Goal: Task Accomplishment & Management: Use online tool/utility

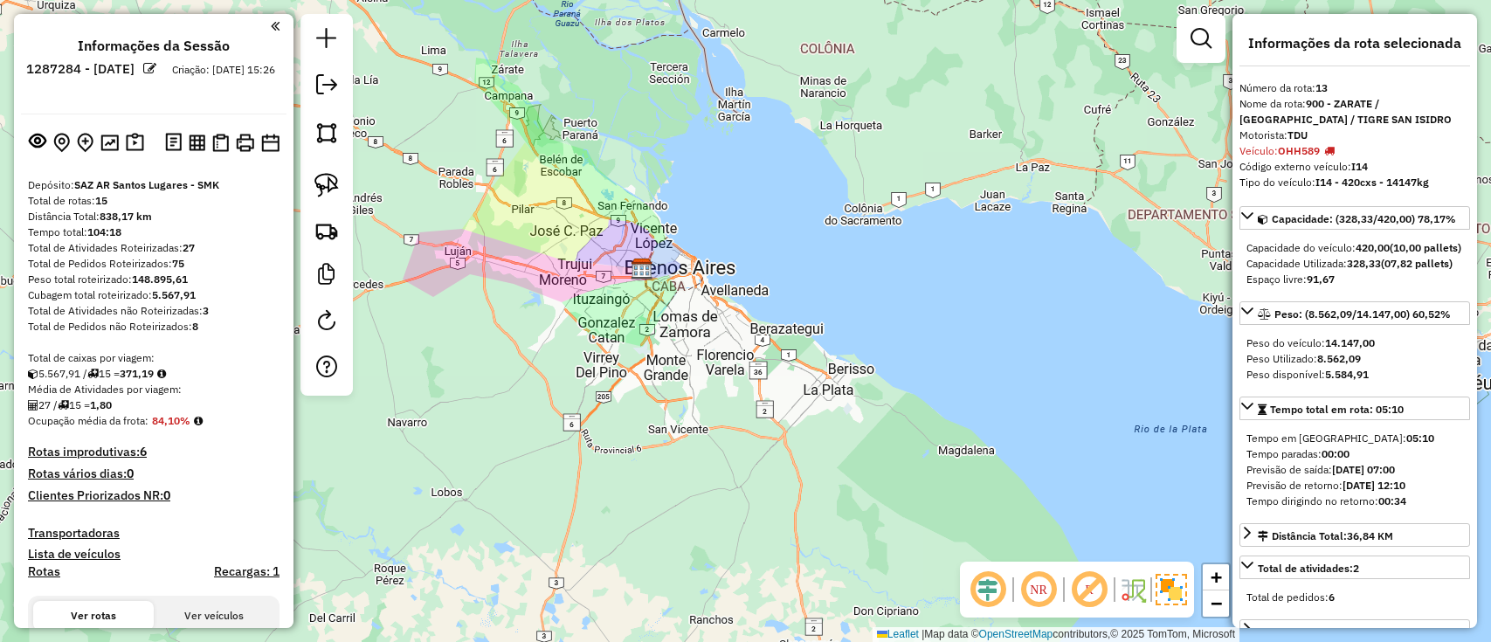
select select "**********"
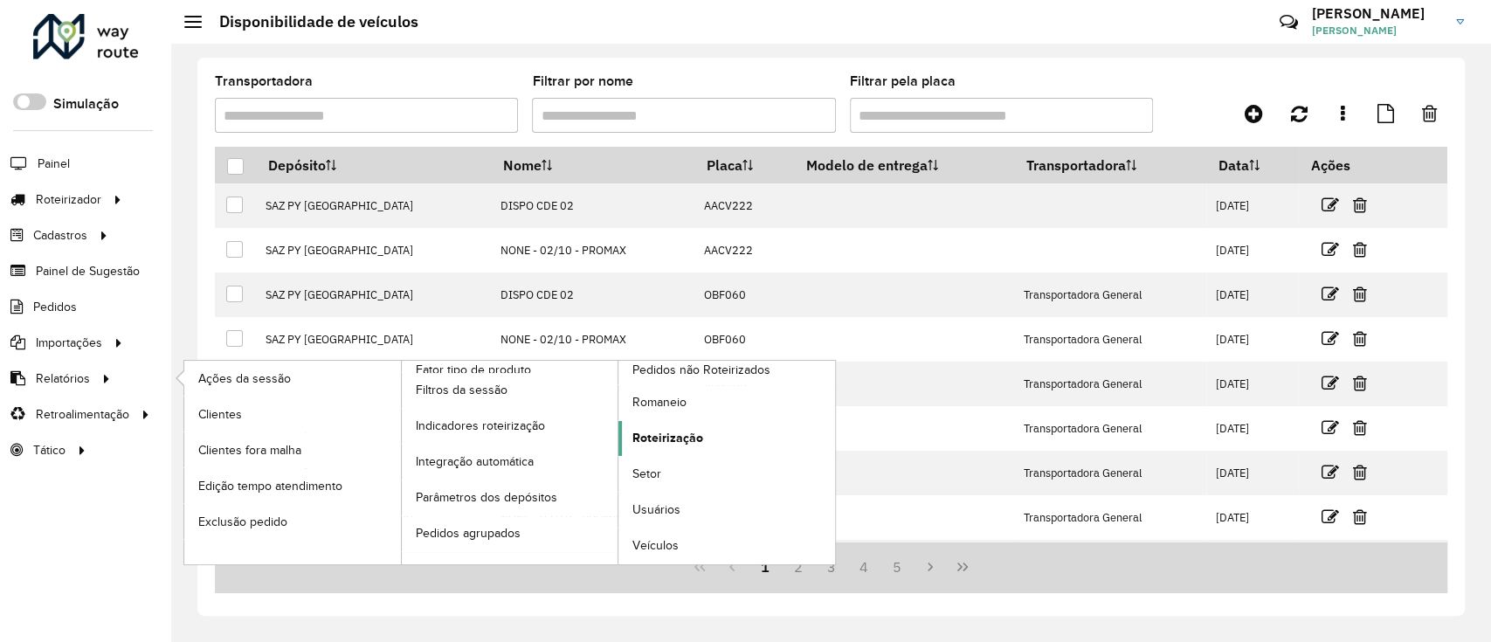
click at [692, 436] on span "Roteirização" at bounding box center [667, 438] width 71 height 18
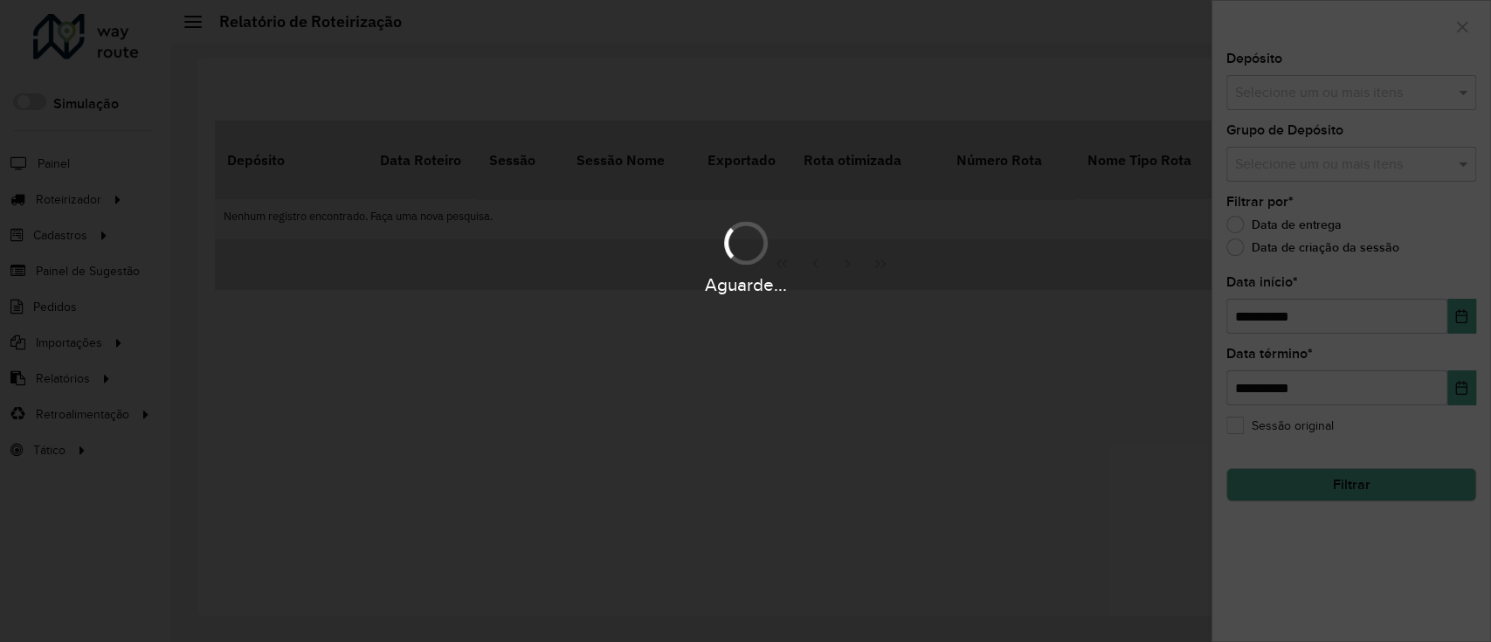
click at [1344, 104] on div "Aguarde..." at bounding box center [745, 321] width 1491 height 642
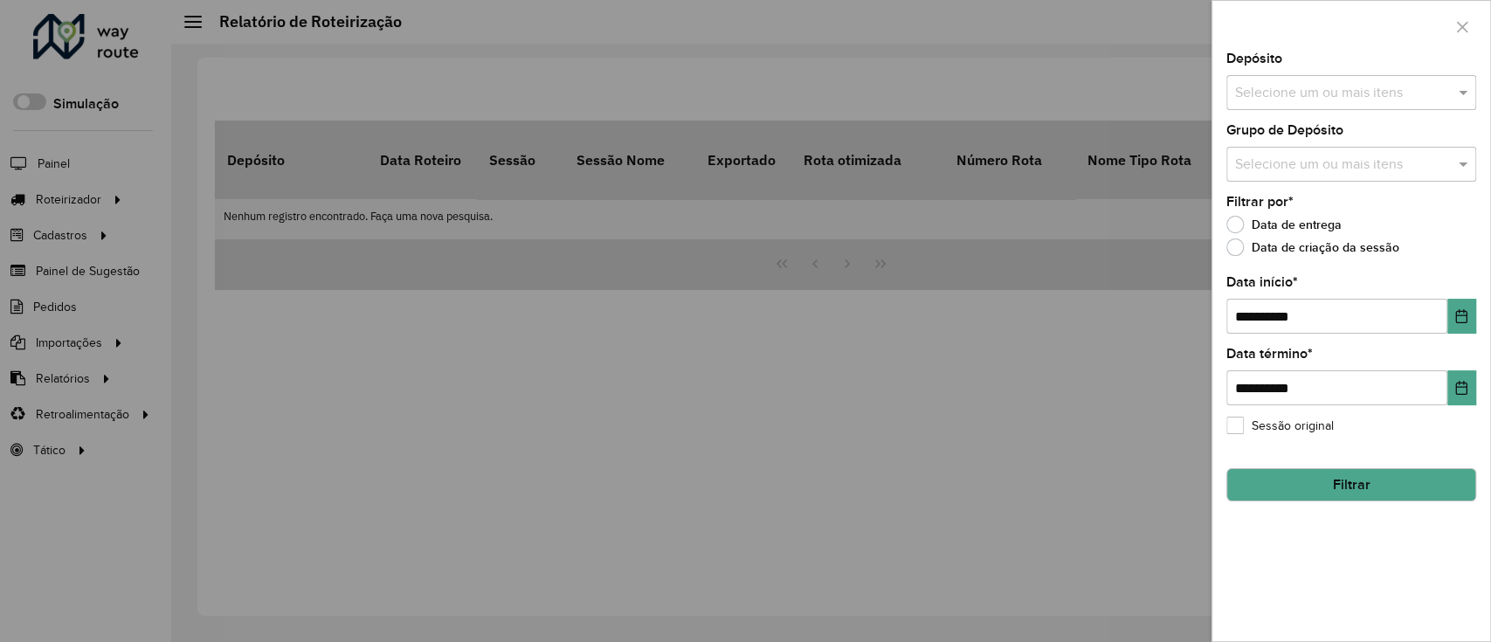
click at [1344, 104] on div "Selecione um ou mais itens" at bounding box center [1351, 92] width 250 height 35
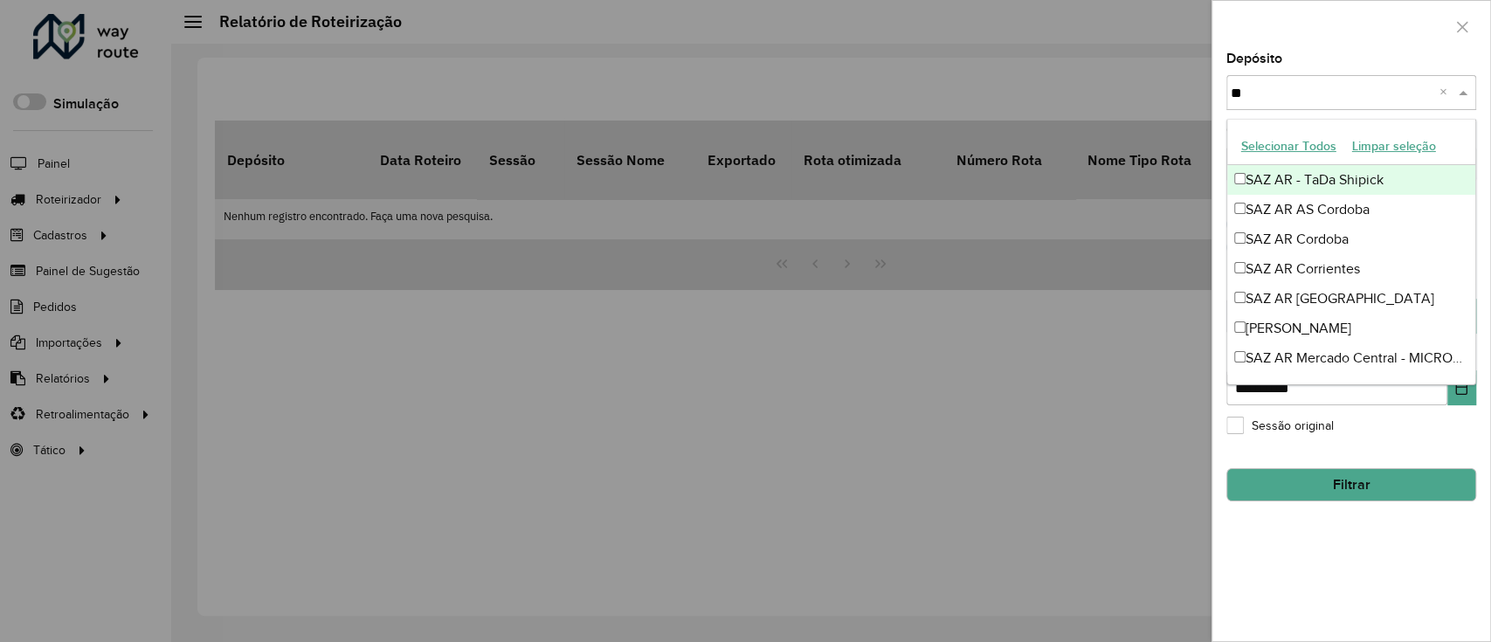
type input "***"
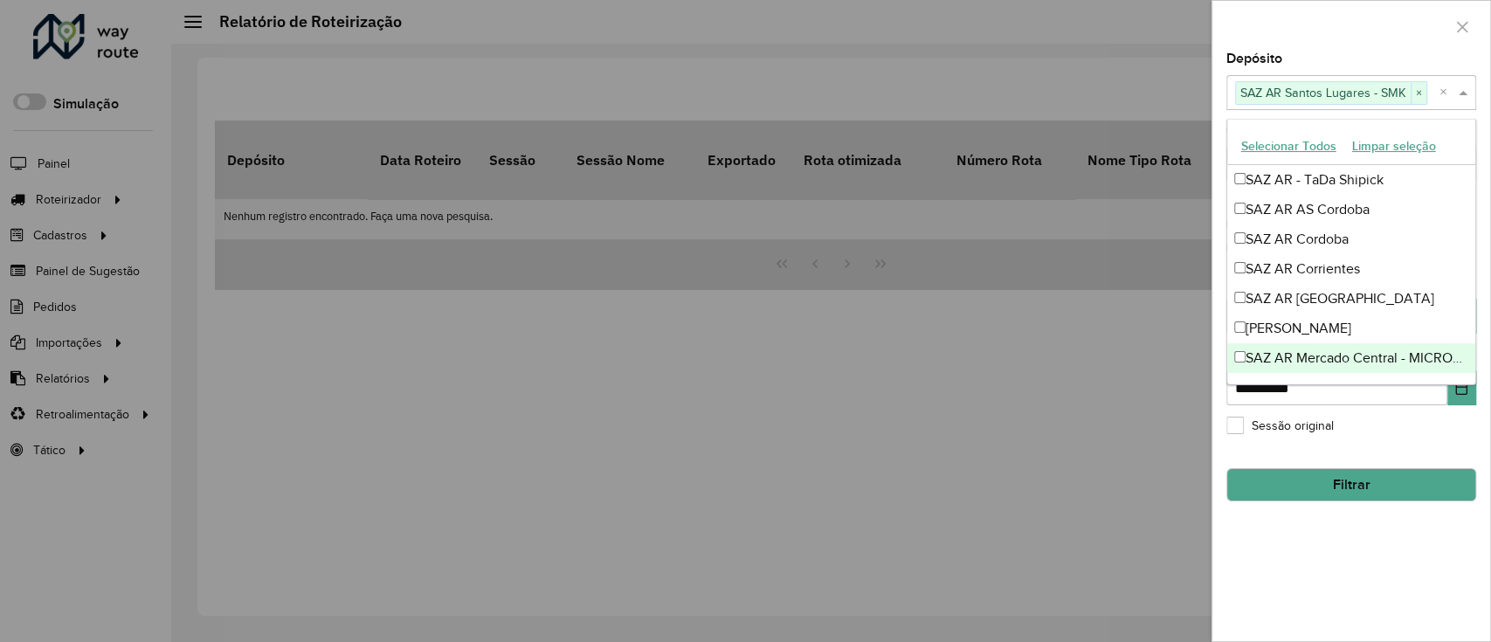
click at [1352, 542] on div "**********" at bounding box center [1352, 346] width 278 height 589
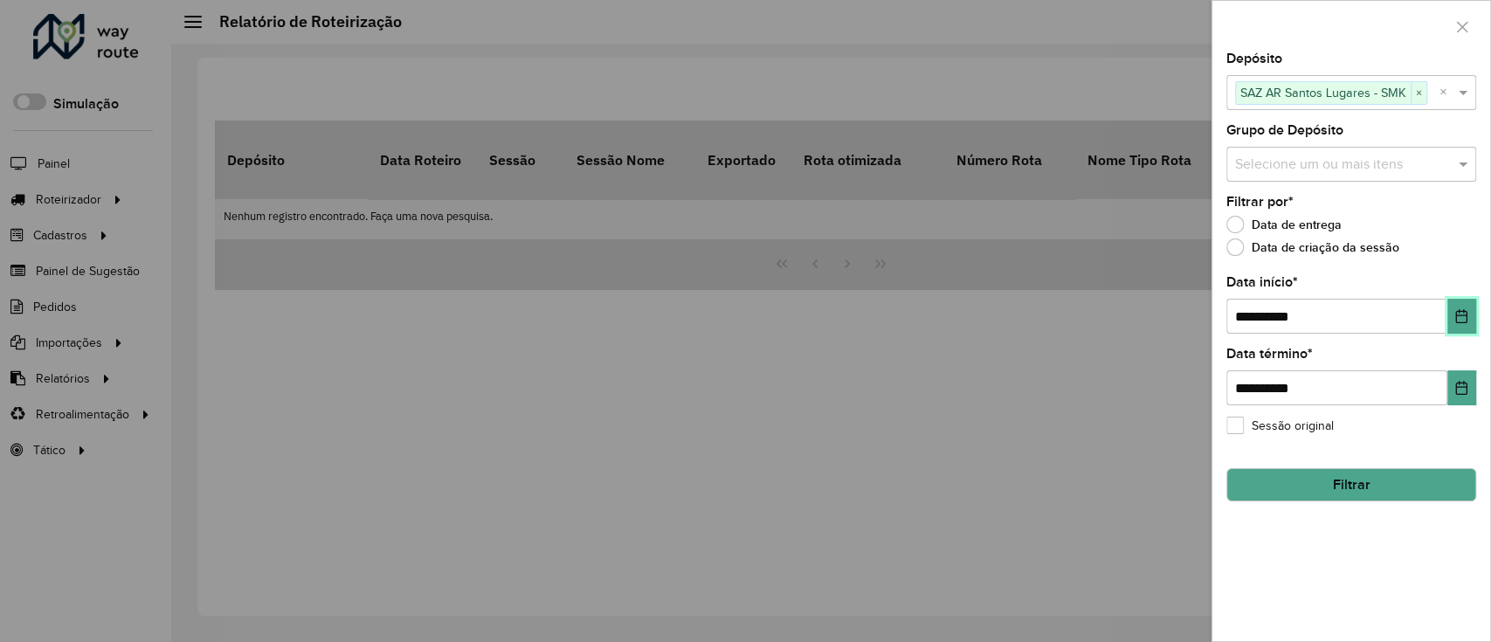
click at [1457, 314] on icon "Choose Date" at bounding box center [1462, 316] width 14 height 14
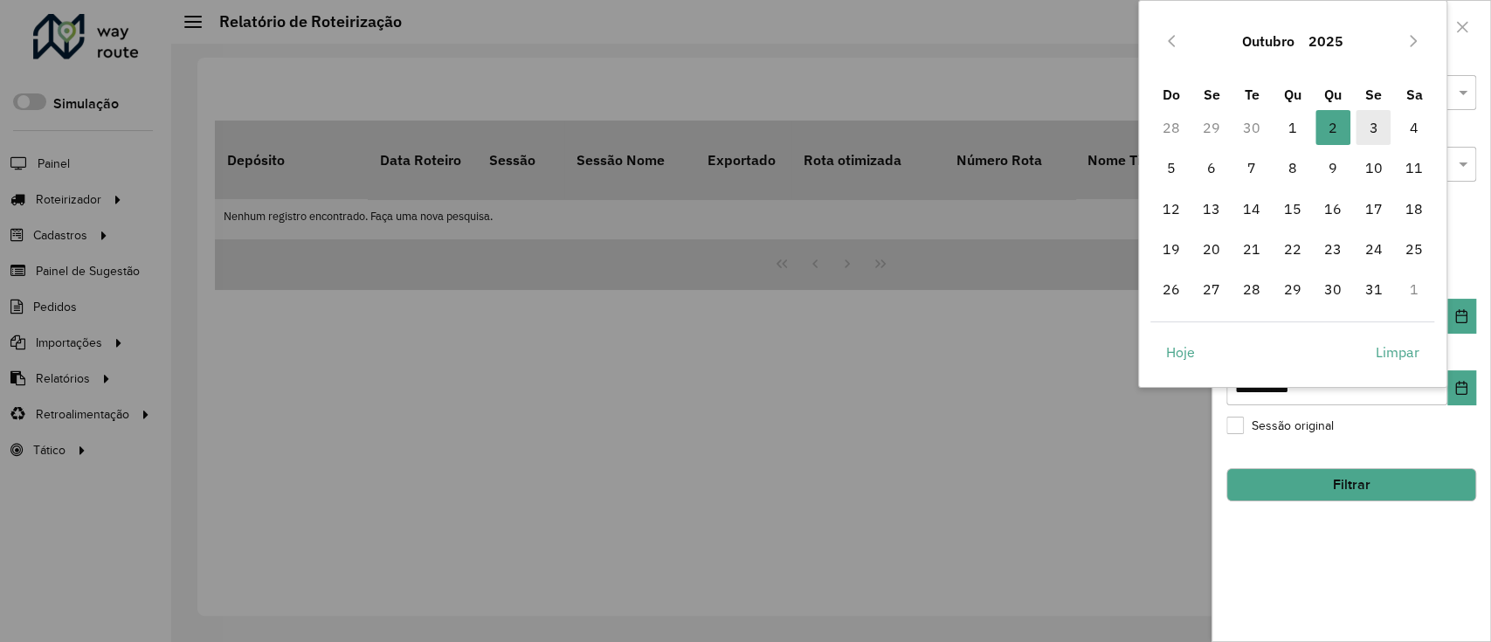
click at [1361, 121] on span "3" at bounding box center [1373, 127] width 35 height 35
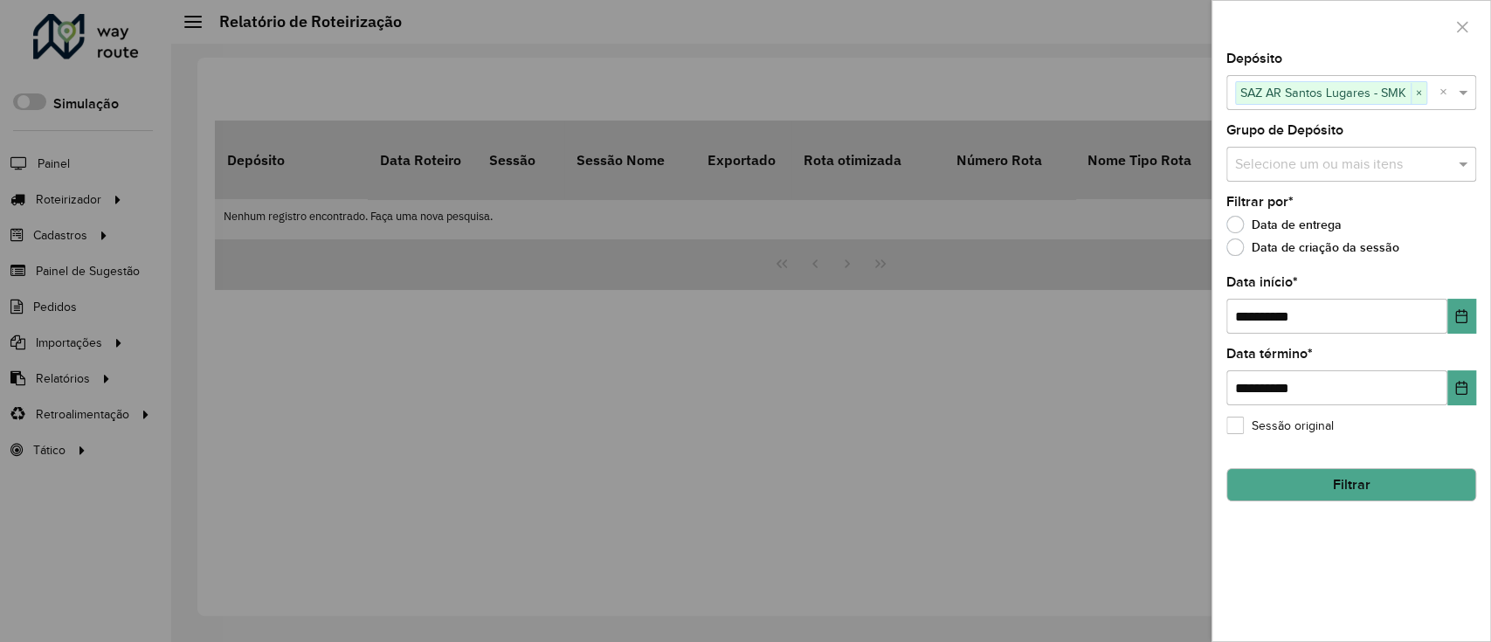
click at [1353, 470] on button "Filtrar" at bounding box center [1351, 484] width 250 height 33
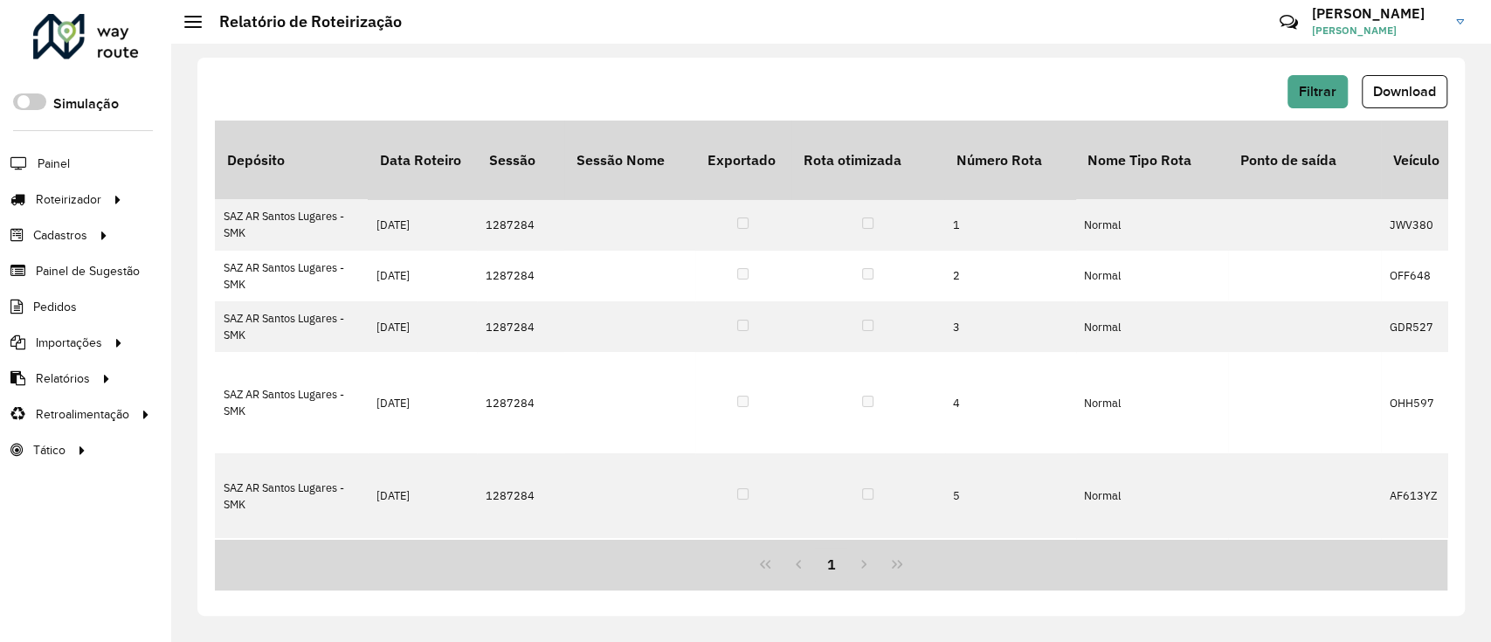
click at [1394, 96] on span "Download" at bounding box center [1404, 91] width 63 height 15
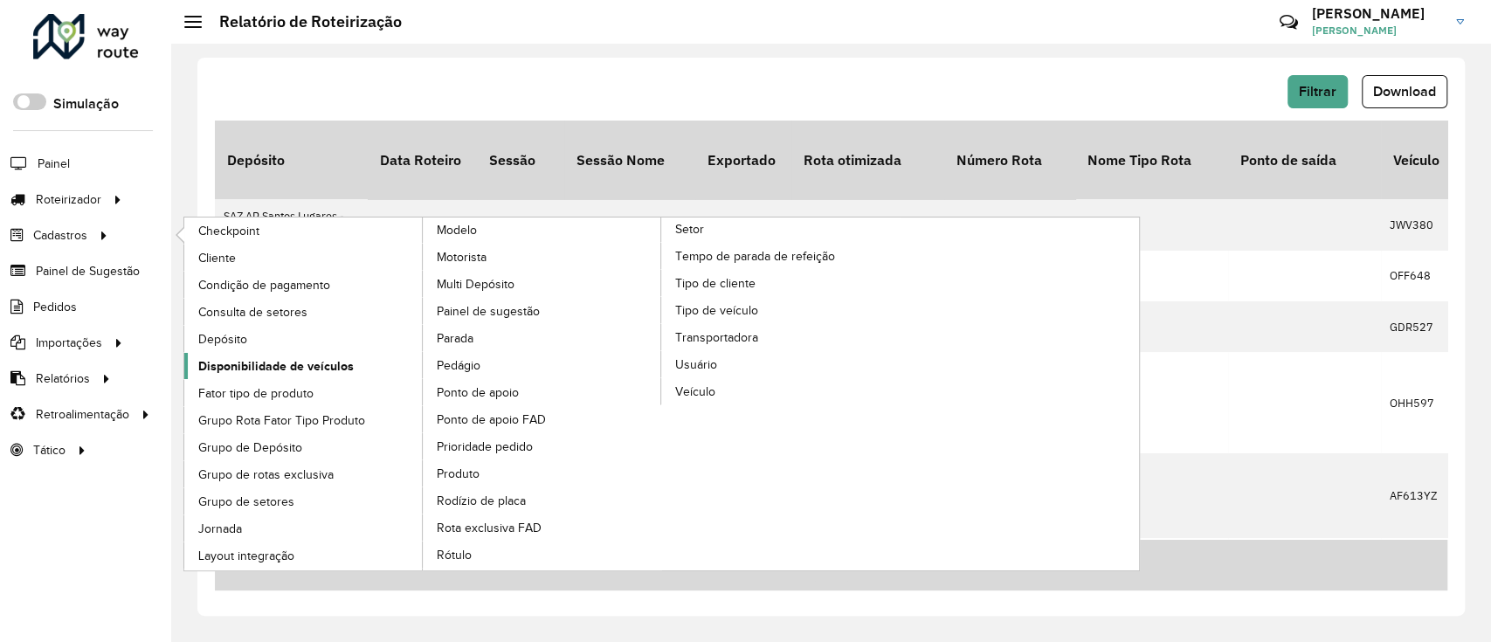
click at [315, 361] on span "Disponibilidade de veículos" at bounding box center [275, 366] width 155 height 18
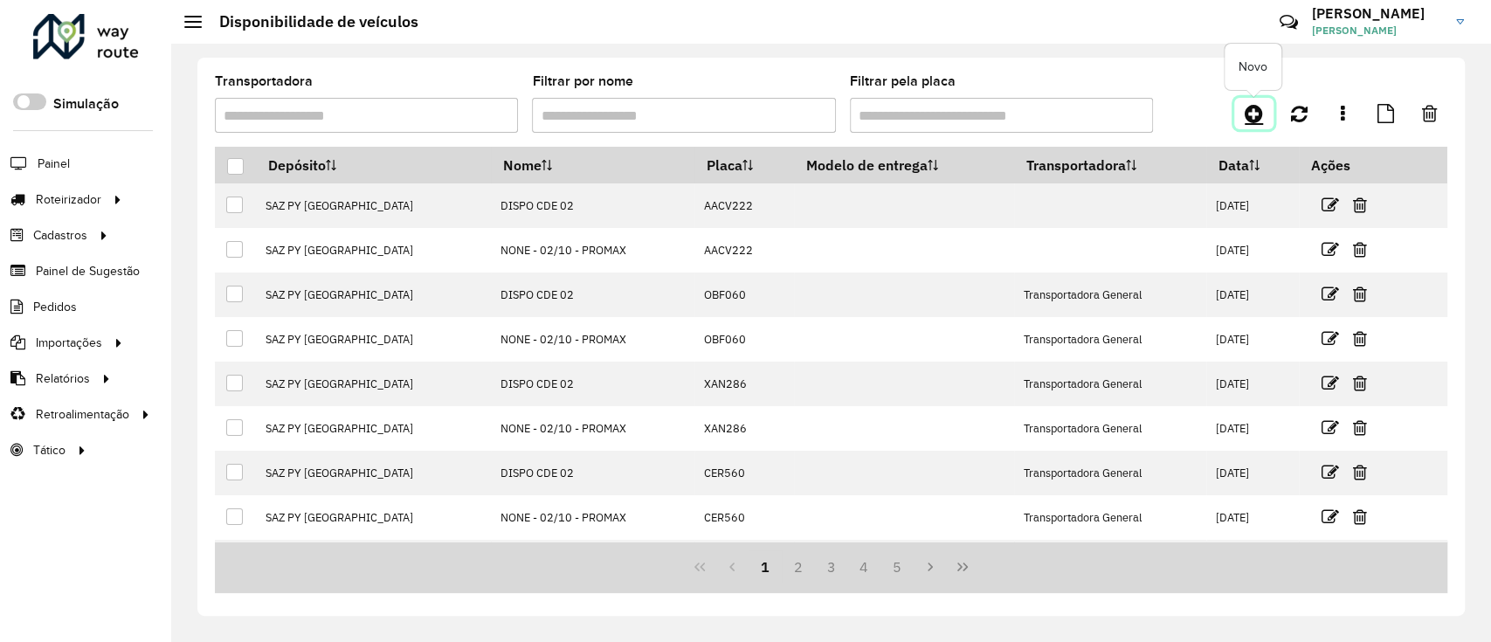
click at [1262, 110] on icon at bounding box center [1254, 113] width 18 height 21
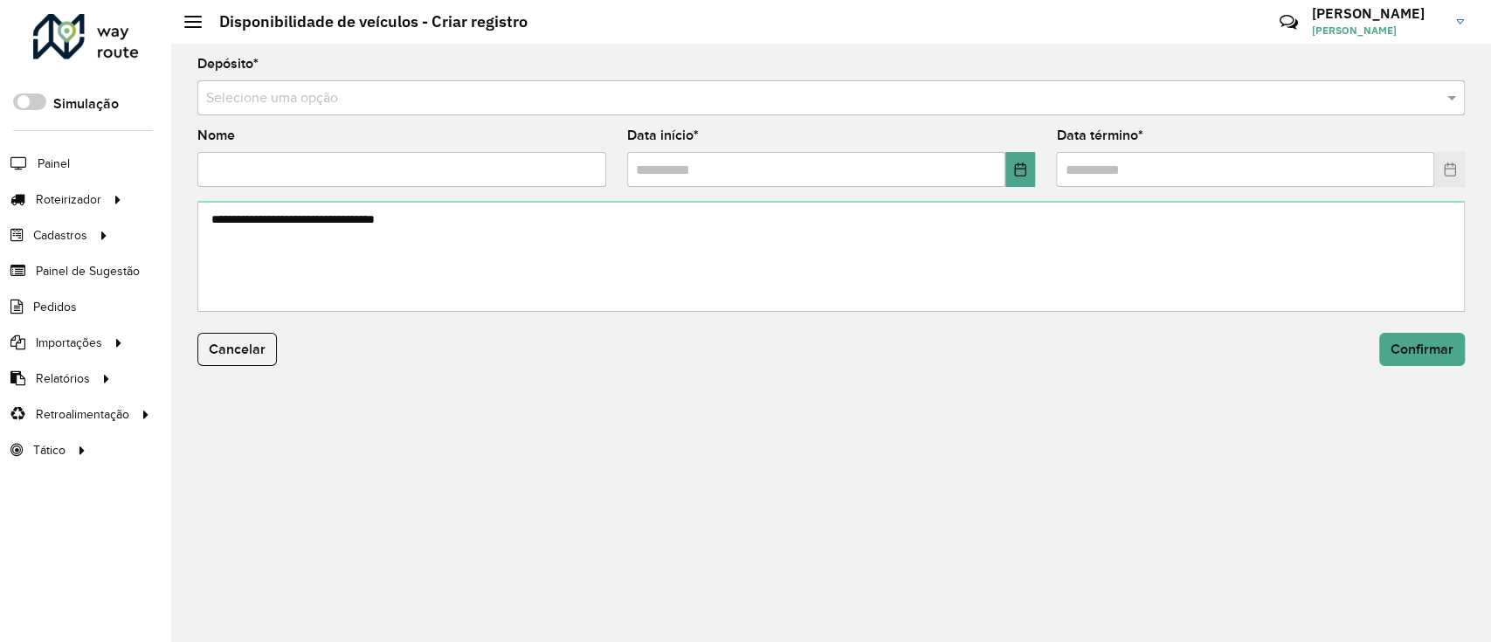
click at [699, 104] on input "text" at bounding box center [813, 98] width 1215 height 21
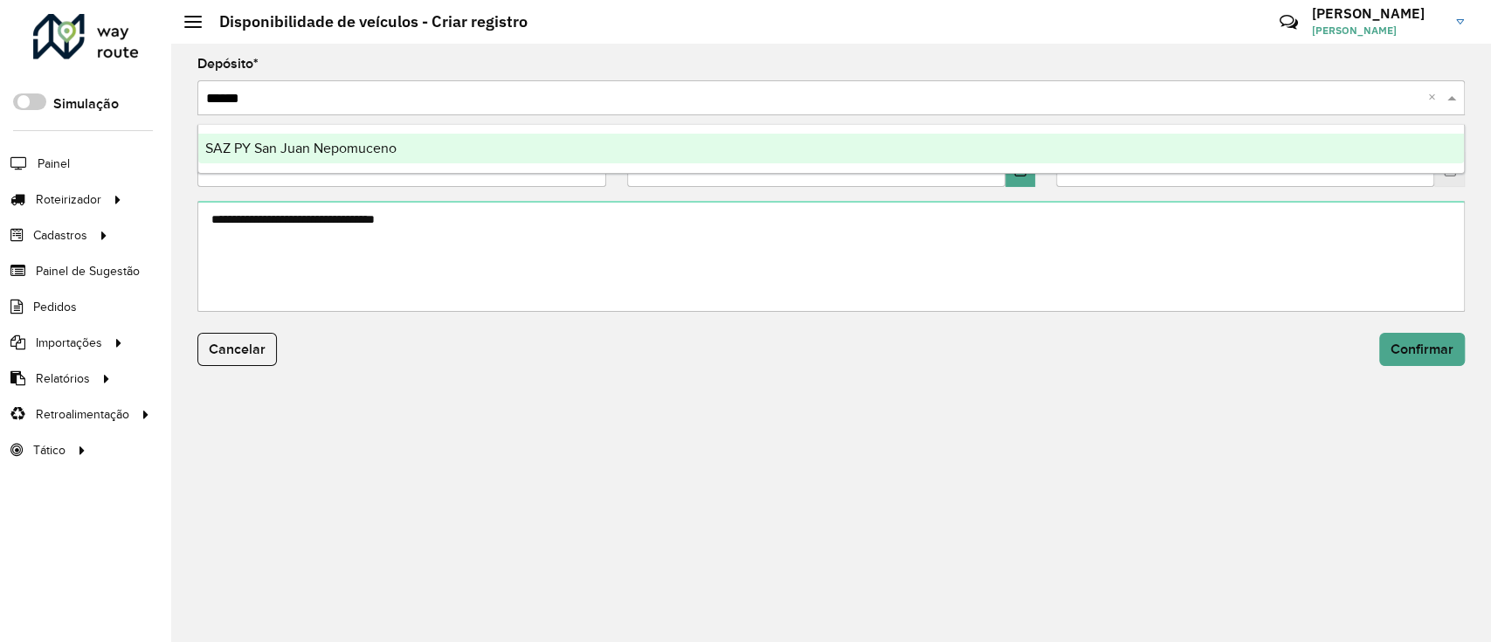
type input "*******"
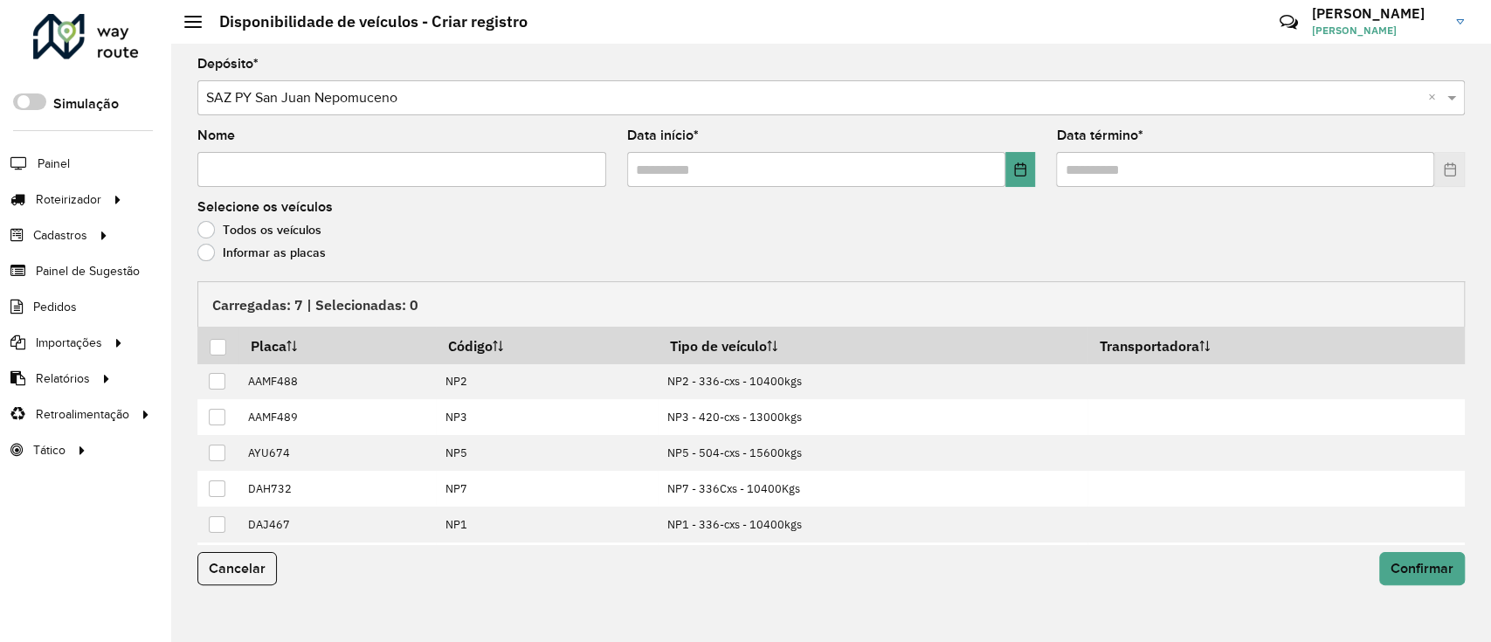
click at [319, 179] on input "Nome" at bounding box center [401, 169] width 409 height 35
type input "**********"
click at [997, 138] on div "Data início *" at bounding box center [831, 158] width 409 height 58
click at [1011, 159] on button "Choose Date" at bounding box center [1020, 169] width 31 height 35
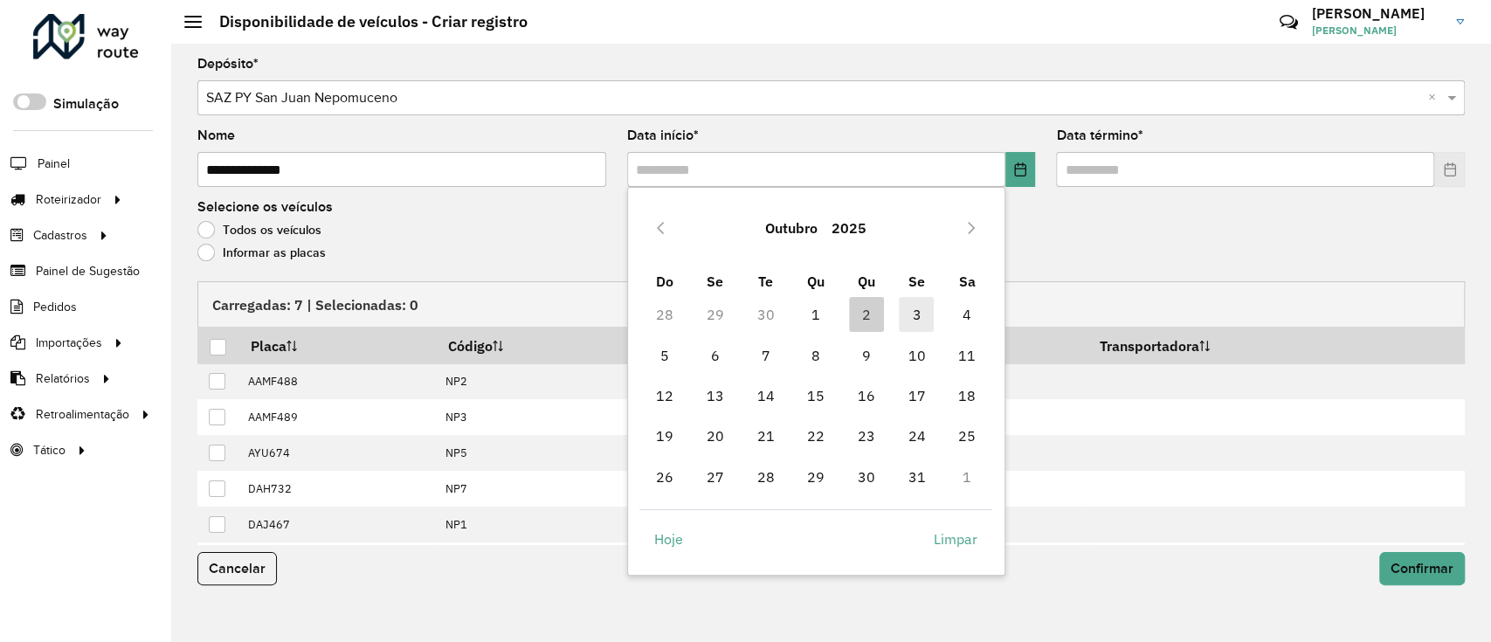
click at [910, 309] on span "3" at bounding box center [916, 314] width 35 height 35
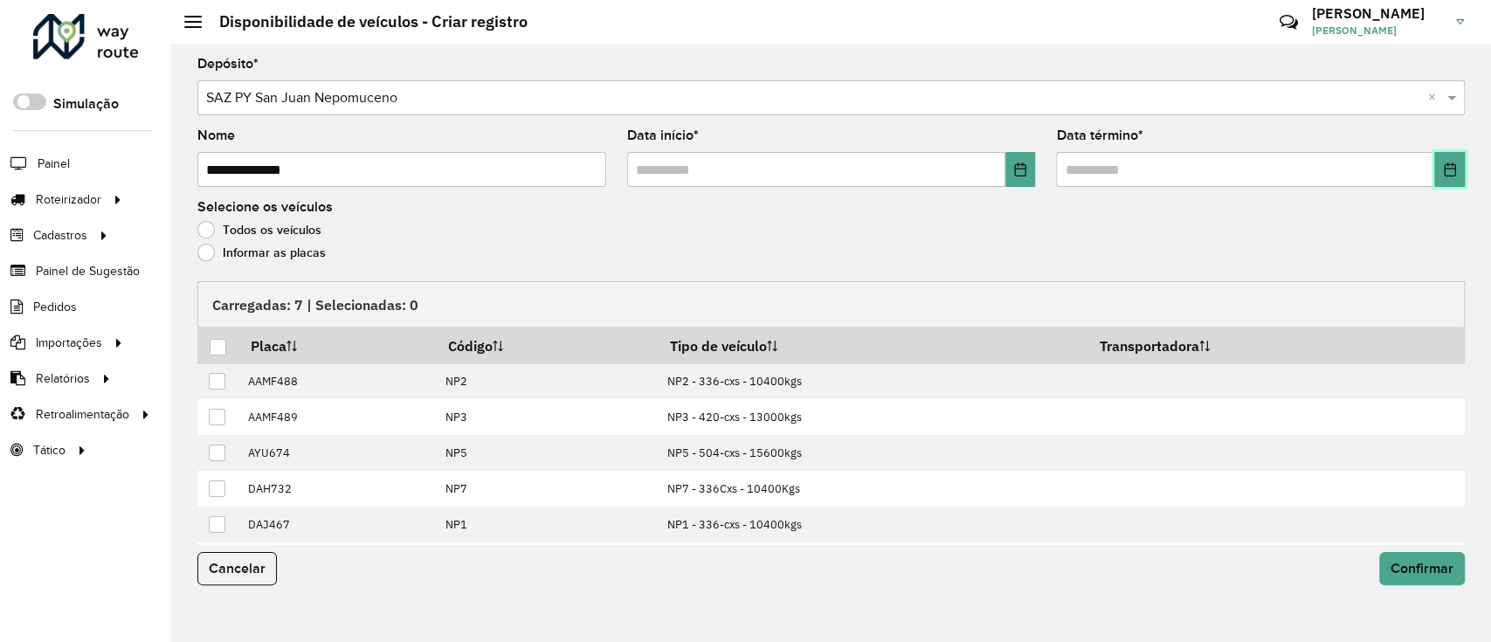
click at [1446, 157] on button "Choose Date" at bounding box center [1449, 169] width 31 height 35
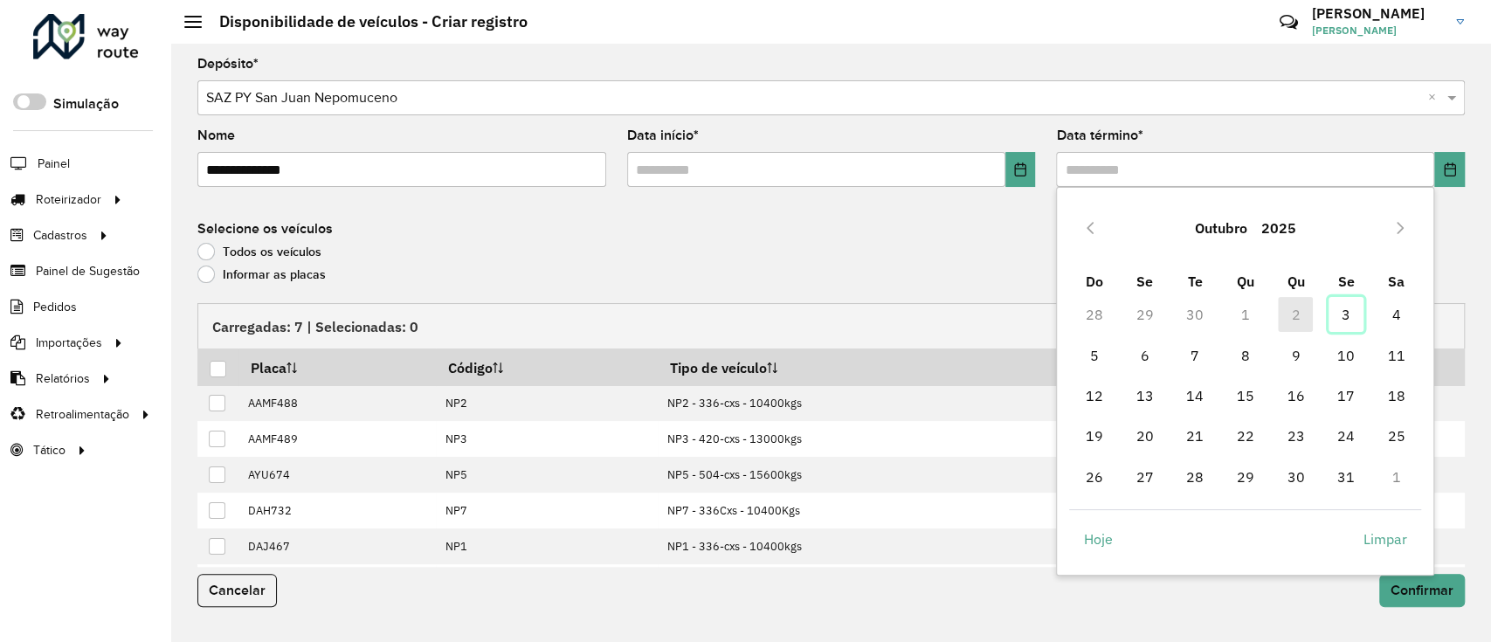
drag, startPoint x: 1342, startPoint y: 310, endPoint x: 603, endPoint y: 185, distance: 749.5
click at [1342, 309] on span "3" at bounding box center [1346, 314] width 35 height 35
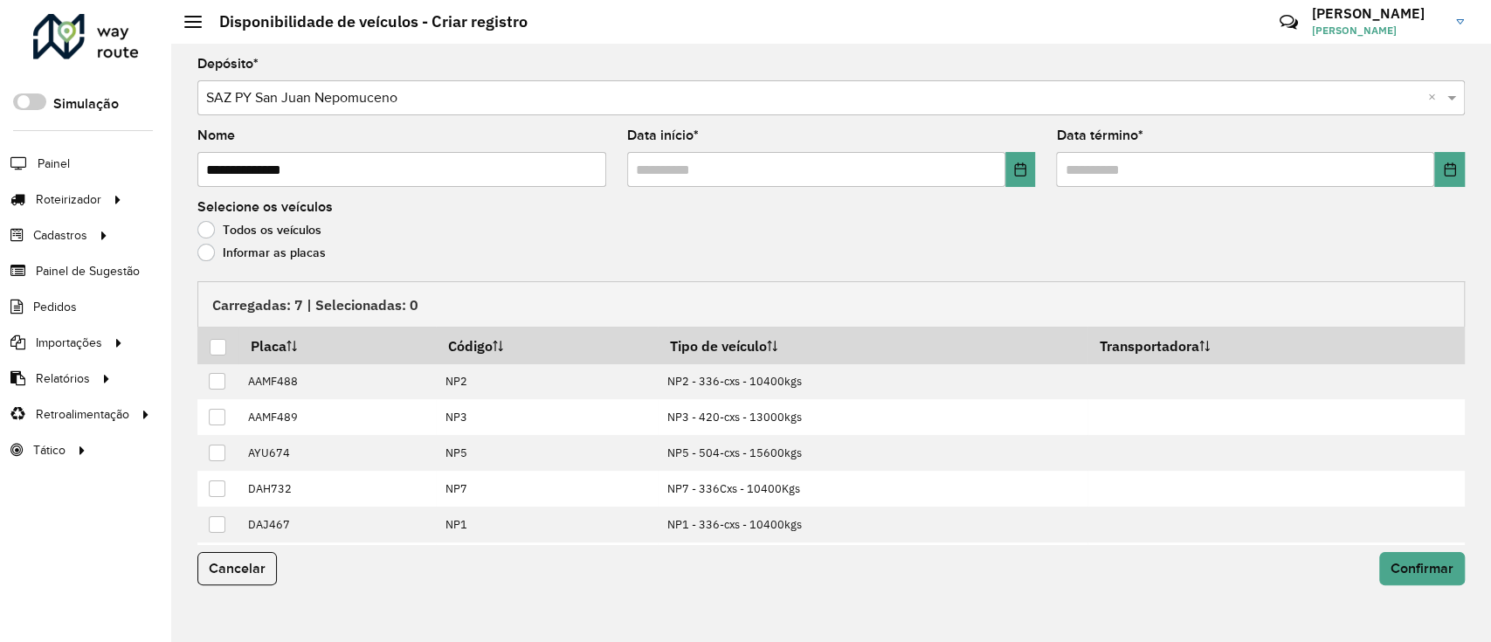
click at [319, 258] on label "Informar as placas" at bounding box center [261, 252] width 128 height 17
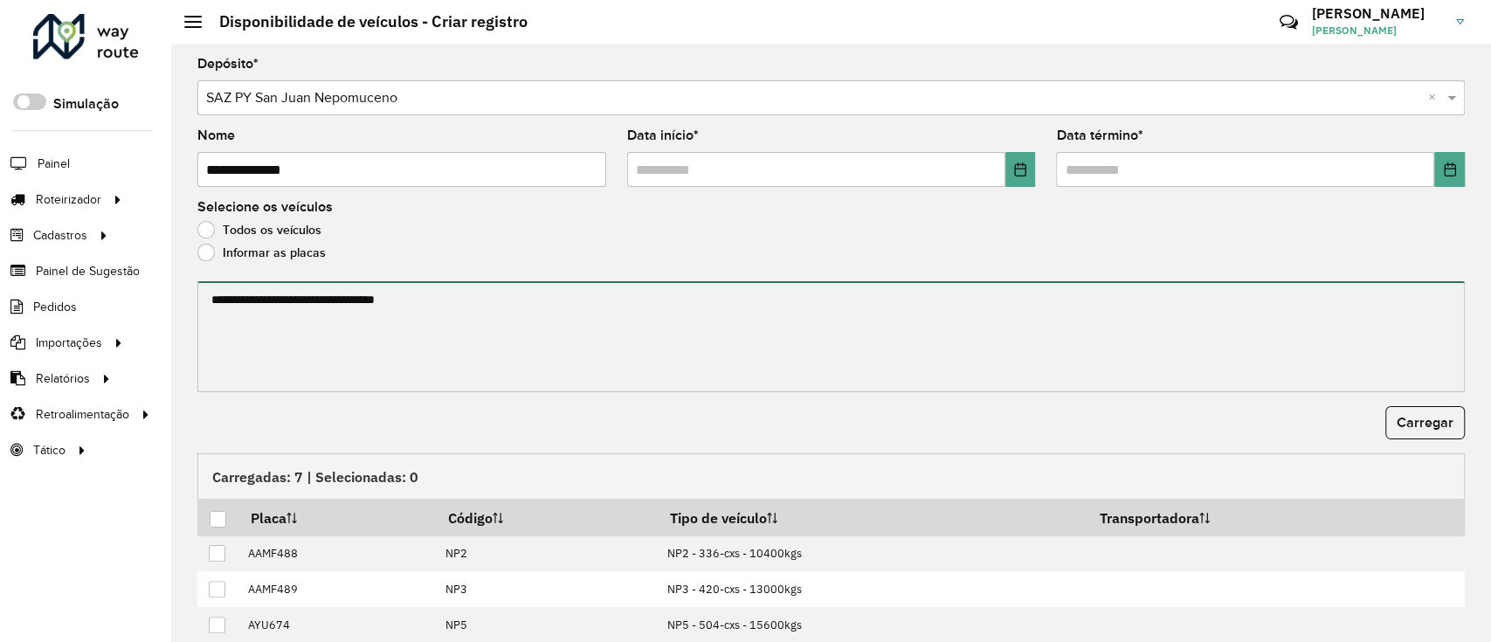
click at [289, 307] on textarea at bounding box center [831, 336] width 1268 height 111
paste textarea "****** ******* ******* ****** ****** ******"
type textarea "****** ******* ******* ****** ****** ******"
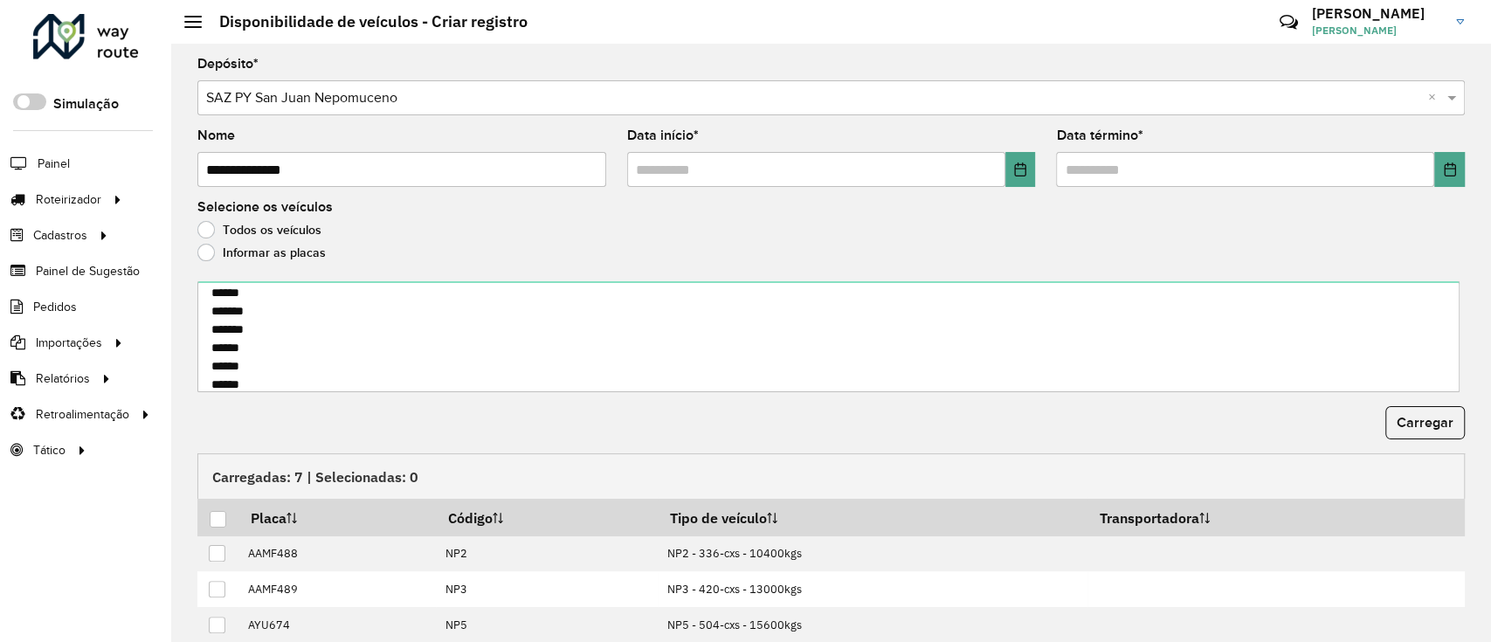
drag, startPoint x: 1398, startPoint y: 431, endPoint x: 1268, endPoint y: 392, distance: 134.9
click at [1395, 432] on button "Carregar" at bounding box center [1424, 422] width 79 height 33
click at [219, 514] on div at bounding box center [218, 519] width 17 height 17
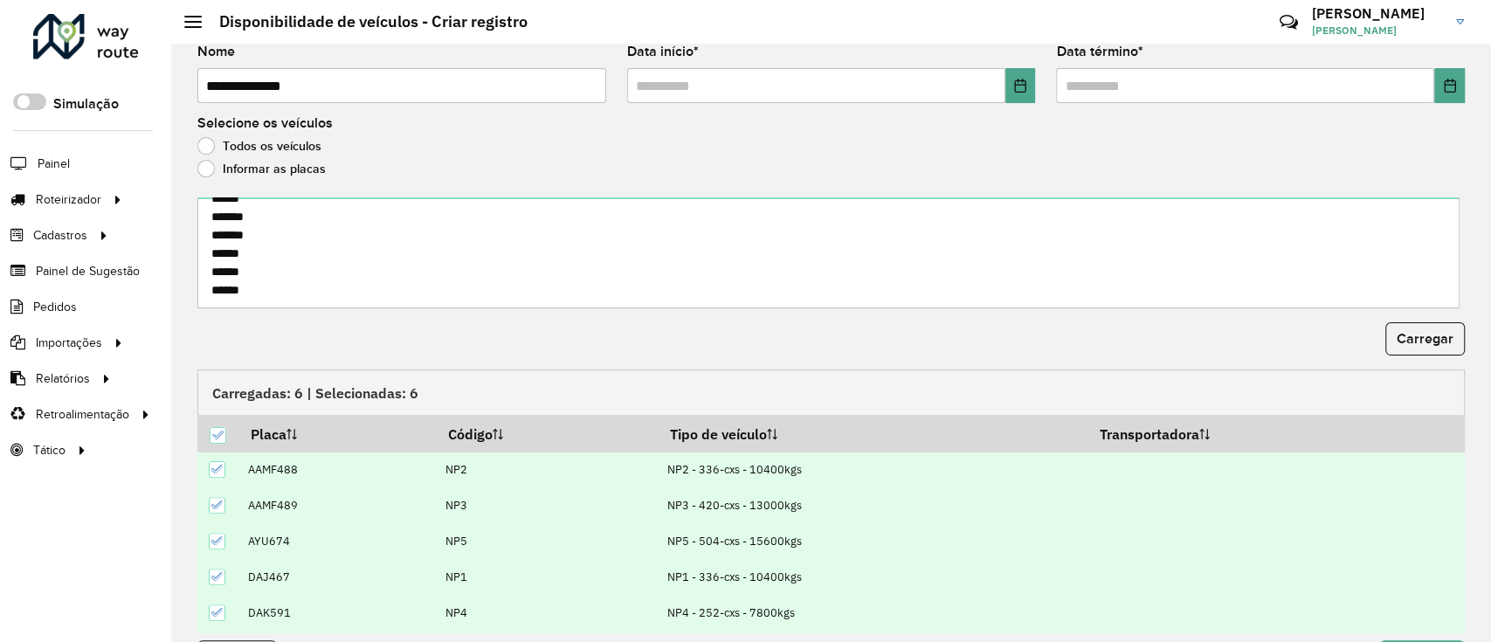
scroll to position [136, 0]
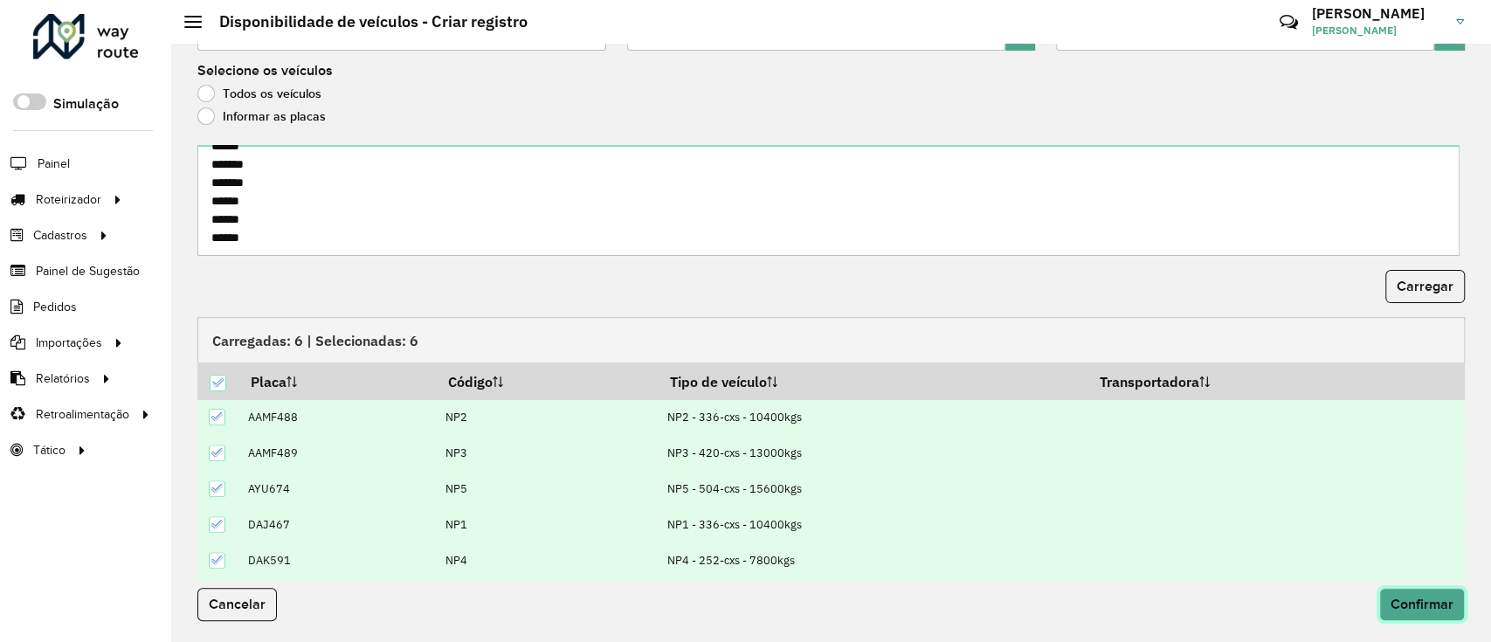
click at [1406, 606] on span "Confirmar" at bounding box center [1422, 604] width 63 height 15
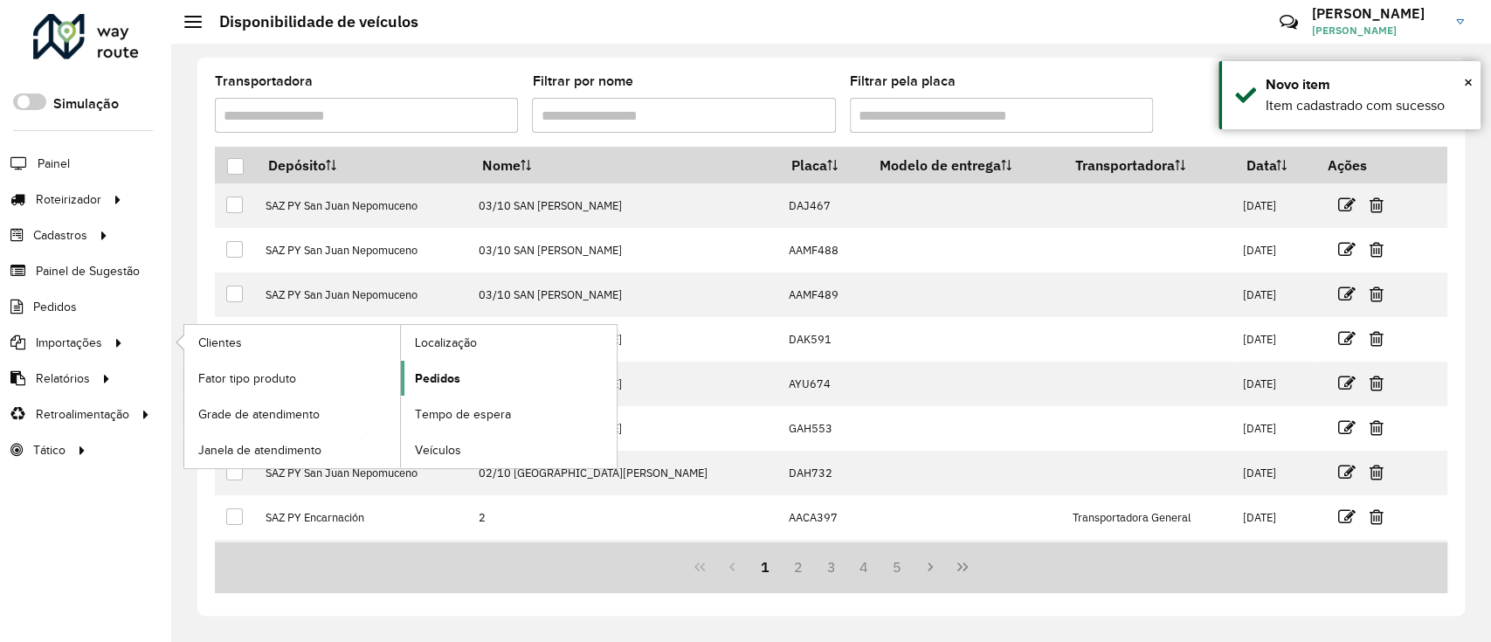
click at [471, 372] on link "Pedidos" at bounding box center [509, 378] width 216 height 35
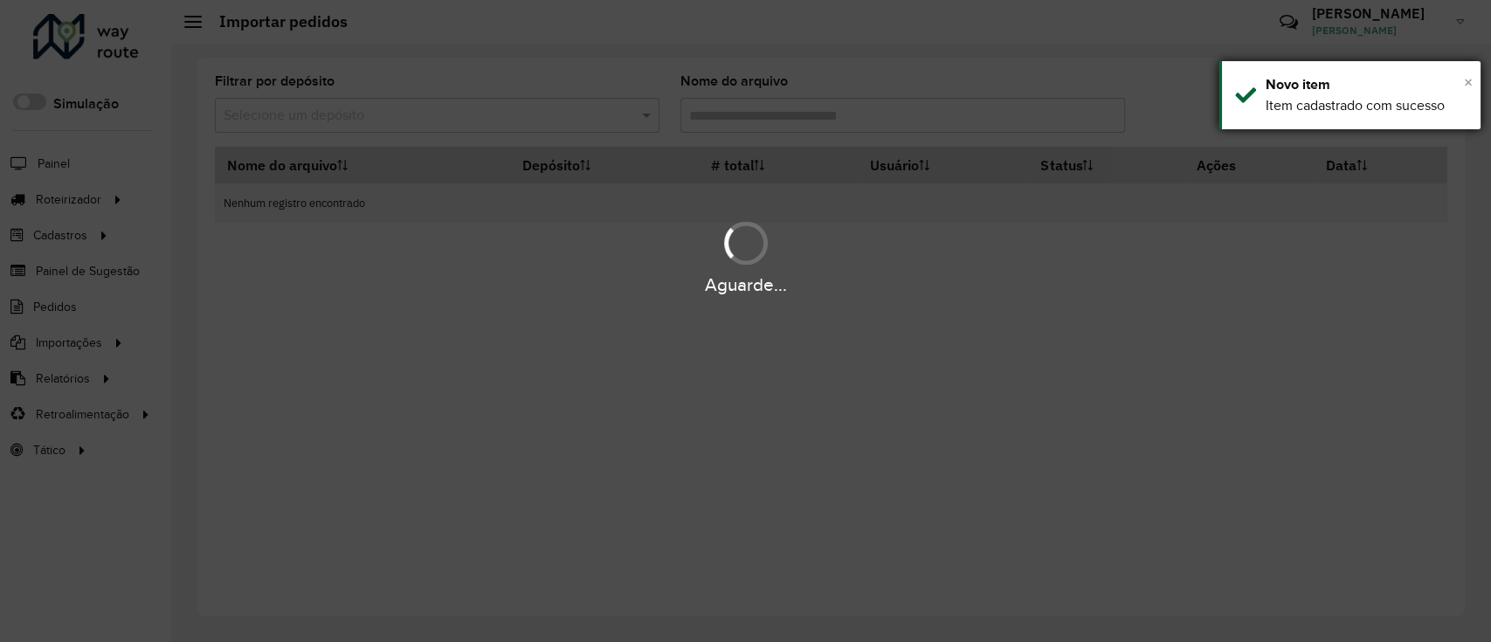
click at [1472, 79] on span "×" at bounding box center [1468, 82] width 9 height 19
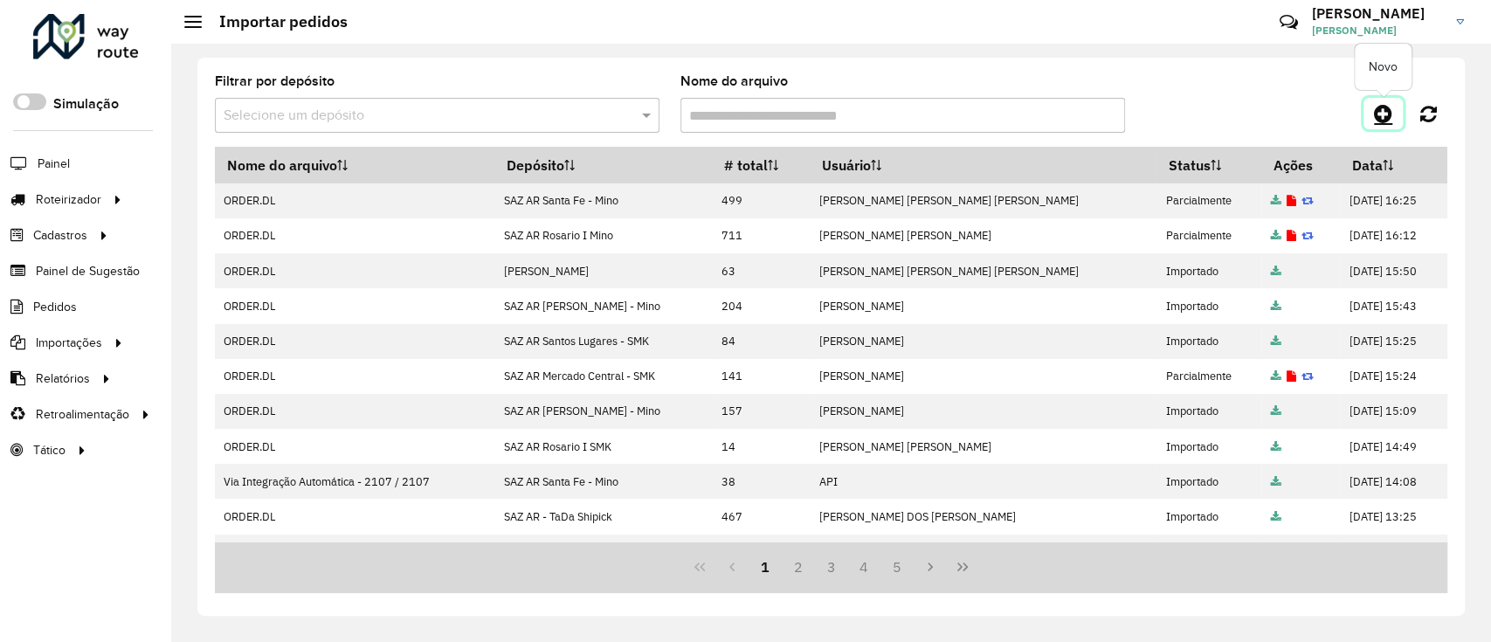
click at [1389, 114] on icon at bounding box center [1383, 113] width 18 height 21
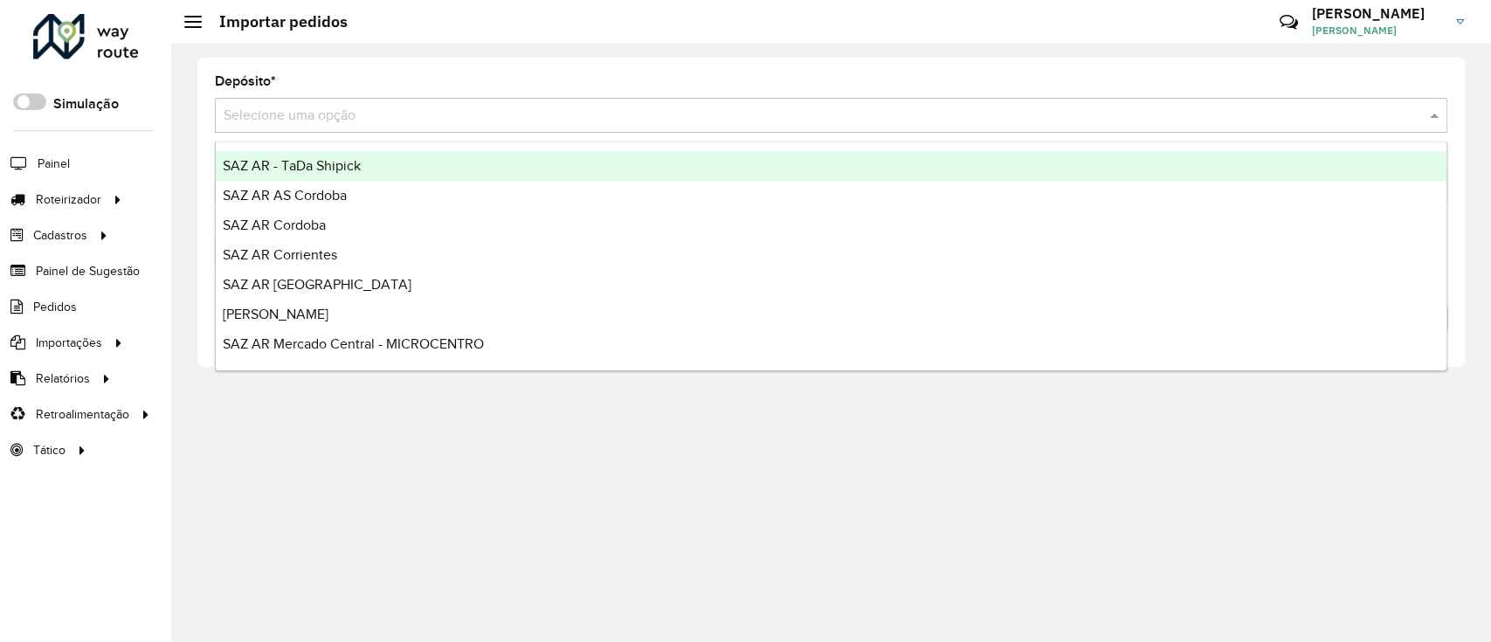
click at [481, 106] on input "text" at bounding box center [814, 116] width 1180 height 21
type input "***"
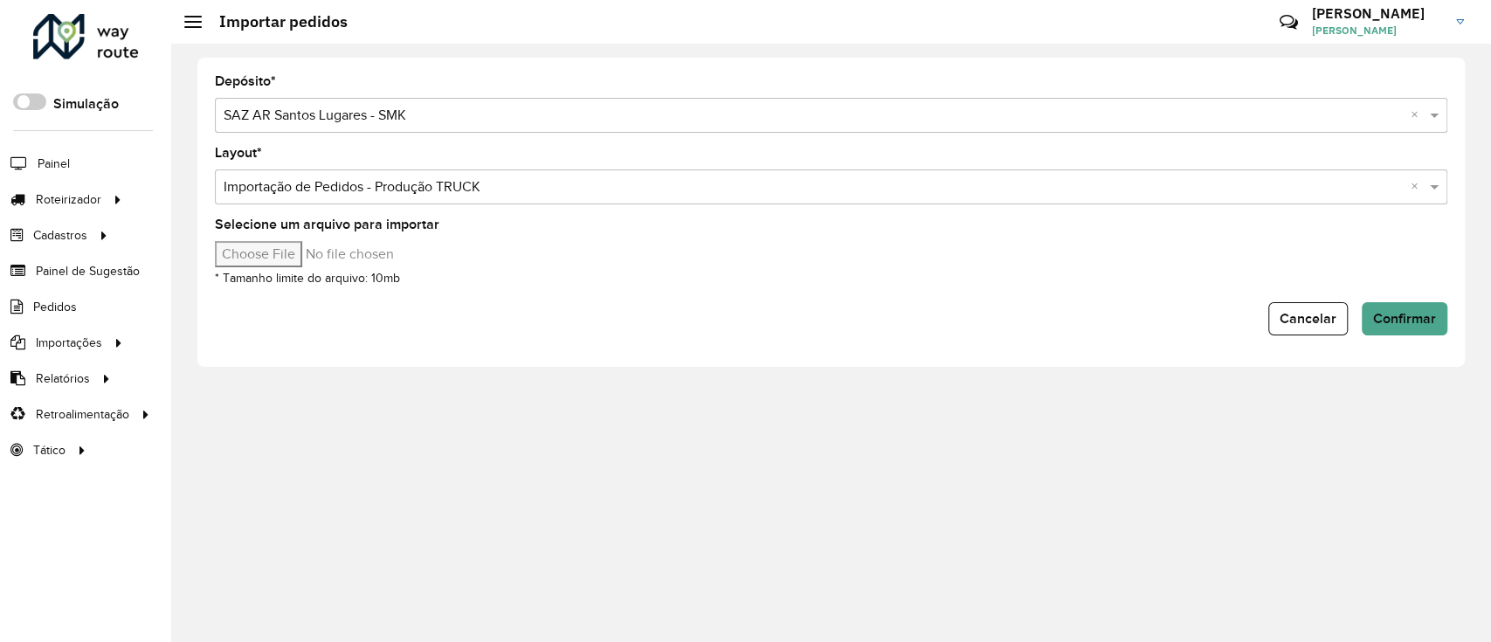
click at [443, 119] on input "text" at bounding box center [814, 116] width 1180 height 21
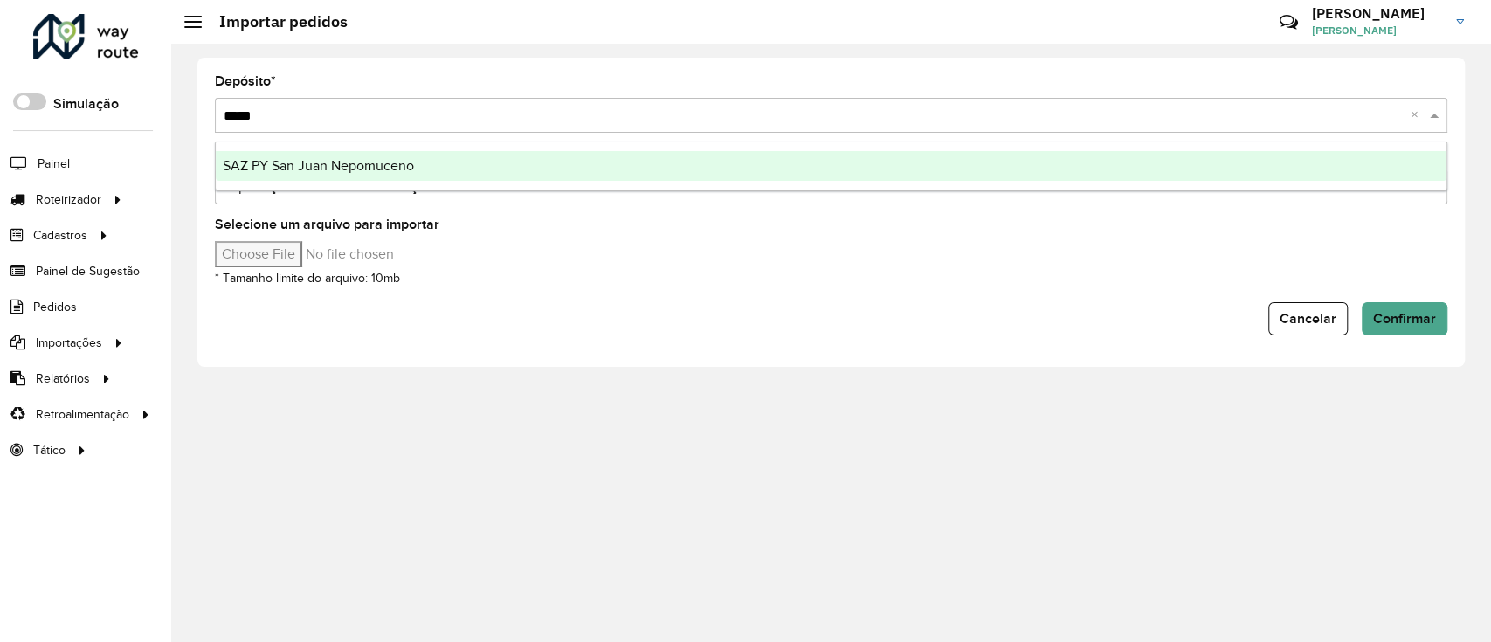
type input "******"
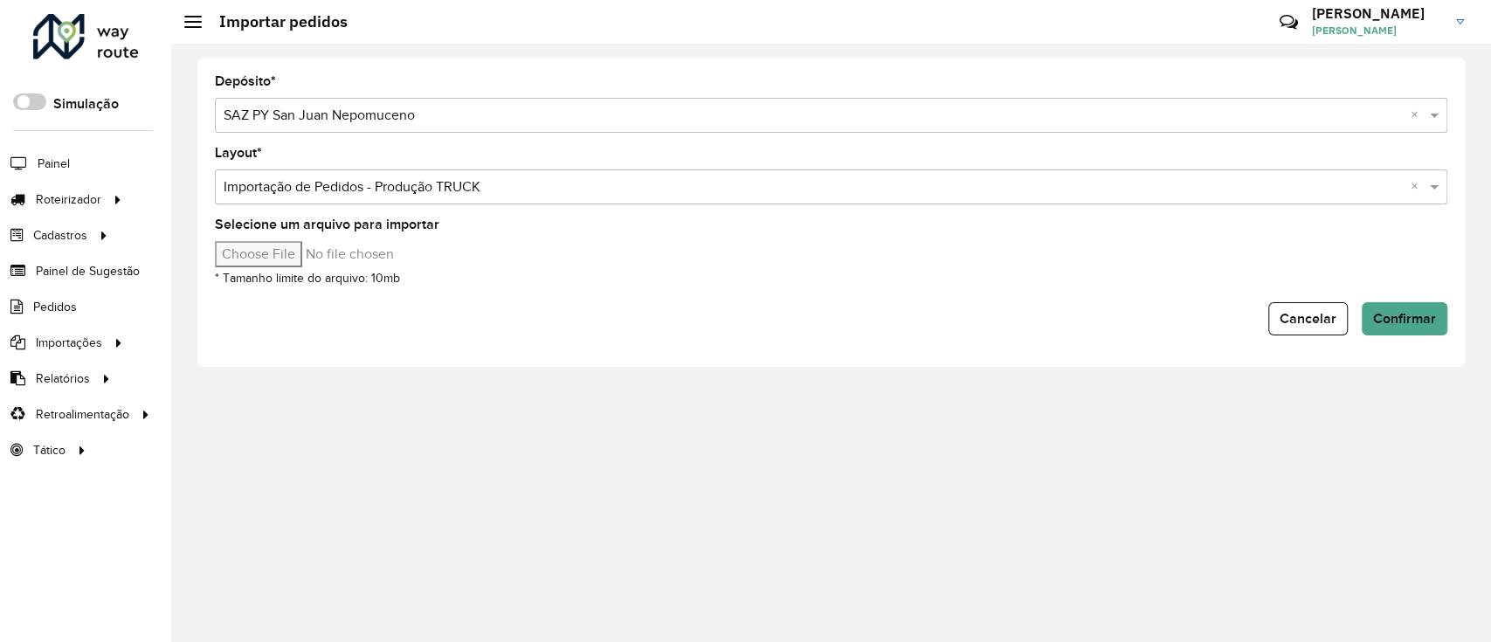
click at [285, 247] on input "Selecione um arquivo para importar" at bounding box center [363, 254] width 297 height 26
type input "**********"
click at [1392, 337] on div "Depósito * Selecione uma opção × SAZ PY San [PERSON_NAME] [PERSON_NAME] × Layou…" at bounding box center [831, 212] width 1268 height 309
click at [1403, 306] on button "Confirmar" at bounding box center [1405, 318] width 86 height 33
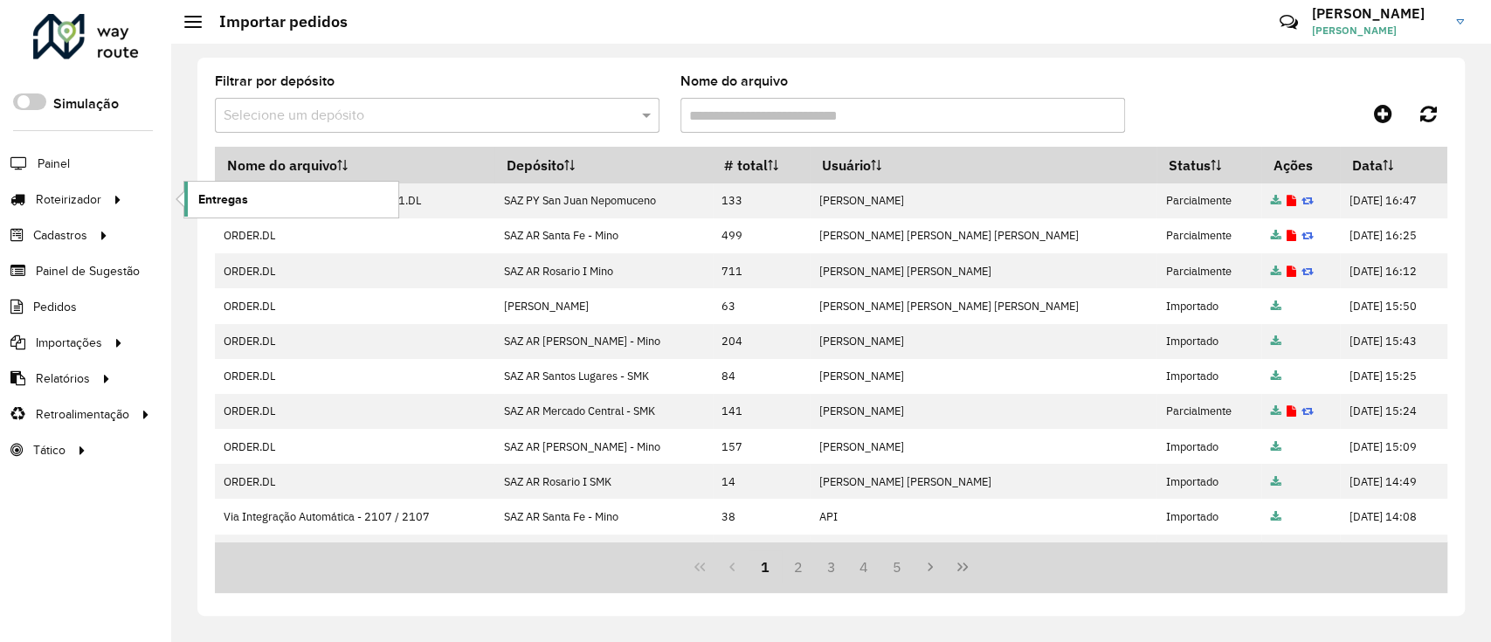
click at [291, 197] on link "Entregas" at bounding box center [291, 199] width 214 height 35
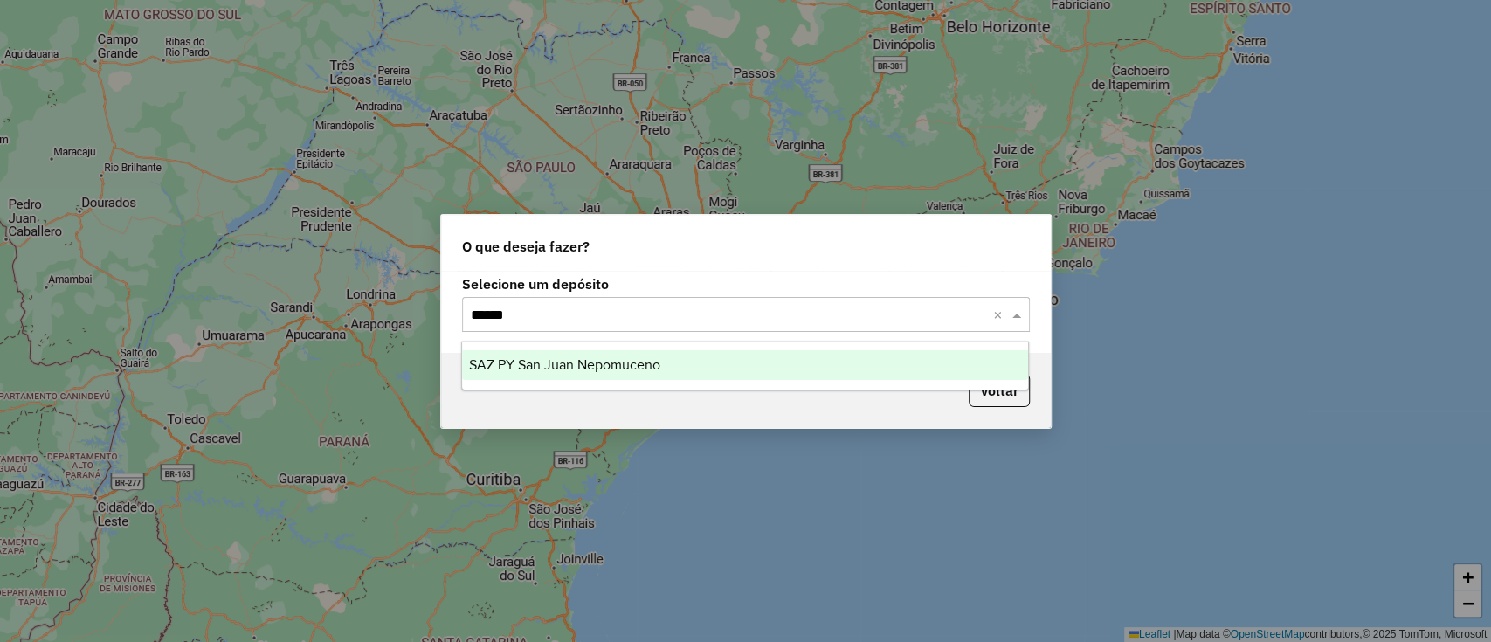
type input "*******"
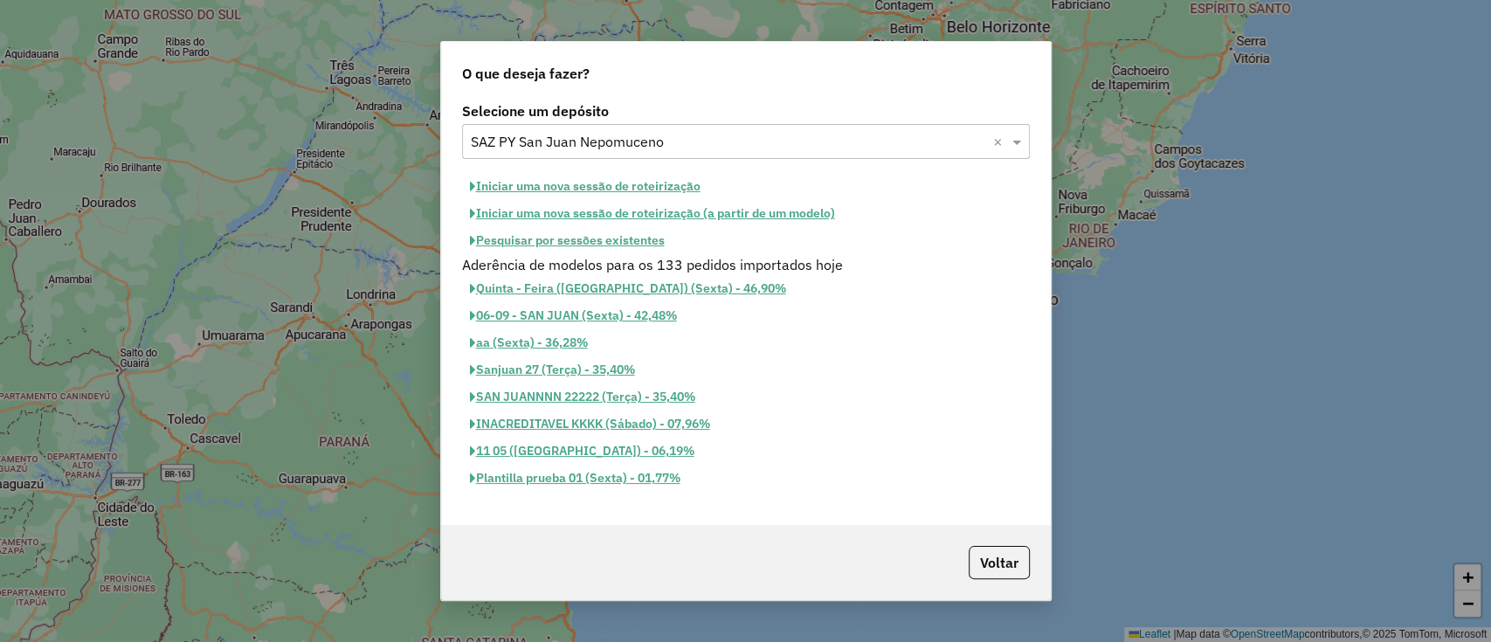
click at [611, 183] on button "Iniciar uma nova sessão de roteirização" at bounding box center [585, 186] width 246 height 27
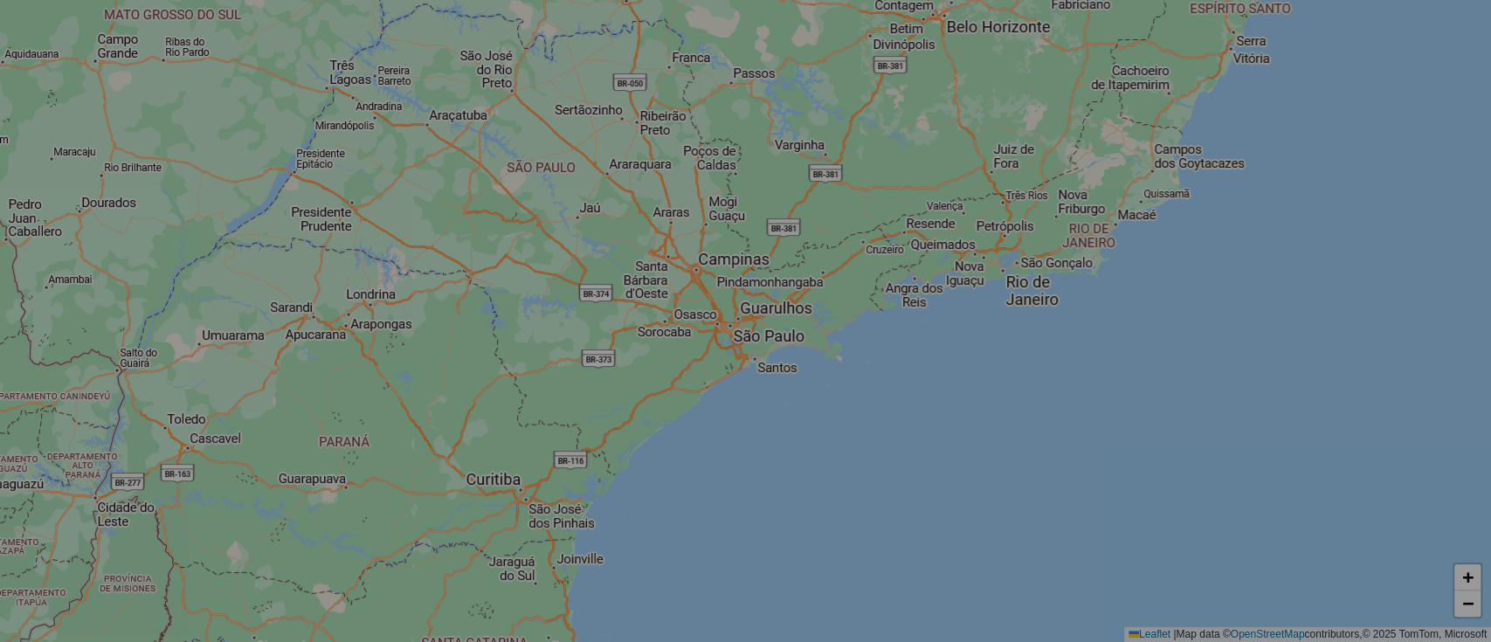
select select "*"
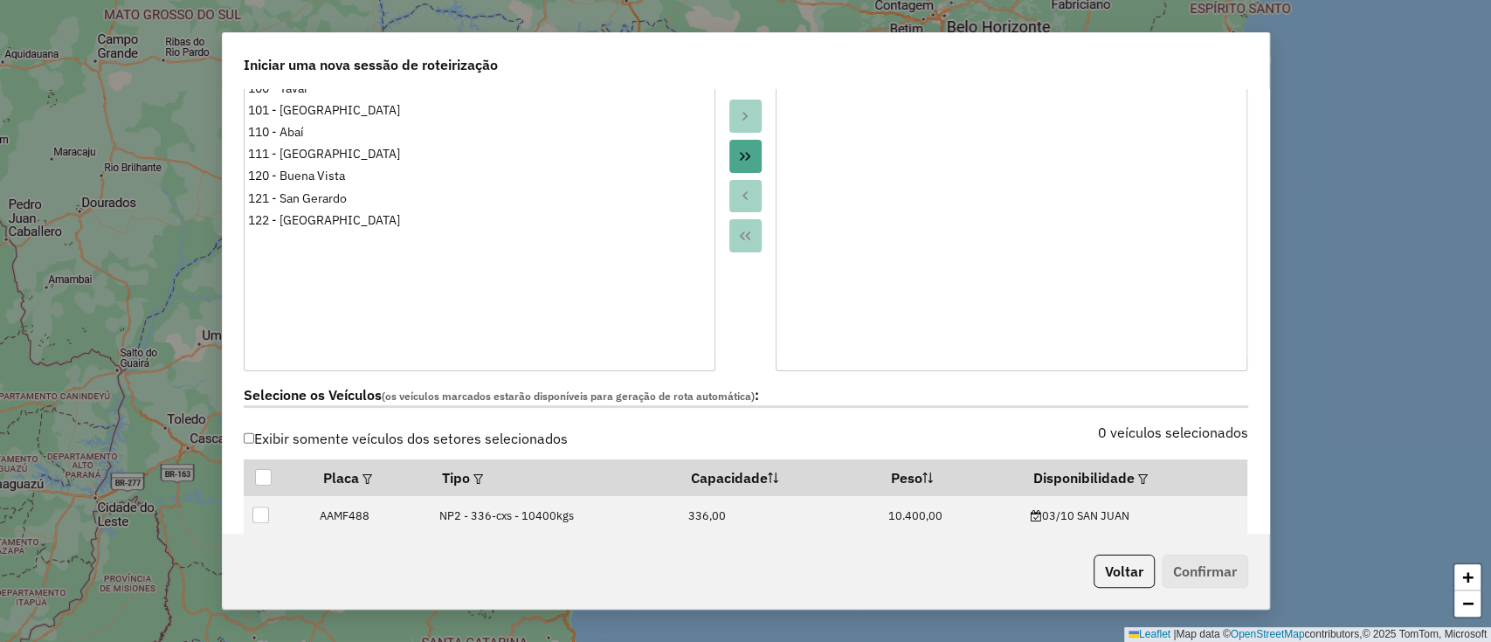
scroll to position [466, 0]
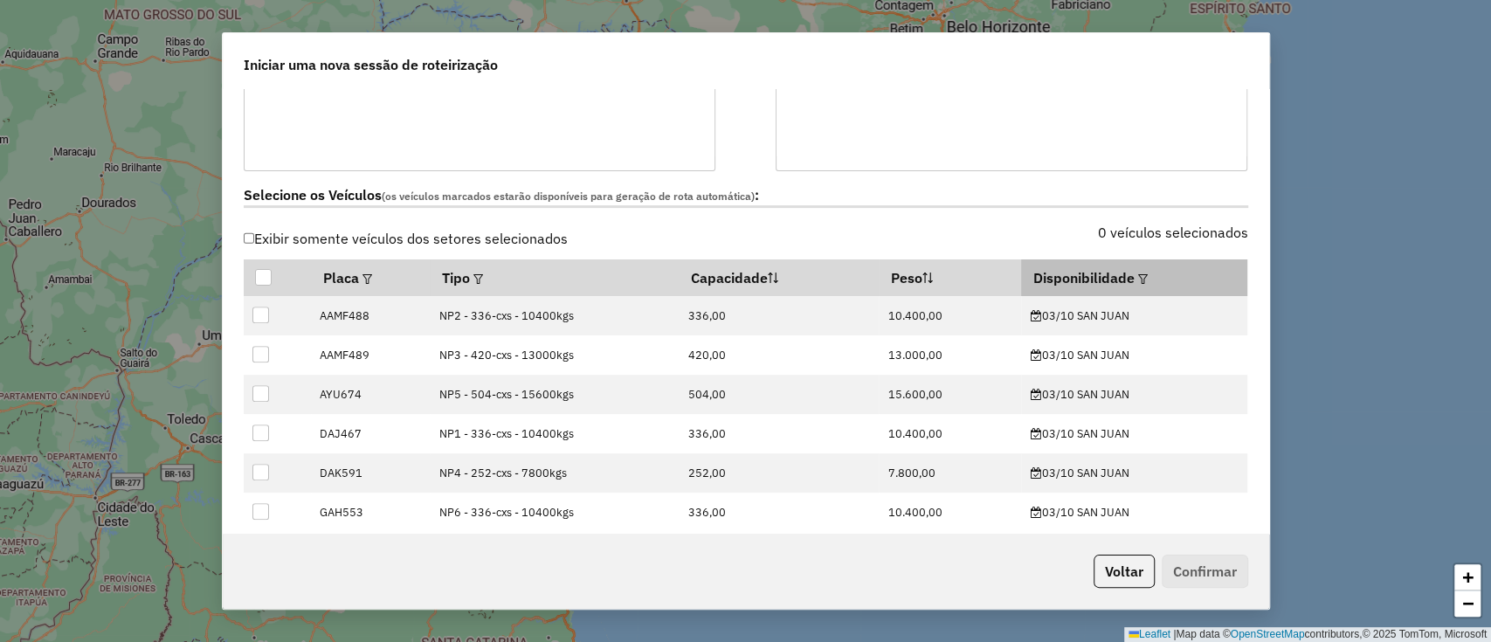
click at [1135, 274] on div at bounding box center [1141, 277] width 13 height 21
click at [1138, 274] on em at bounding box center [1143, 279] width 10 height 10
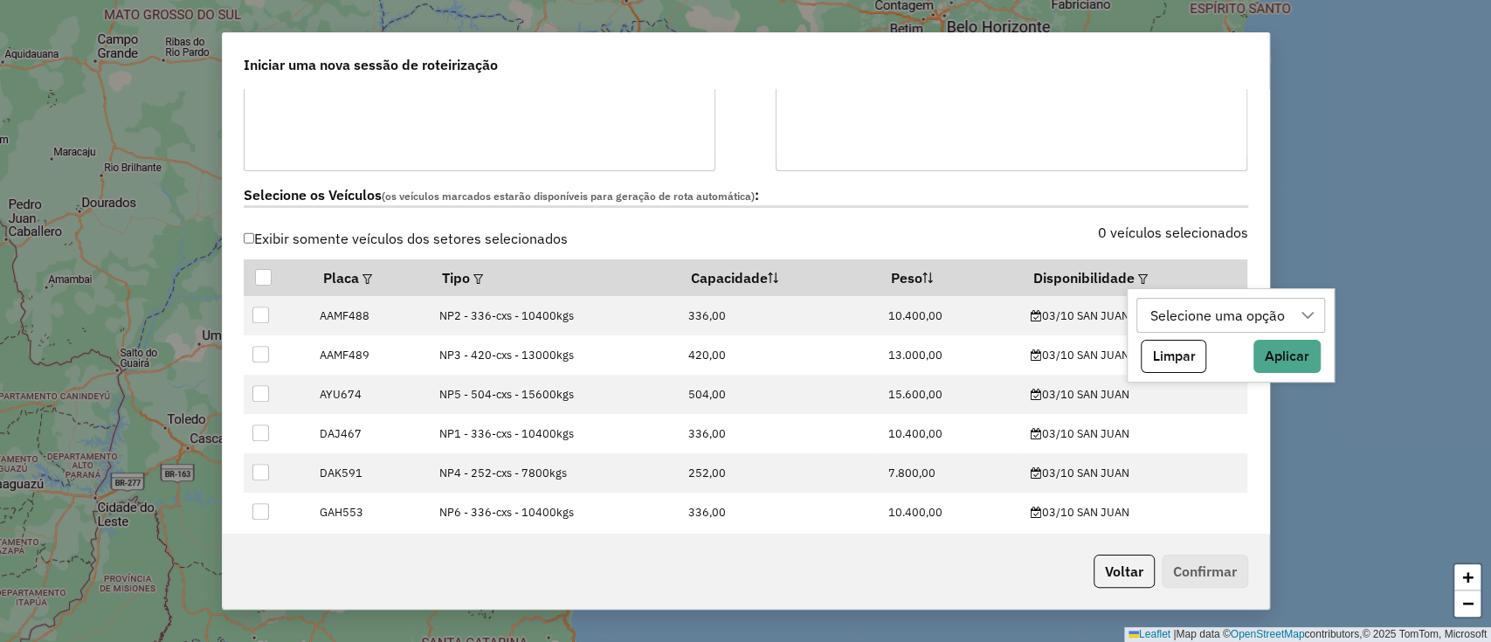
click at [1147, 314] on div "Selecione uma opção" at bounding box center [1217, 315] width 147 height 33
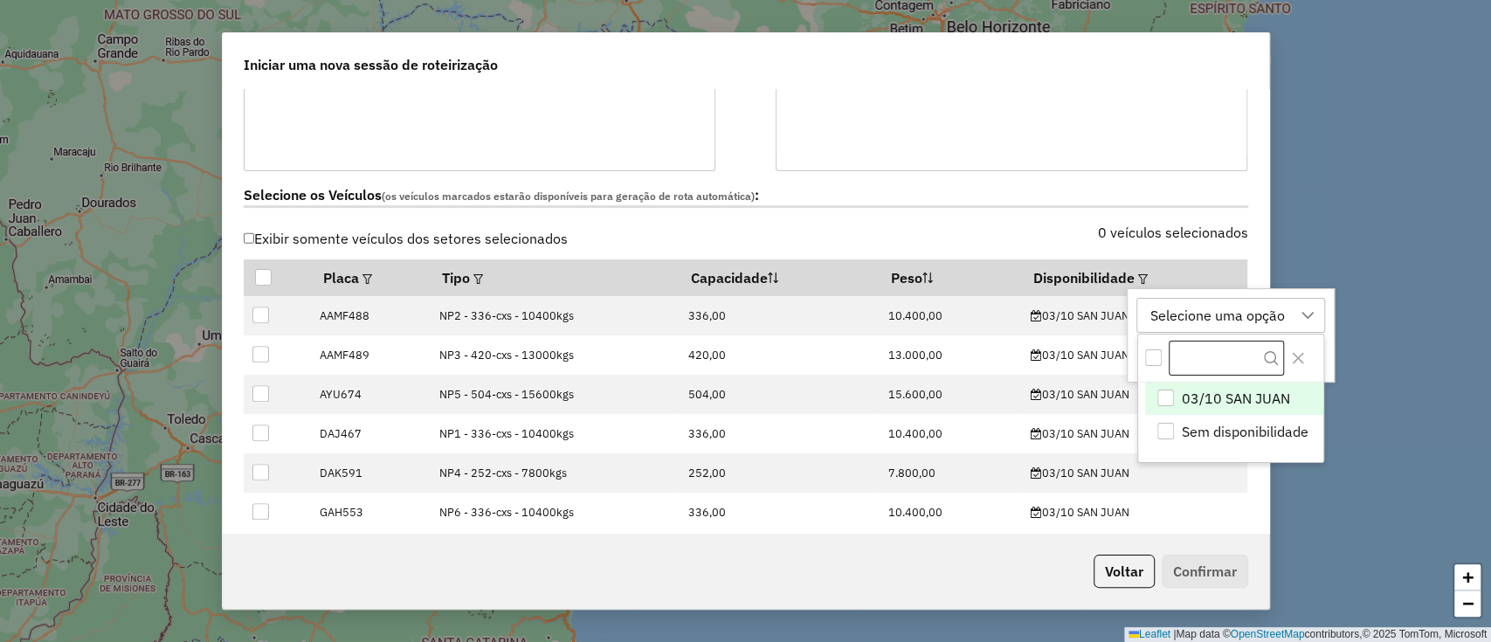
scroll to position [13, 79]
click at [1203, 392] on span "03/10 SAN [PERSON_NAME]" at bounding box center [1236, 398] width 108 height 21
click at [1307, 353] on button "Close" at bounding box center [1298, 358] width 28 height 28
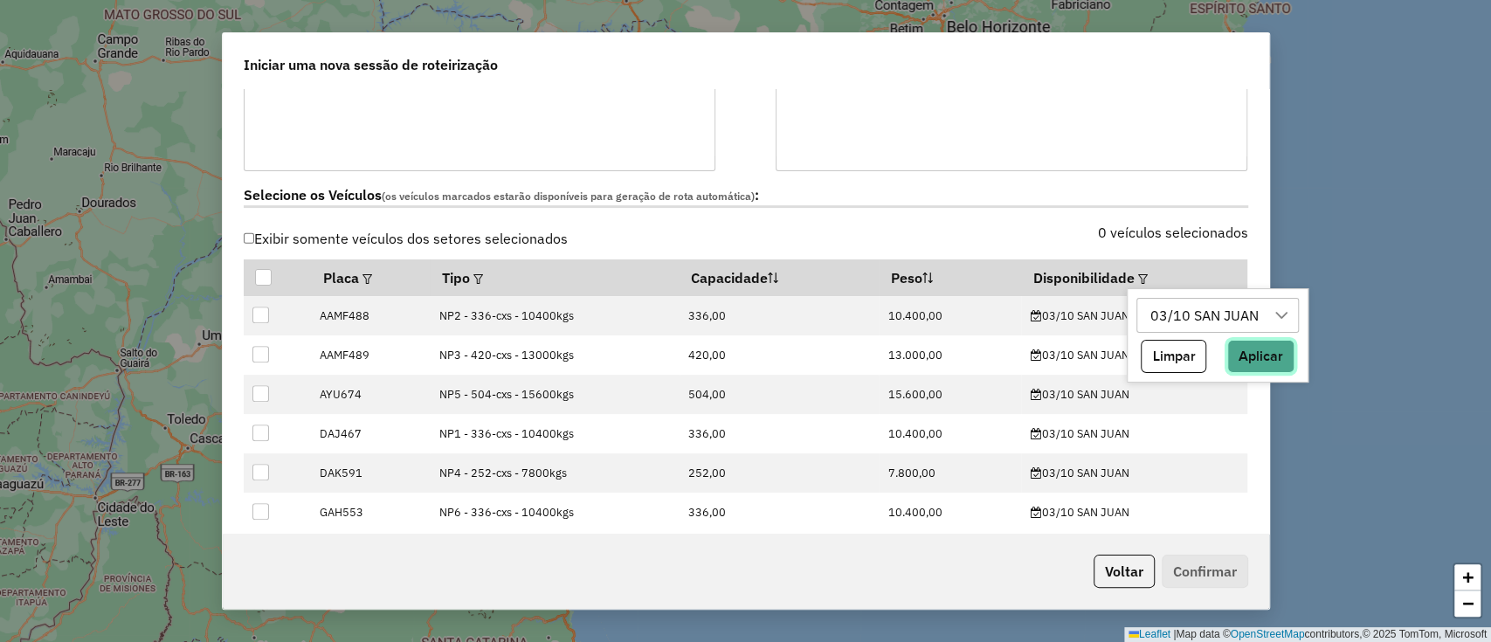
click at [1280, 369] on button "Aplicar" at bounding box center [1260, 356] width 67 height 33
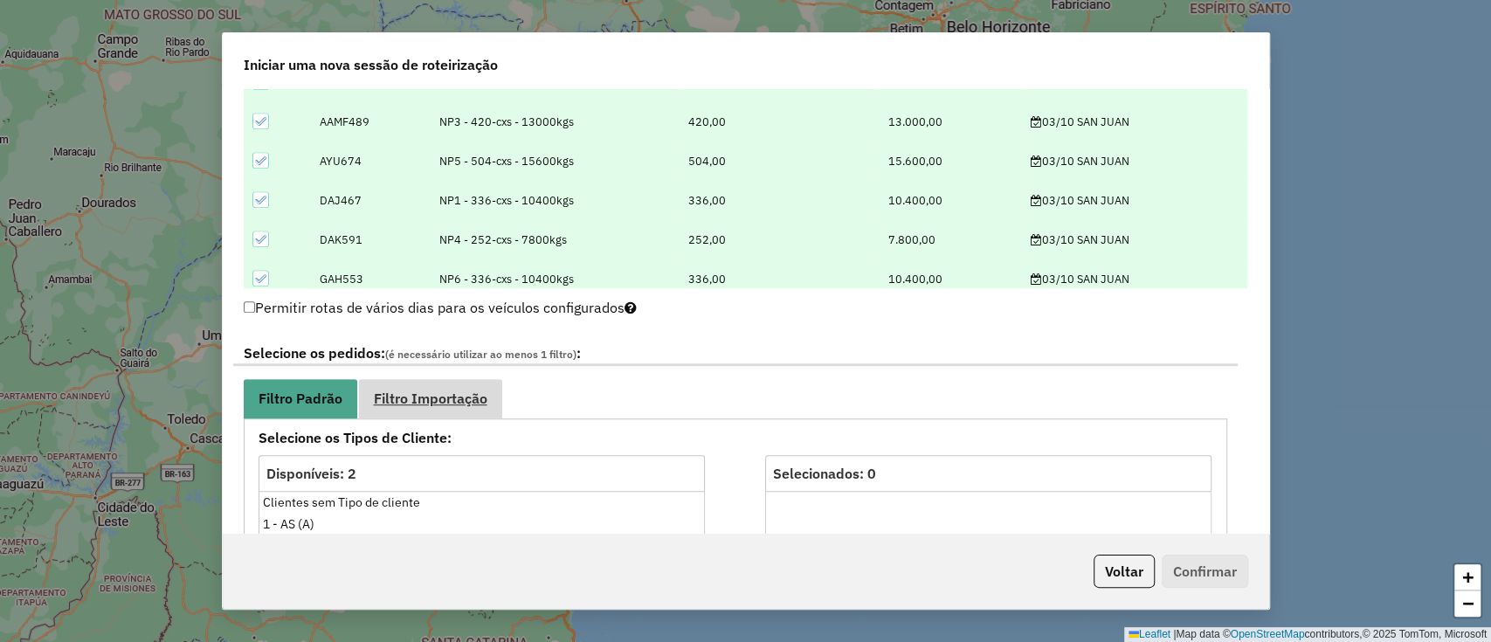
click at [451, 391] on span "Filtro Importação" at bounding box center [431, 398] width 114 height 14
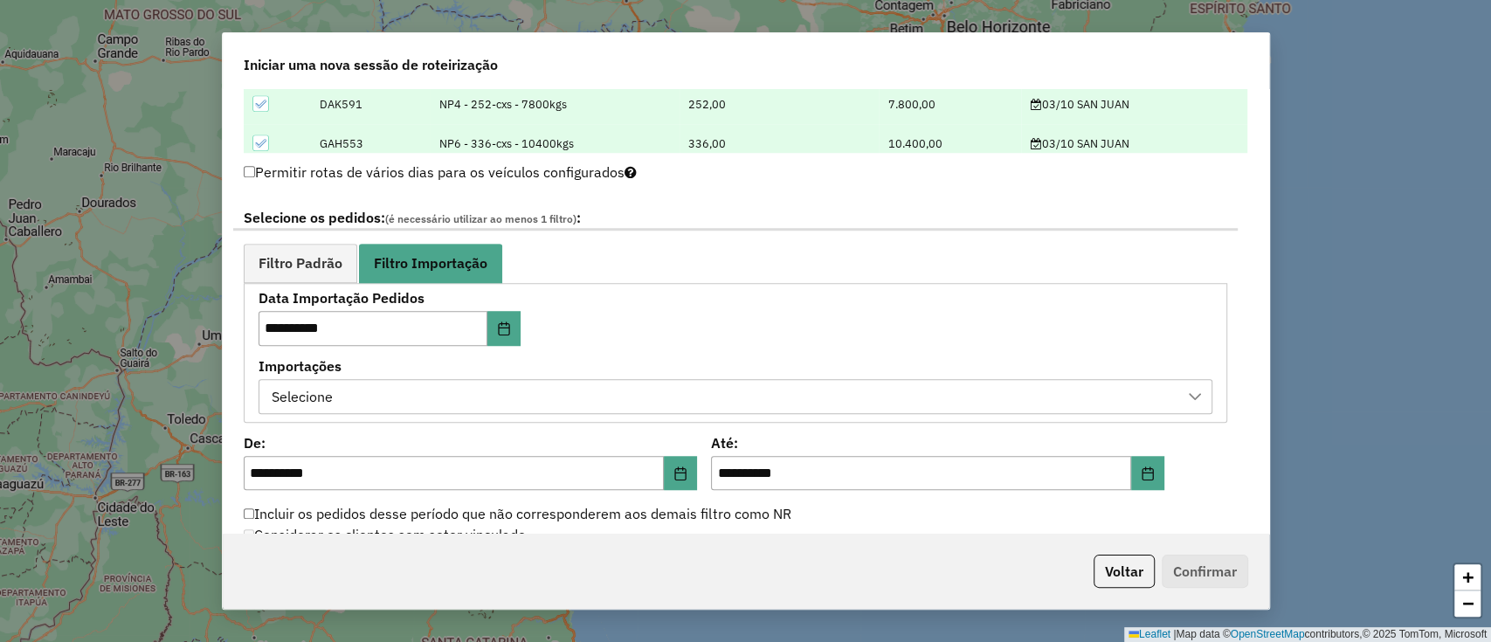
scroll to position [931, 0]
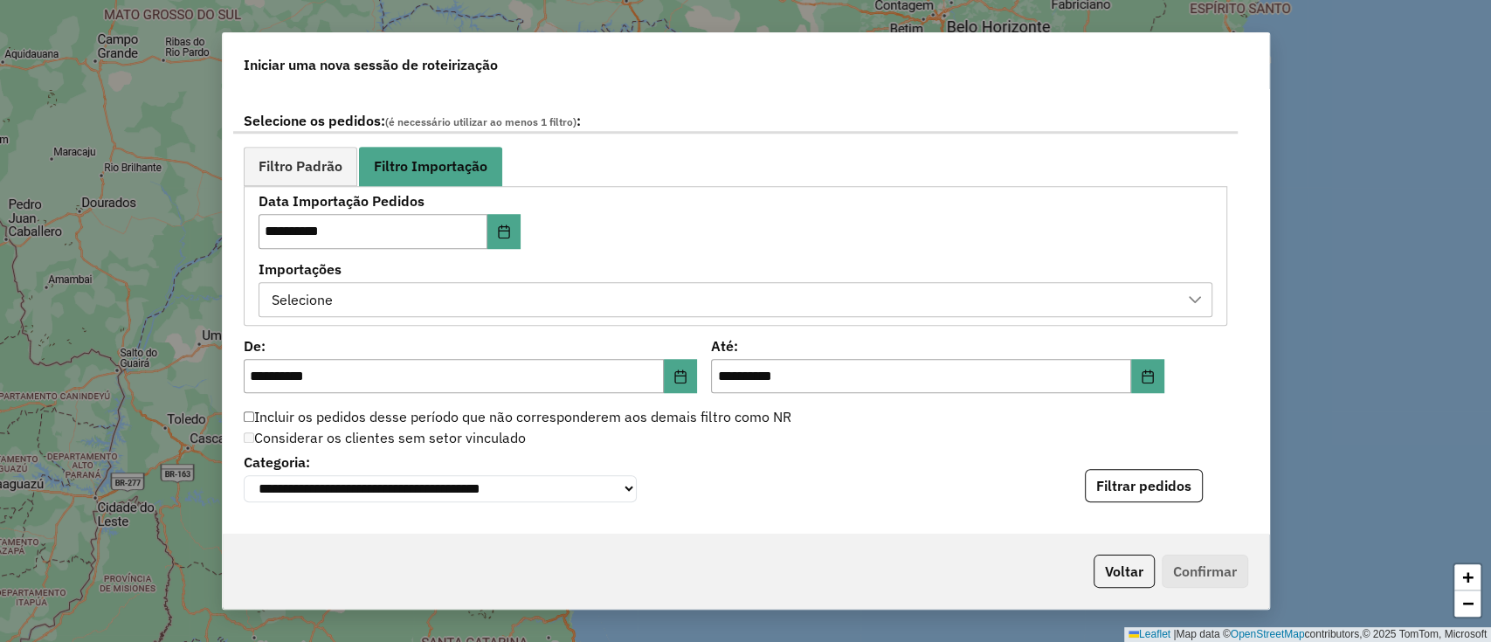
click at [477, 297] on div "Selecione" at bounding box center [722, 299] width 912 height 33
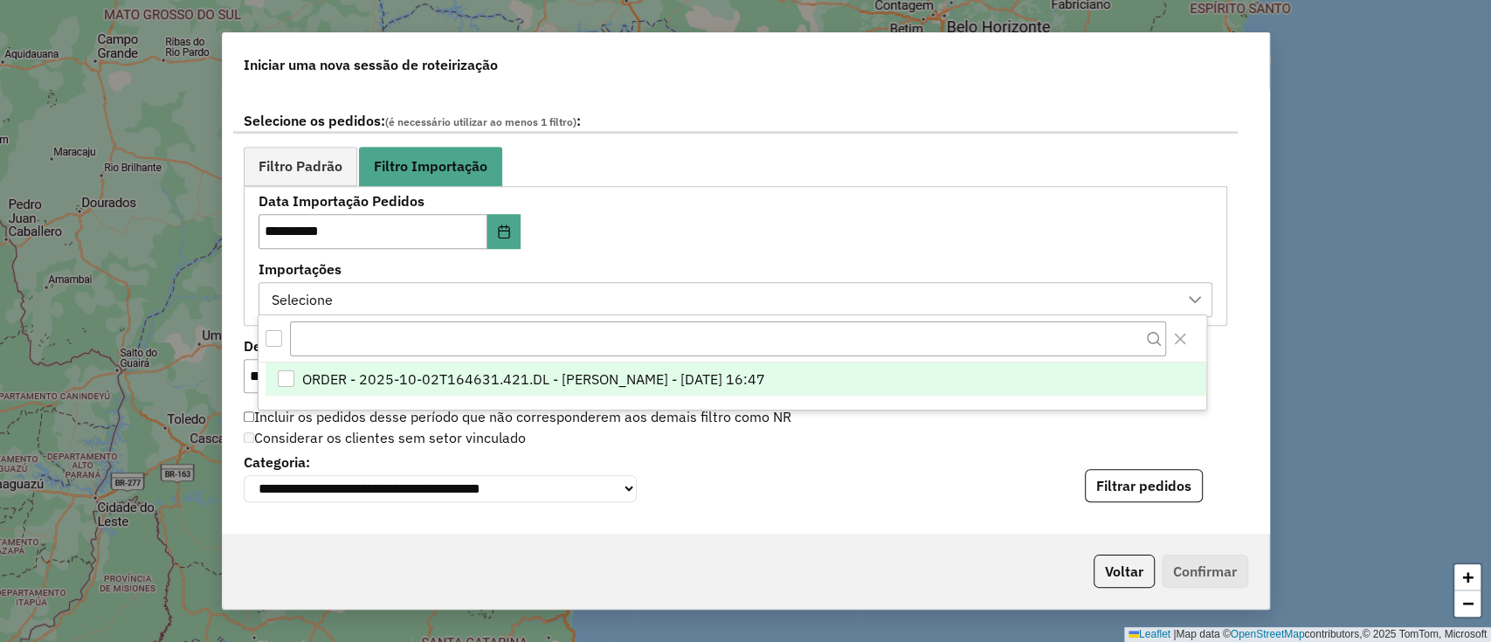
click at [496, 371] on span "ORDER - 2025-10-02T164631.421.DL - BARBARA PAULOSSI BERTO - 02/10/2025 16:47" at bounding box center [533, 379] width 463 height 21
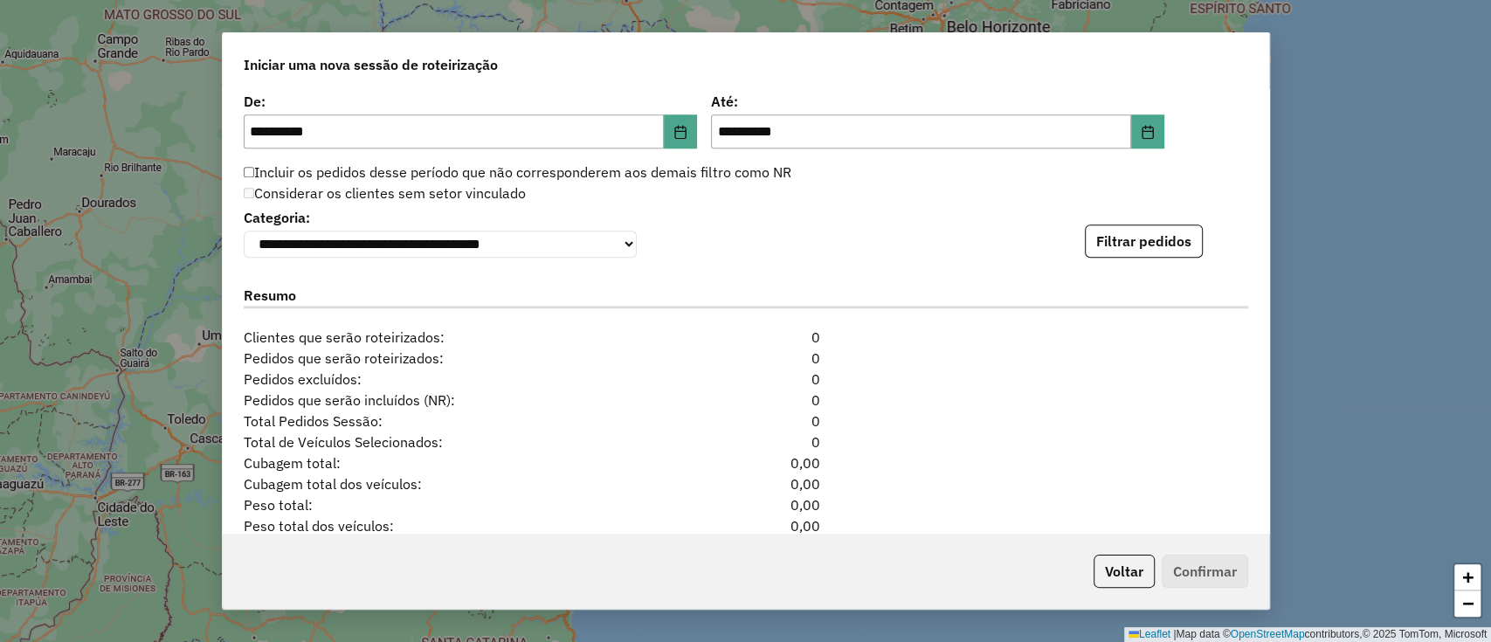
scroll to position [1258, 0]
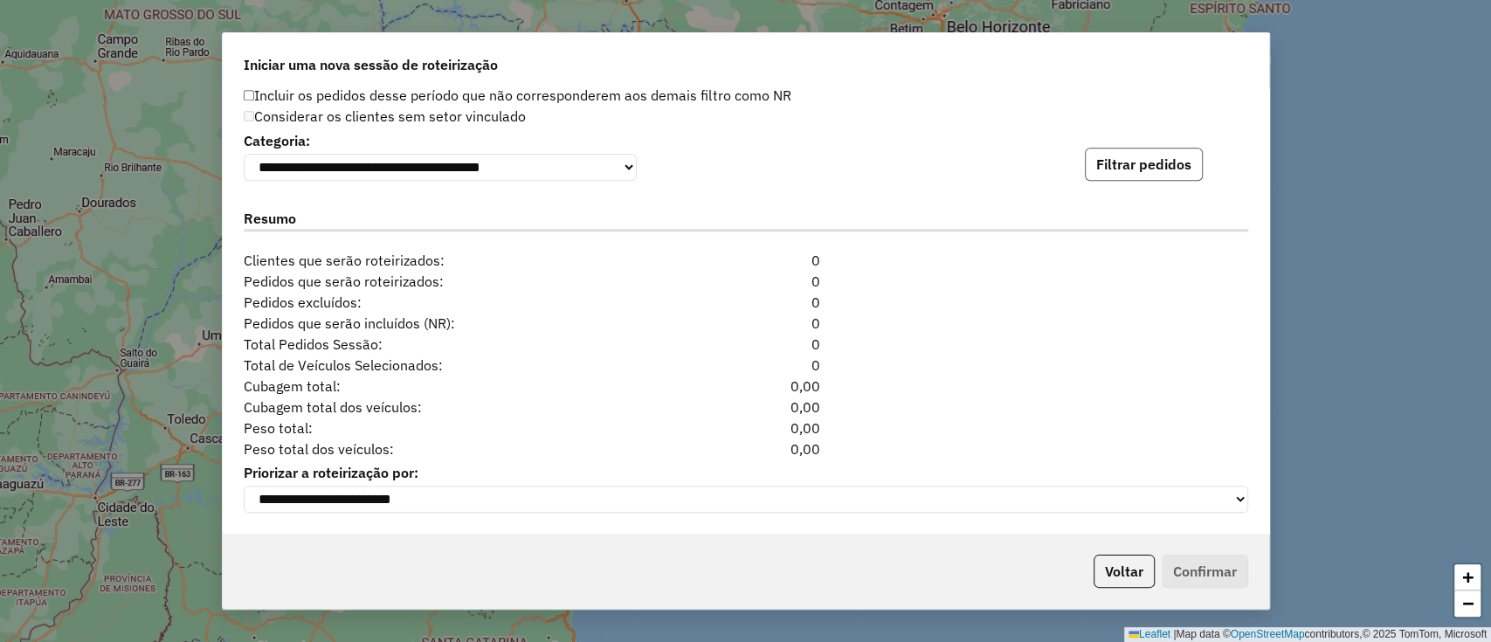
click at [1092, 162] on button "Filtrar pedidos" at bounding box center [1144, 164] width 118 height 33
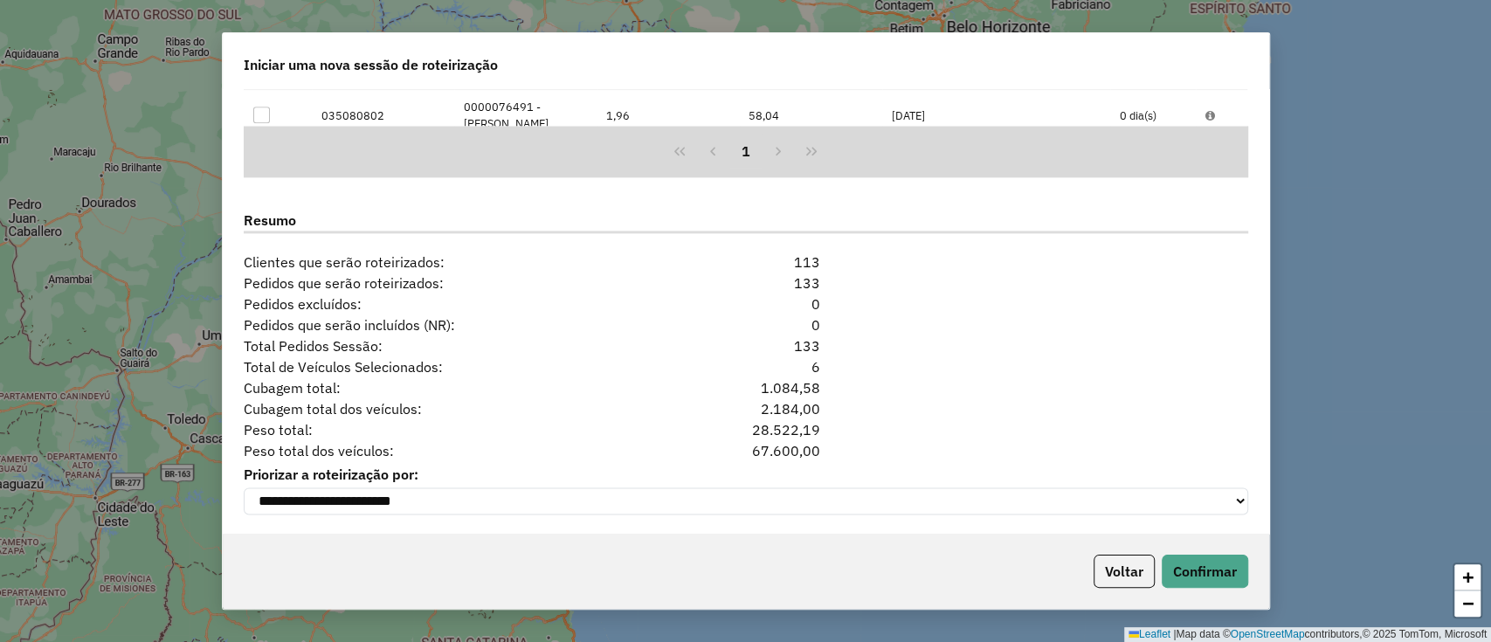
scroll to position [1619, 0]
click at [1203, 578] on button "Confirmar" at bounding box center [1205, 571] width 86 height 33
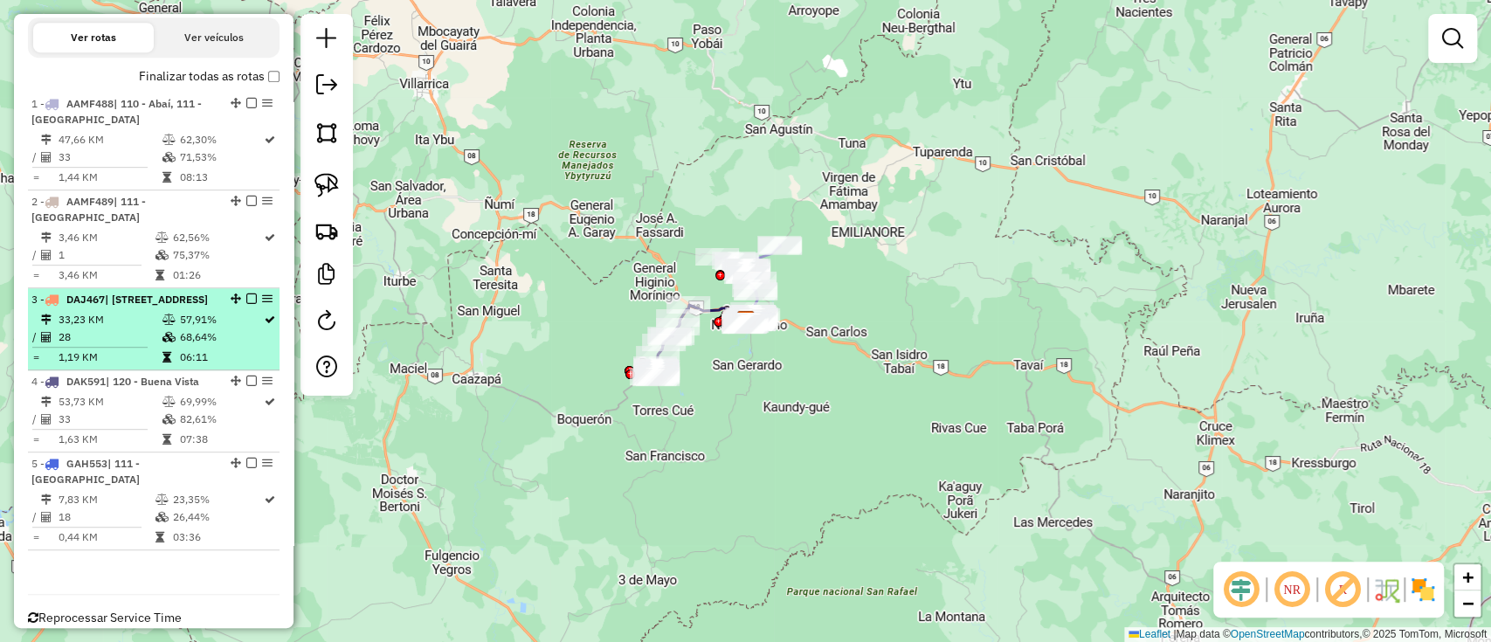
scroll to position [615, 0]
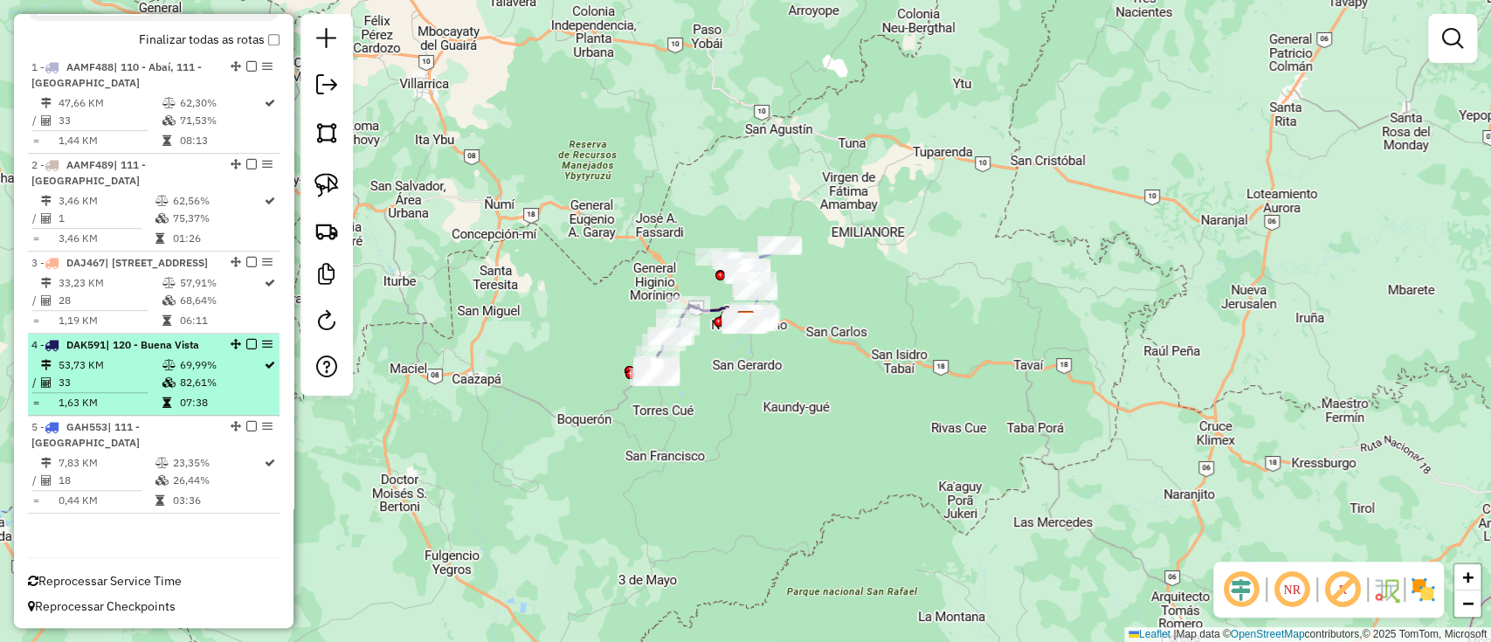
click at [250, 349] on em at bounding box center [251, 344] width 10 height 10
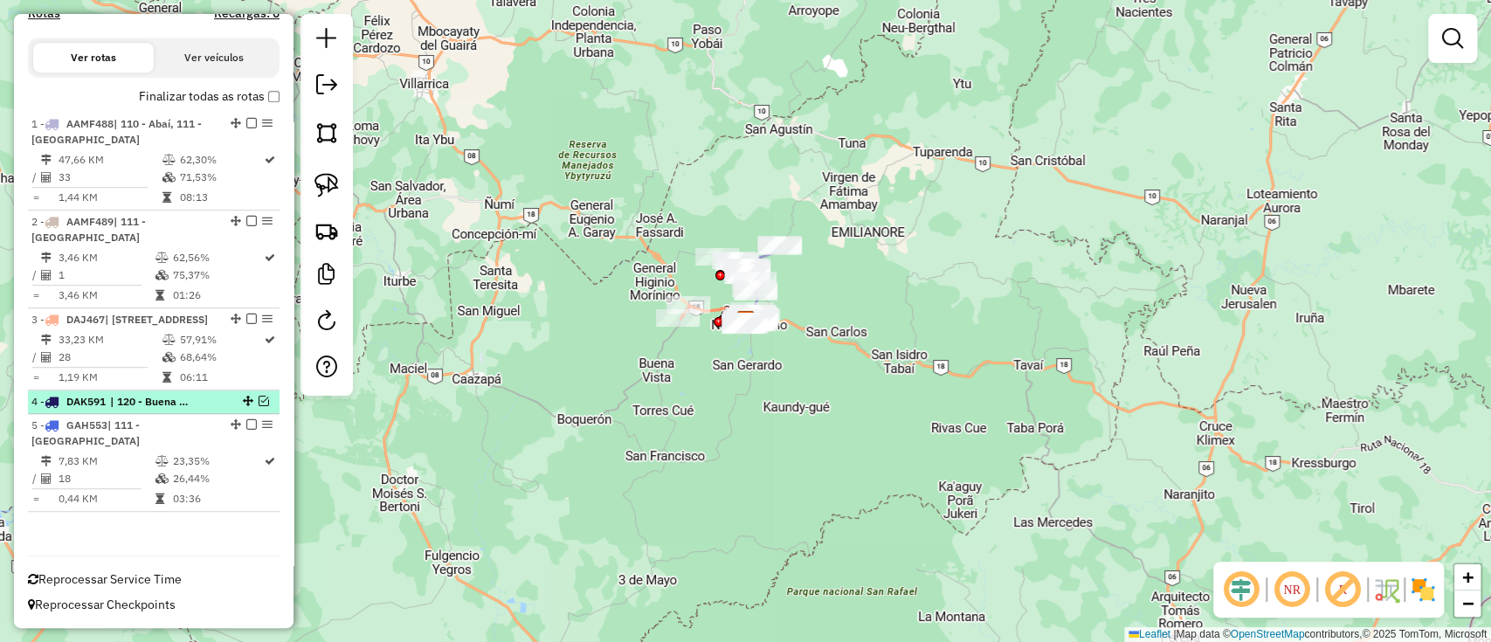
scroll to position [556, 0]
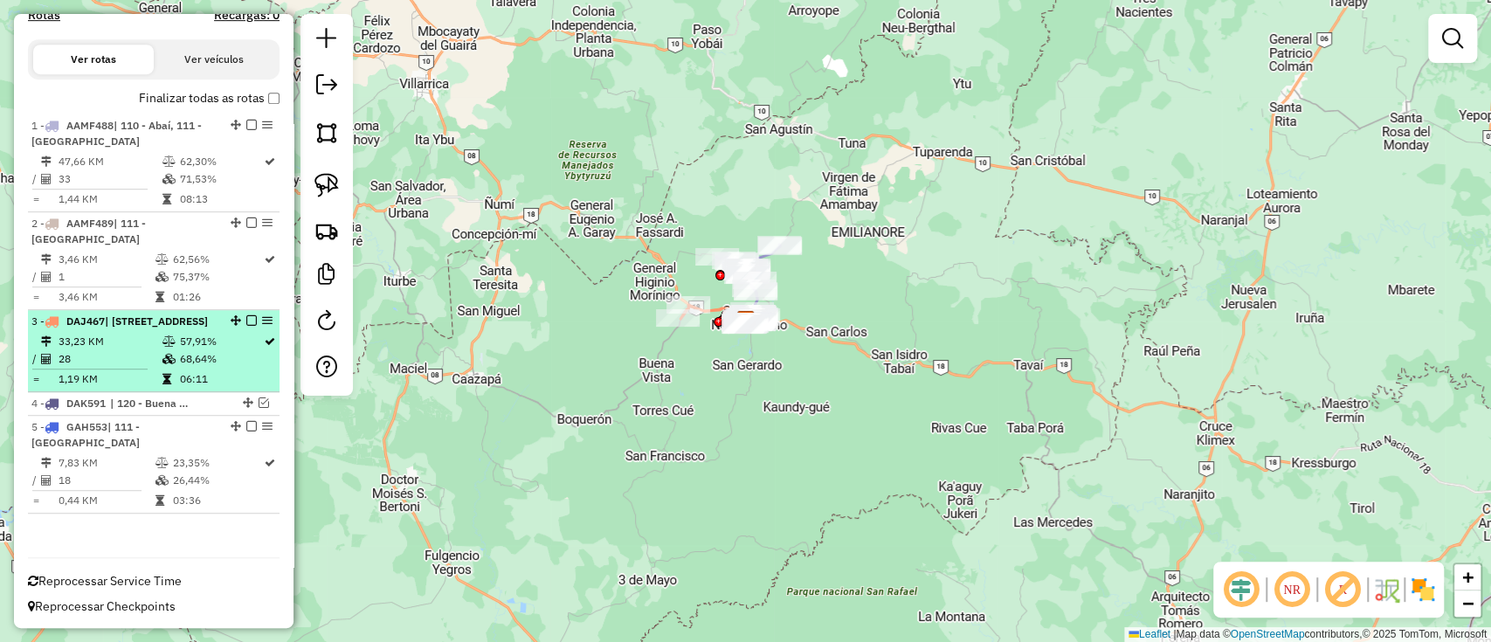
click at [225, 345] on li "3 - DAJ467 | 120 - Buena Vista, 122 - Ciudad Sur 33,23 KM 57,91% / 28 68,64% = …" at bounding box center [154, 351] width 252 height 82
select select "**********"
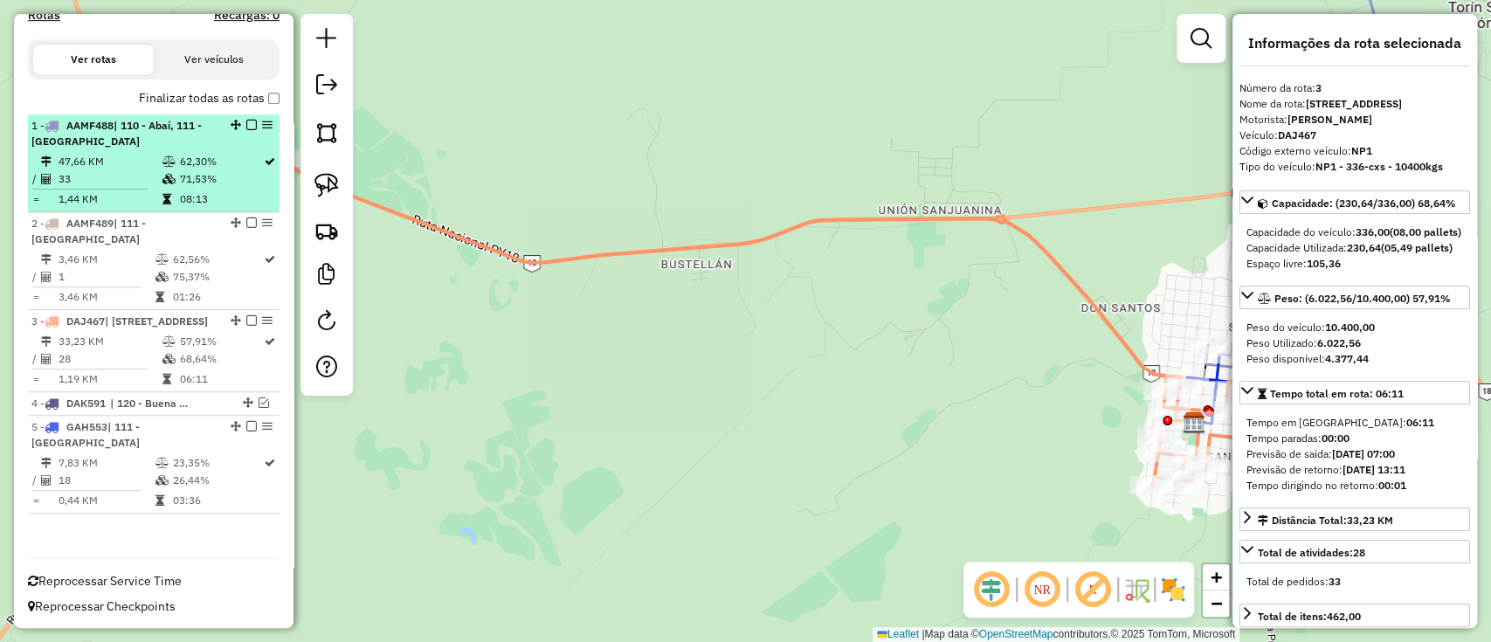
click at [246, 122] on em at bounding box center [251, 125] width 10 height 10
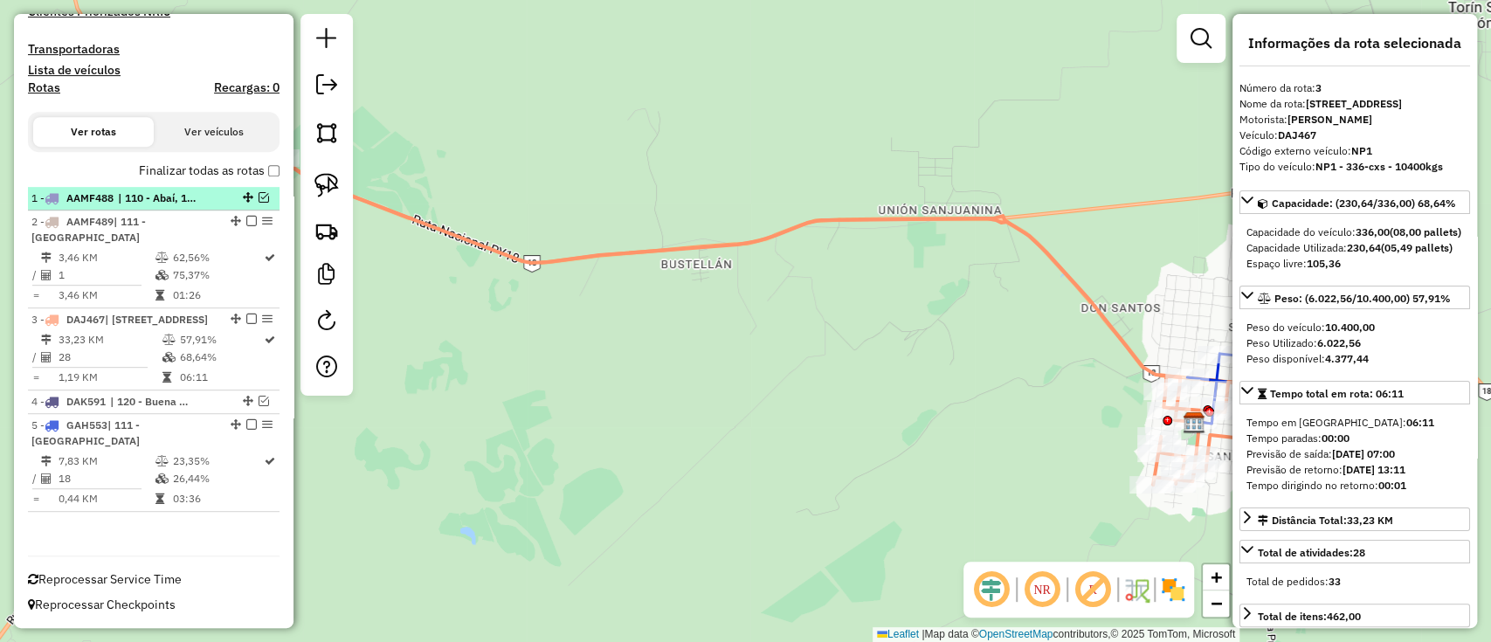
scroll to position [482, 0]
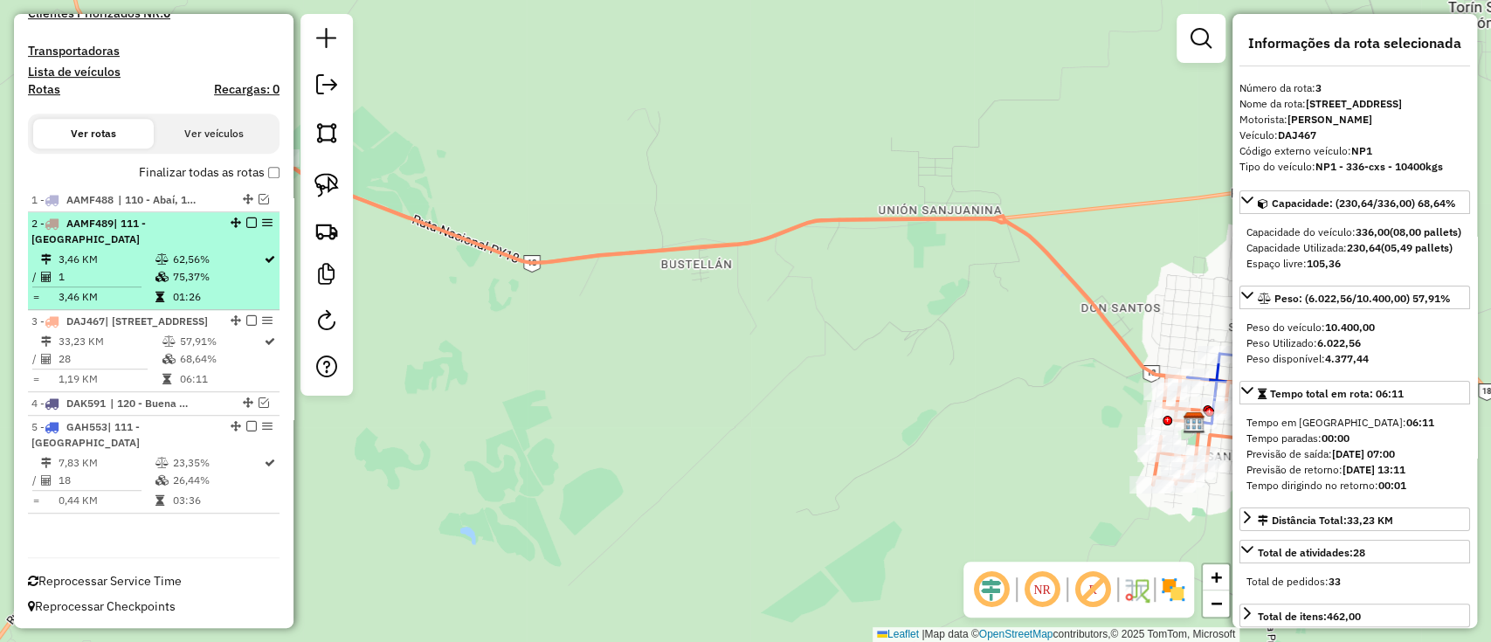
click at [200, 256] on td "62,56%" at bounding box center [217, 259] width 91 height 17
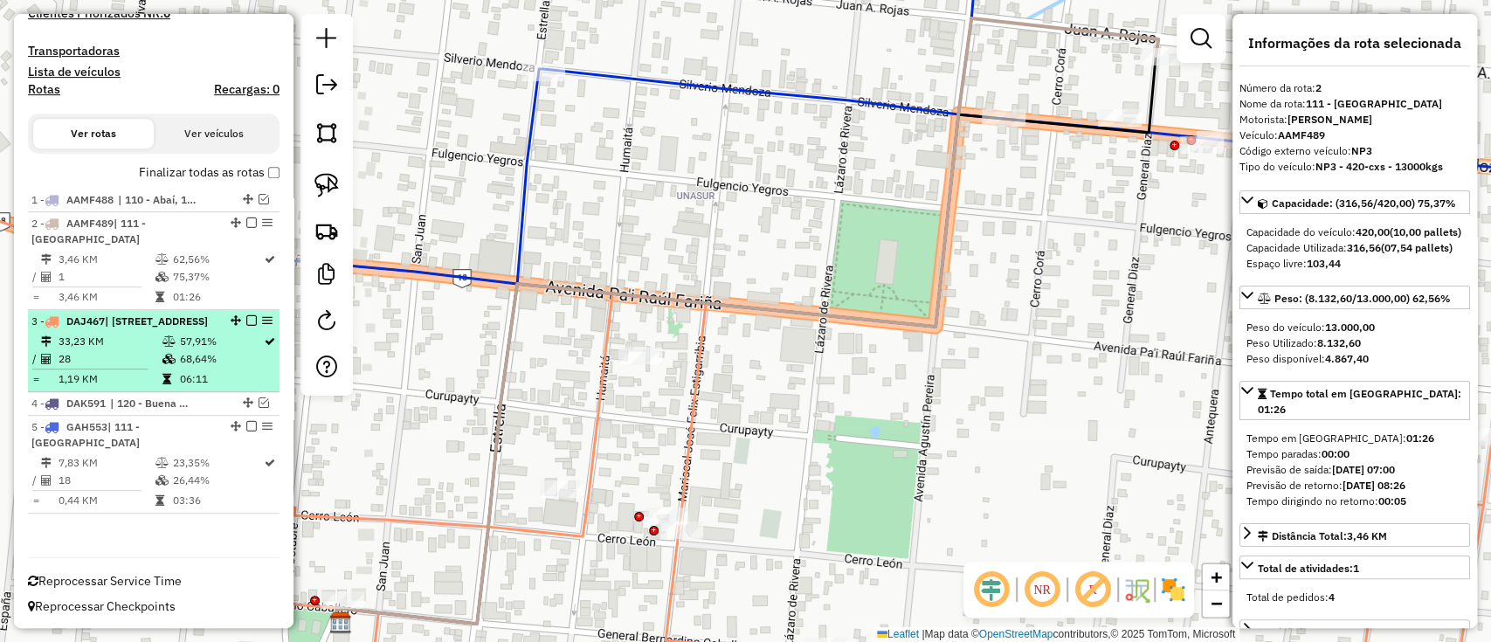
click at [219, 349] on td "57,91%" at bounding box center [220, 341] width 85 height 17
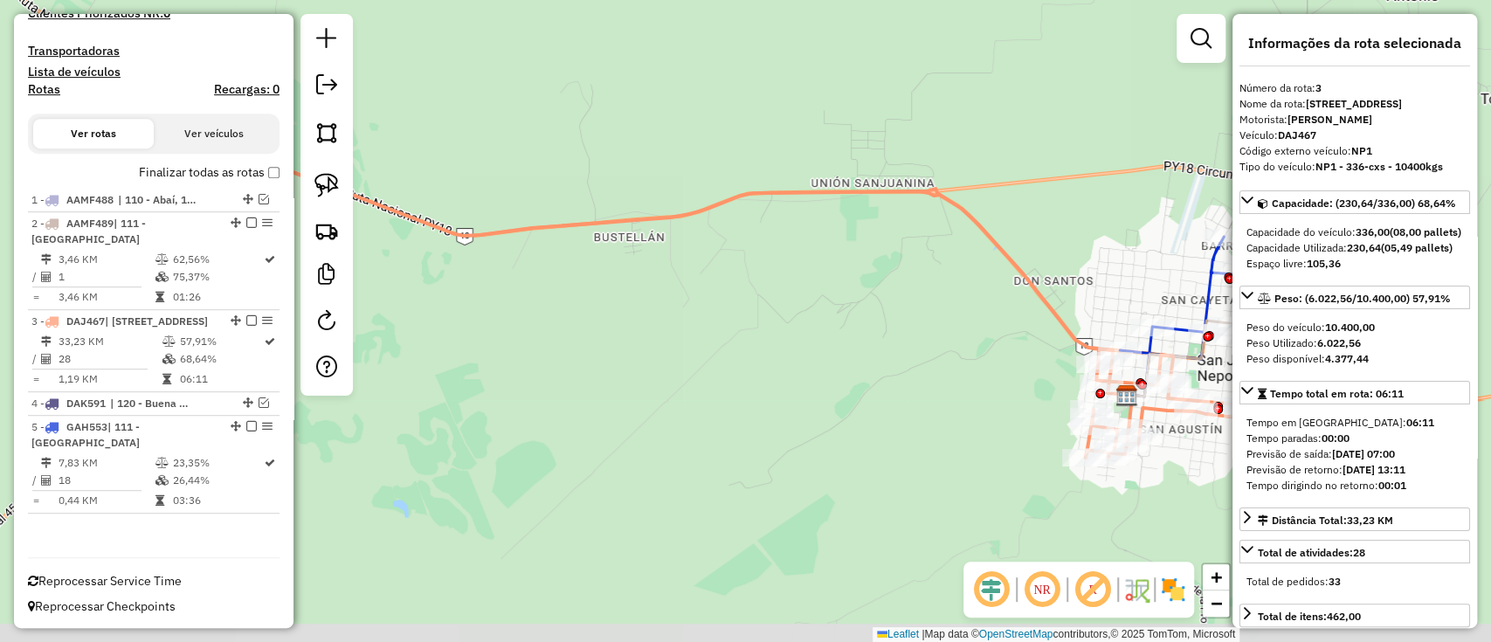
drag, startPoint x: 708, startPoint y: 410, endPoint x: 303, endPoint y: 303, distance: 419.1
click at [303, 303] on hb-router-mapa "Informações da Sessão 1287296 - 03/10/2025 Criação: 02/10/2025 16:48 Depósito: …" at bounding box center [745, 321] width 1491 height 642
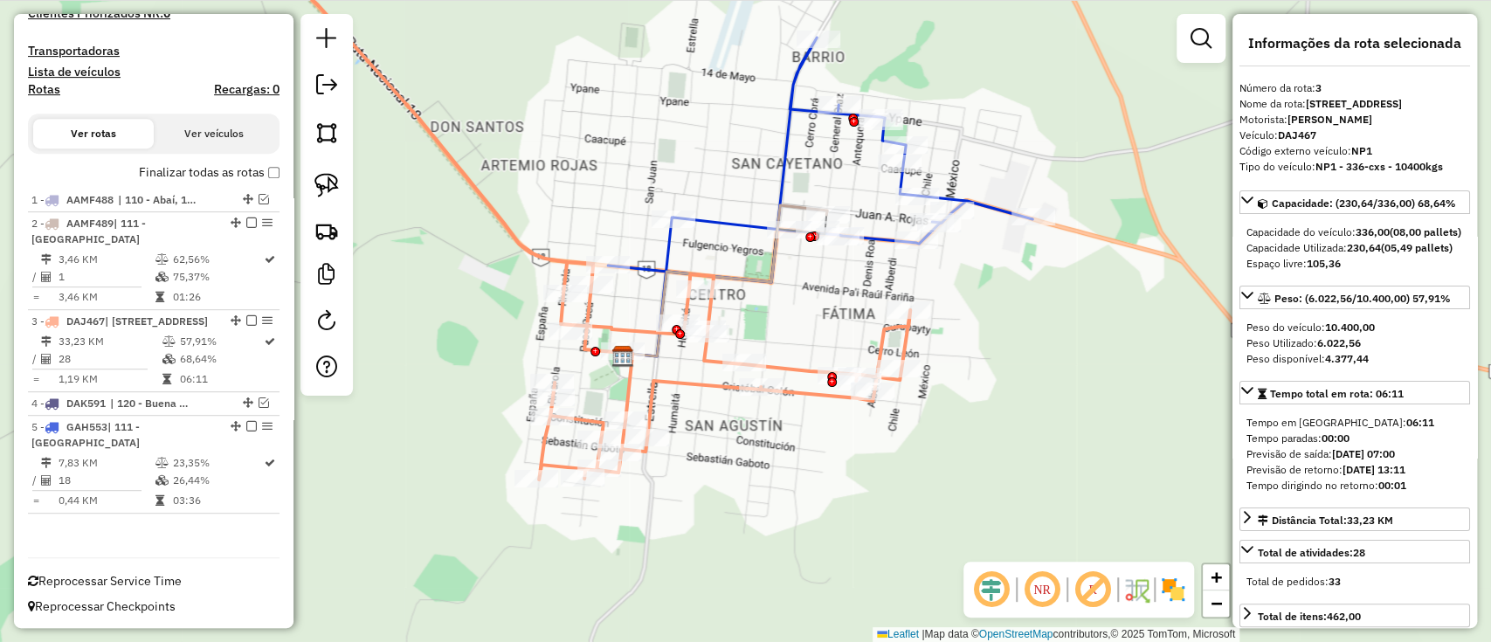
click at [769, 158] on div "Janela de atendimento Grade de atendimento Capacidade Transportadoras Veículos …" at bounding box center [745, 321] width 1491 height 642
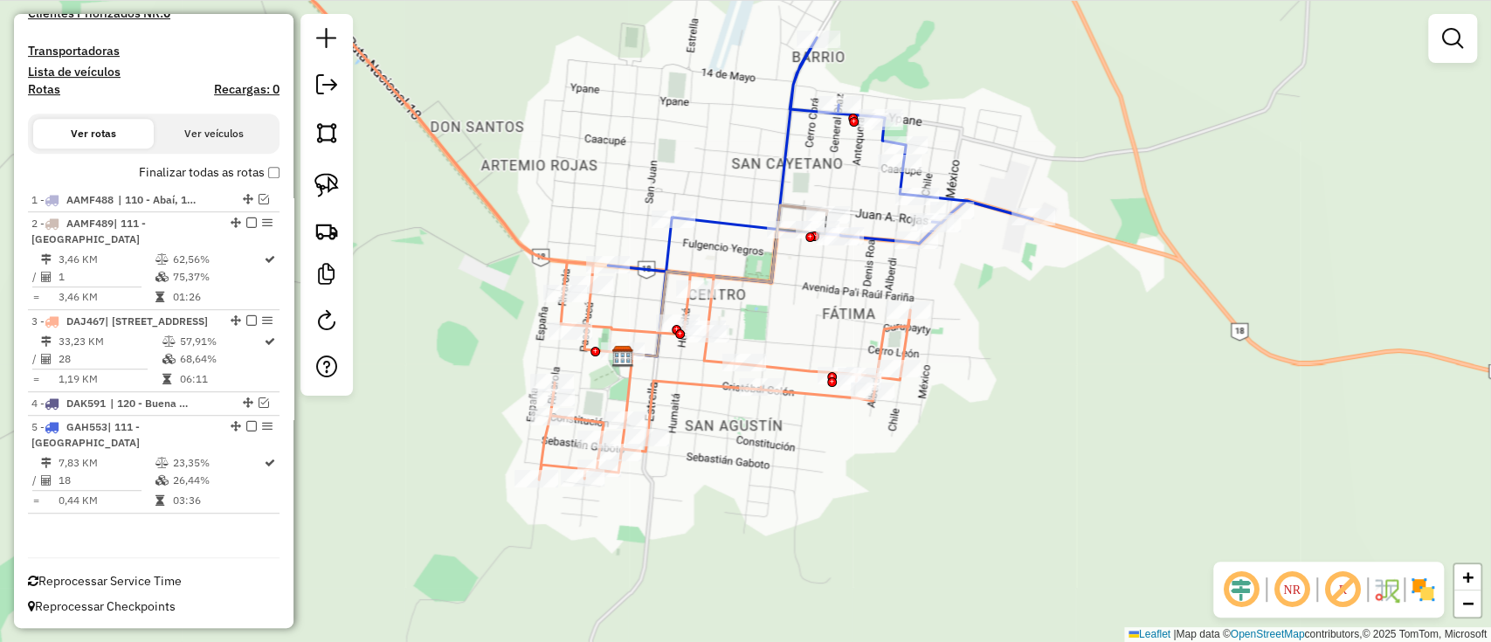
click at [783, 167] on icon at bounding box center [820, 160] width 425 height 245
select select "**********"
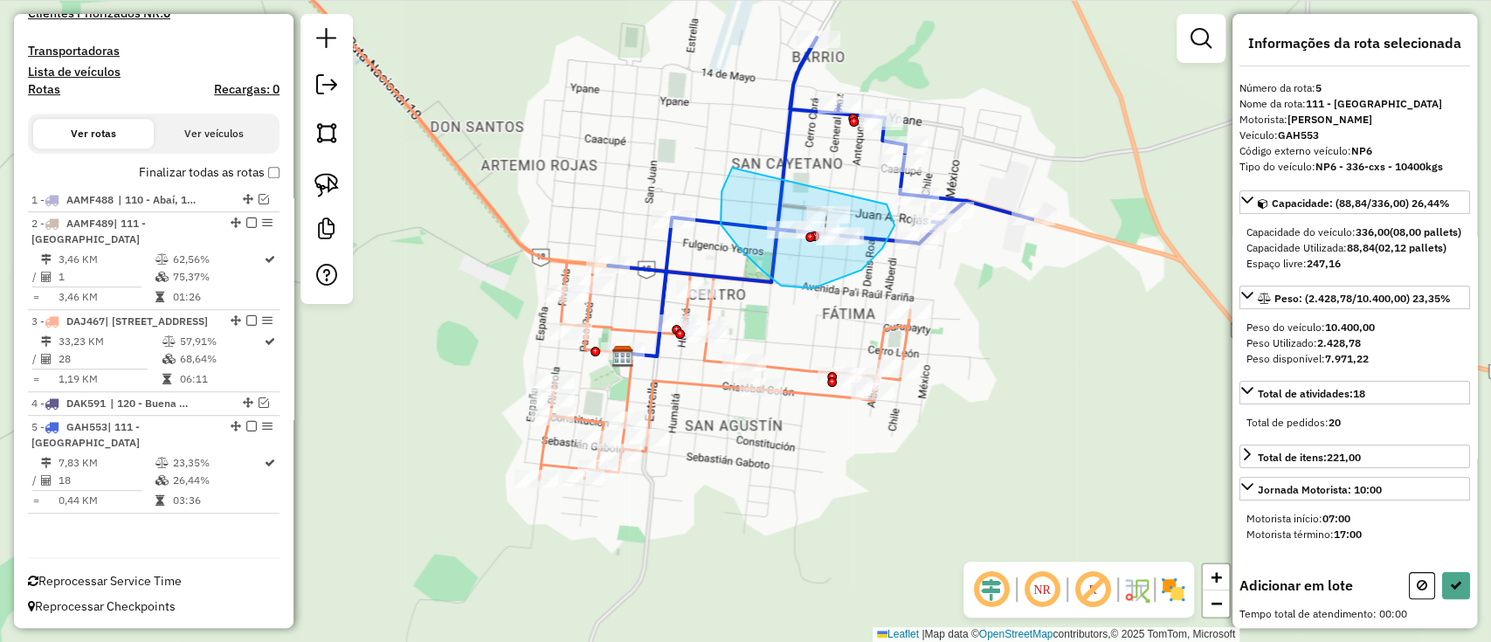
drag, startPoint x: 740, startPoint y: 249, endPoint x: 887, endPoint y: 204, distance: 153.4
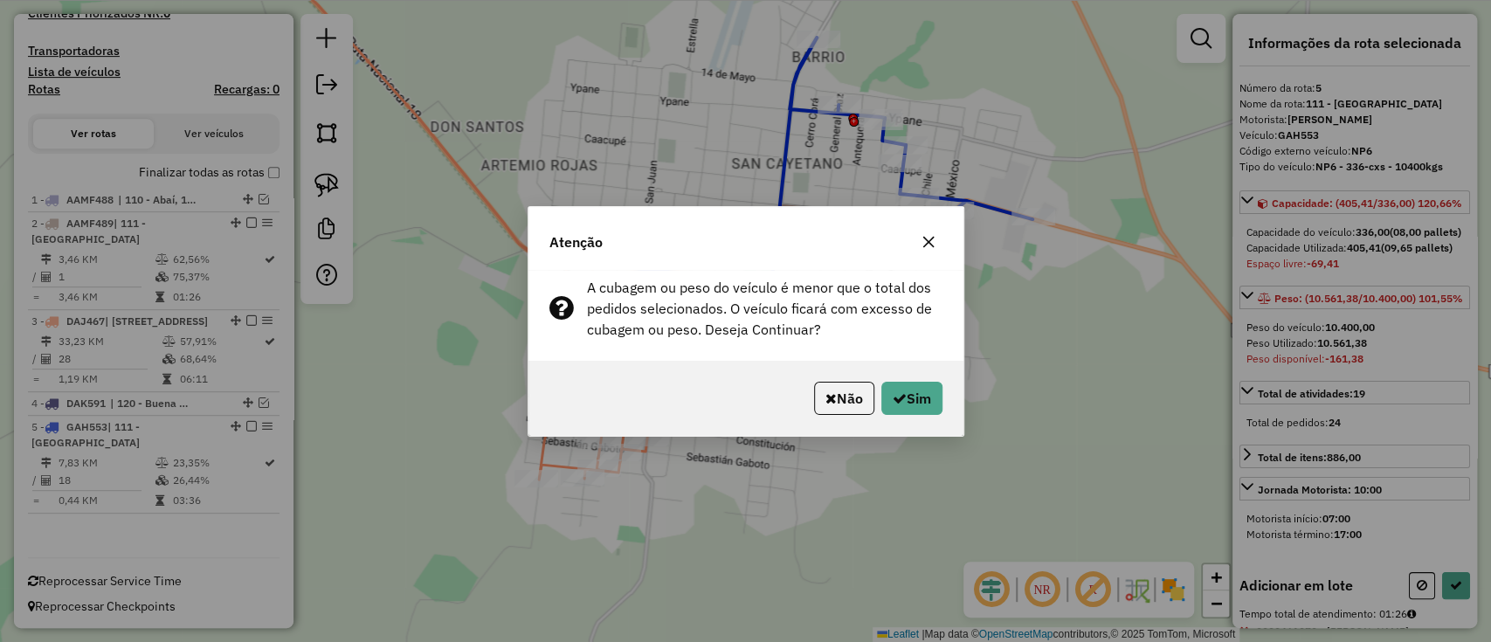
click at [902, 380] on div "Não Sim" at bounding box center [746, 398] width 435 height 75
click at [898, 384] on button "Sim" at bounding box center [911, 398] width 61 height 33
select select "**********"
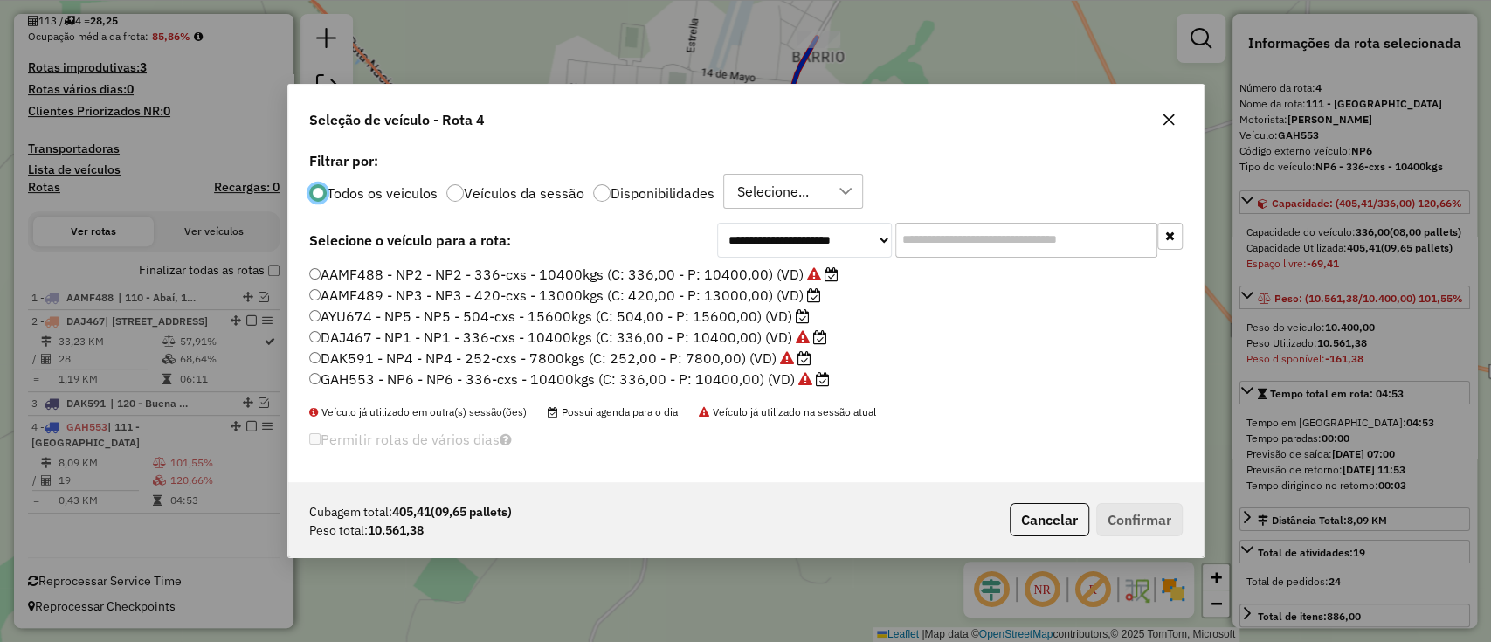
scroll to position [9, 5]
click at [759, 295] on label "AAMF489 - NP3 - NP3 - 420-cxs - 13000kgs (C: 420,00 - P: 13000,00) (VD)" at bounding box center [565, 295] width 512 height 21
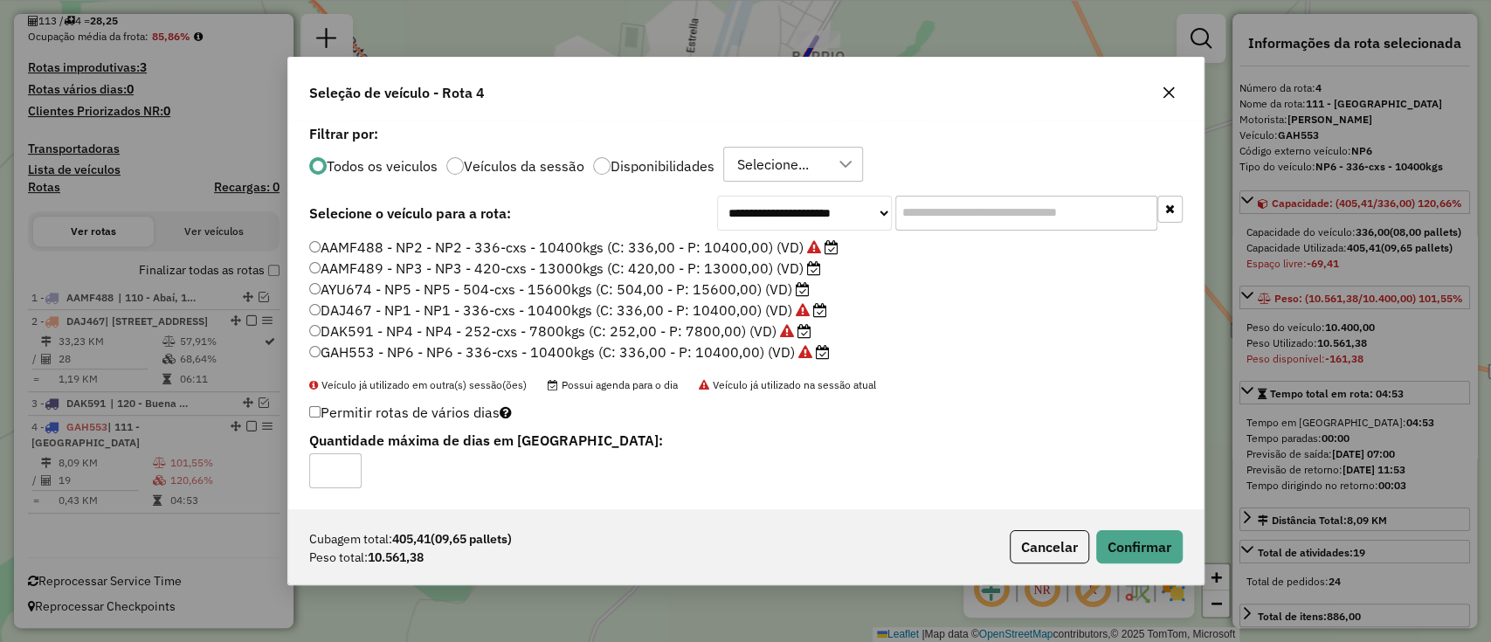
click at [1094, 543] on p-footer "Cubagem total: 405,41 (09,65 pallets) Peso total: 10.561,38 Cancelar Confirmar" at bounding box center [1093, 546] width 180 height 33
click at [1113, 542] on button "Confirmar" at bounding box center [1139, 546] width 86 height 33
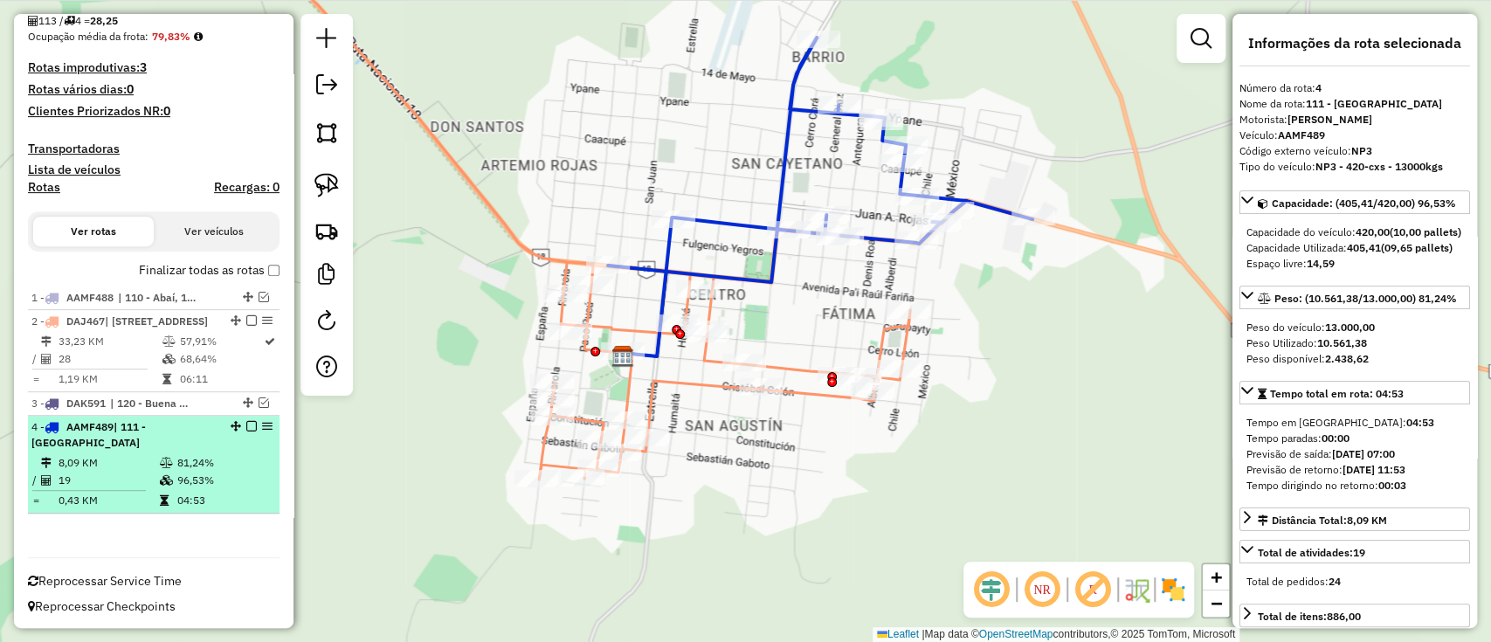
scroll to position [400, 0]
click at [239, 427] on div at bounding box center [246, 424] width 52 height 10
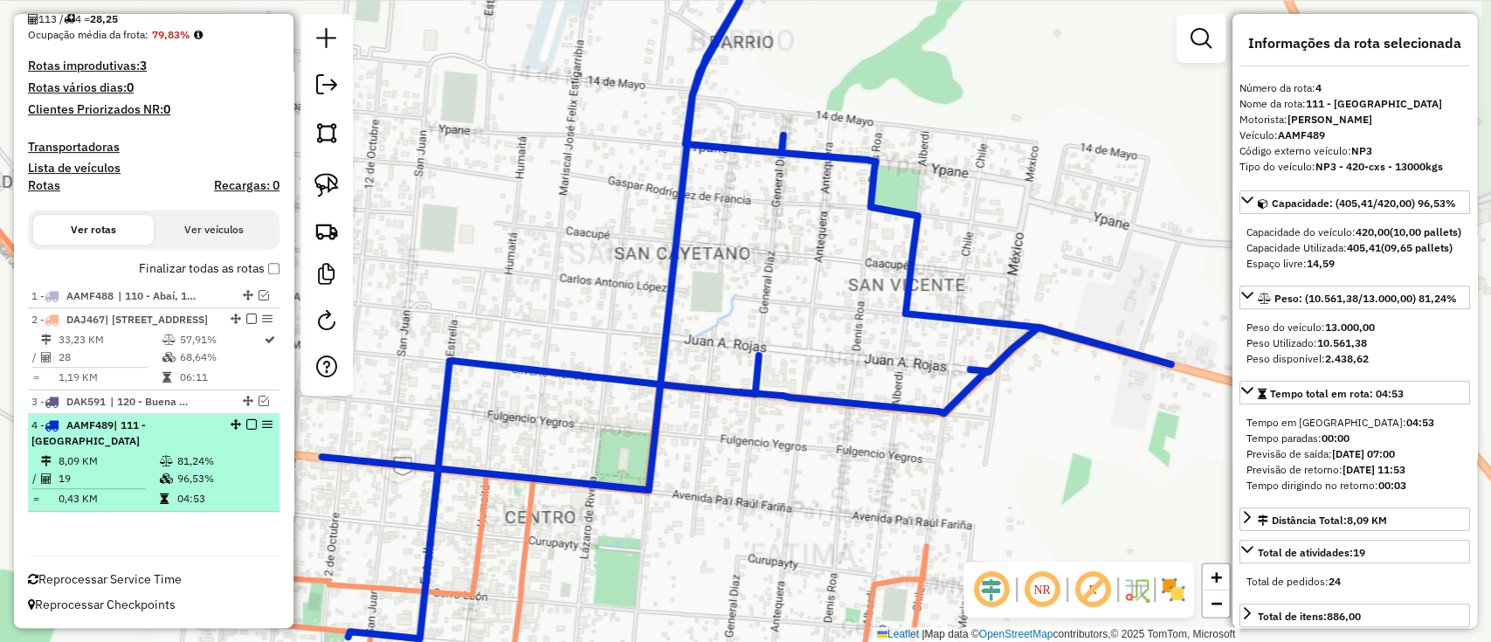
click at [246, 424] on em at bounding box center [251, 424] width 10 height 10
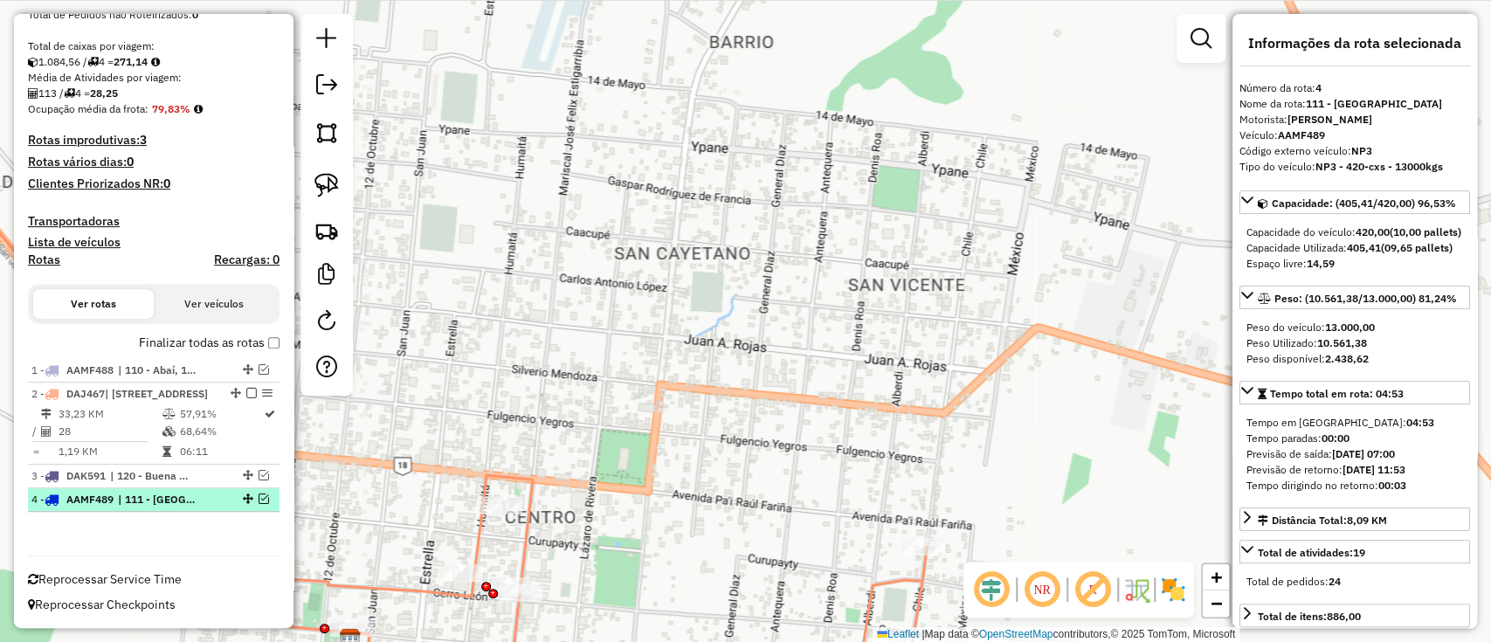
scroll to position [326, 0]
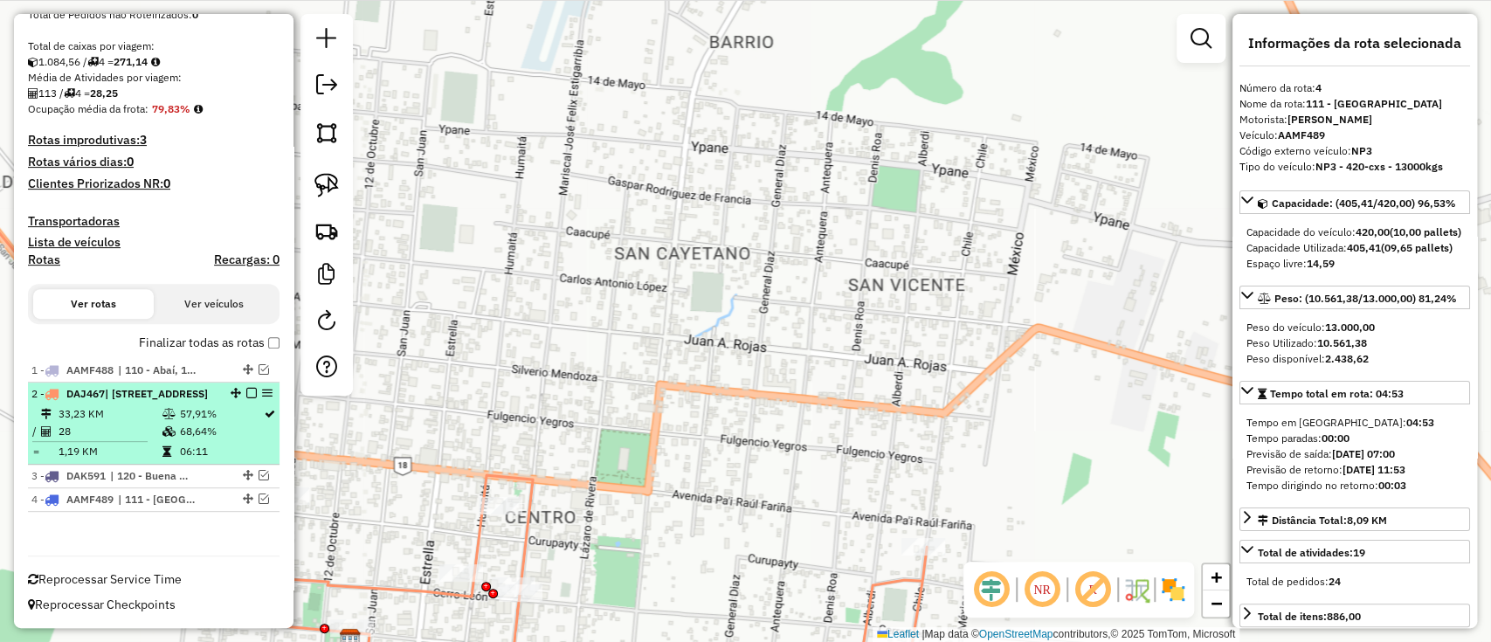
click at [225, 406] on td "57,91%" at bounding box center [220, 413] width 85 height 17
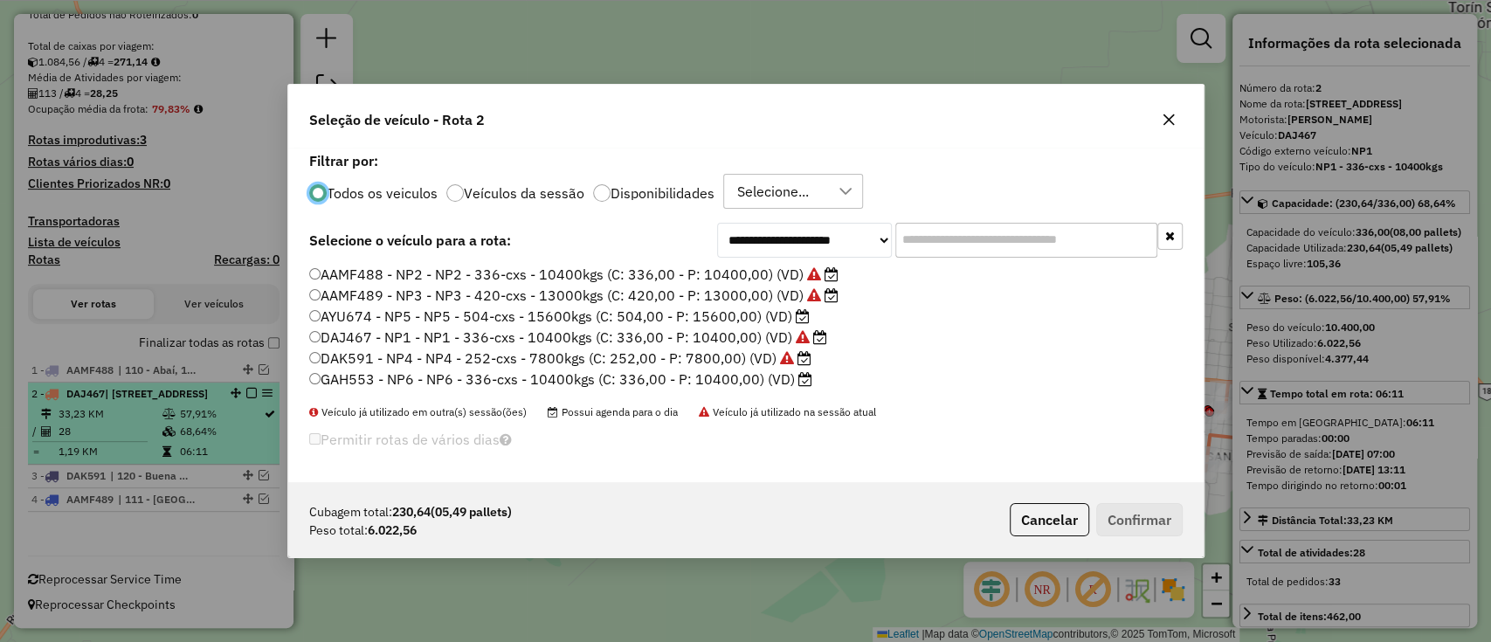
scroll to position [9, 5]
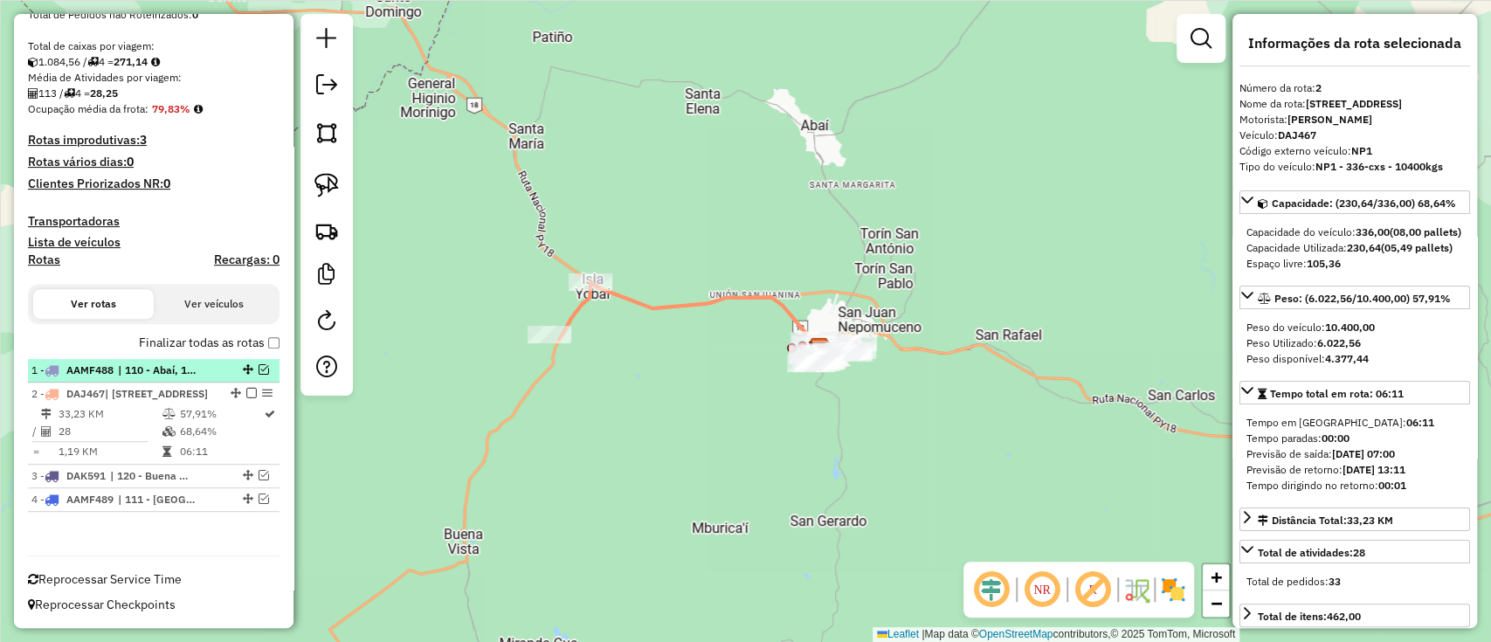
click at [190, 363] on span "| 110 - Abaí, 111 - Ciudad Norte" at bounding box center [158, 371] width 80 height 16
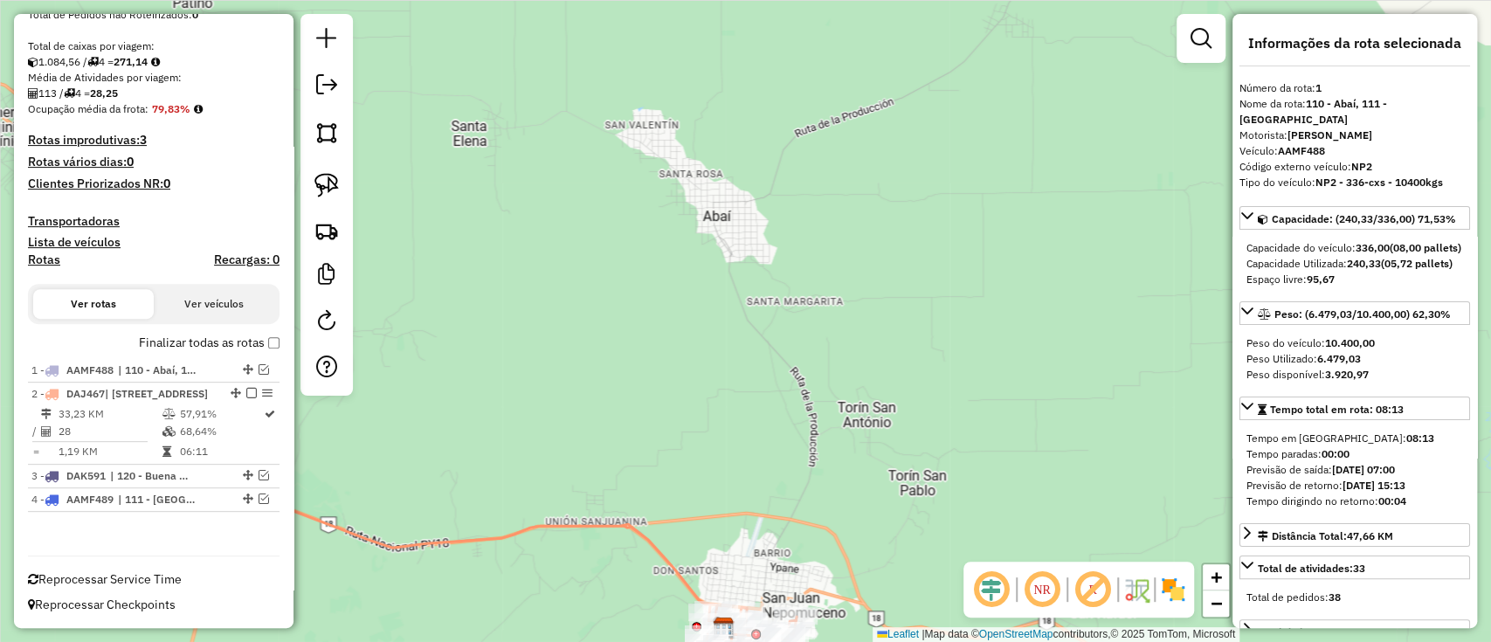
click at [189, 334] on label "Finalizar todas as rotas" at bounding box center [209, 343] width 141 height 18
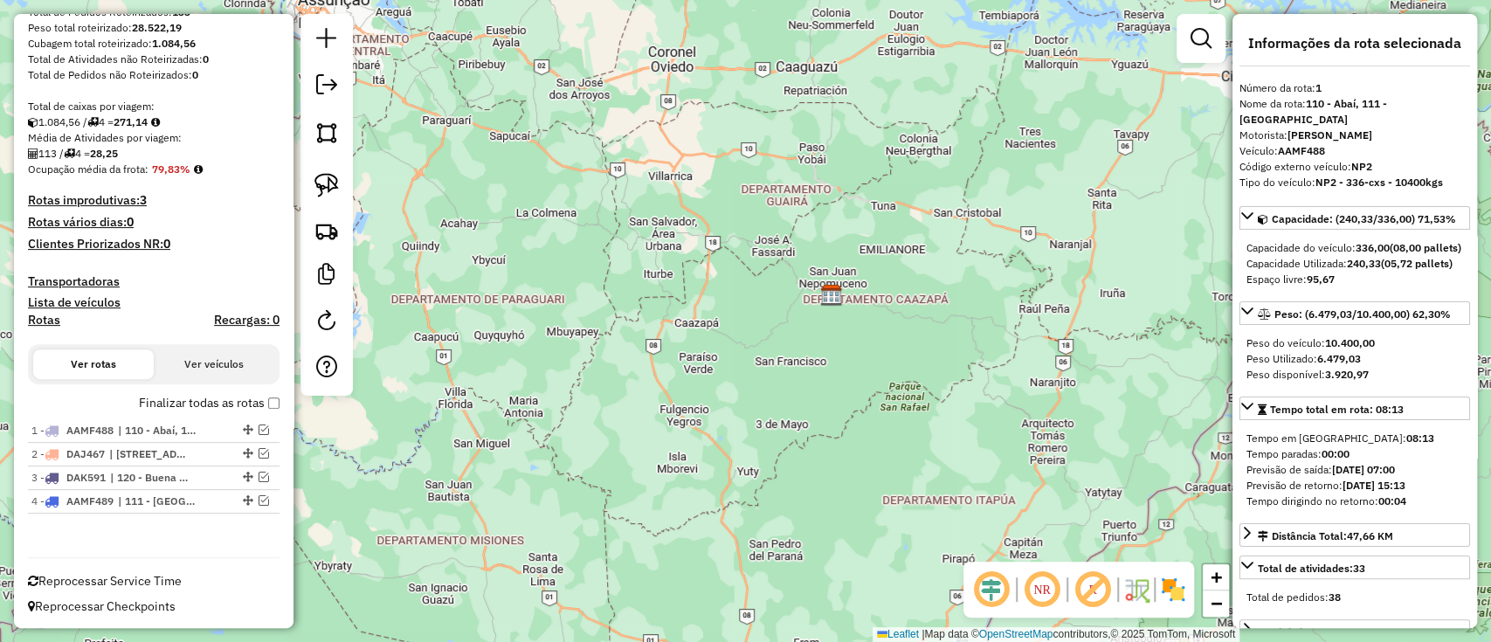
click at [319, 62] on div at bounding box center [327, 205] width 52 height 382
click at [322, 87] on em at bounding box center [326, 84] width 21 height 21
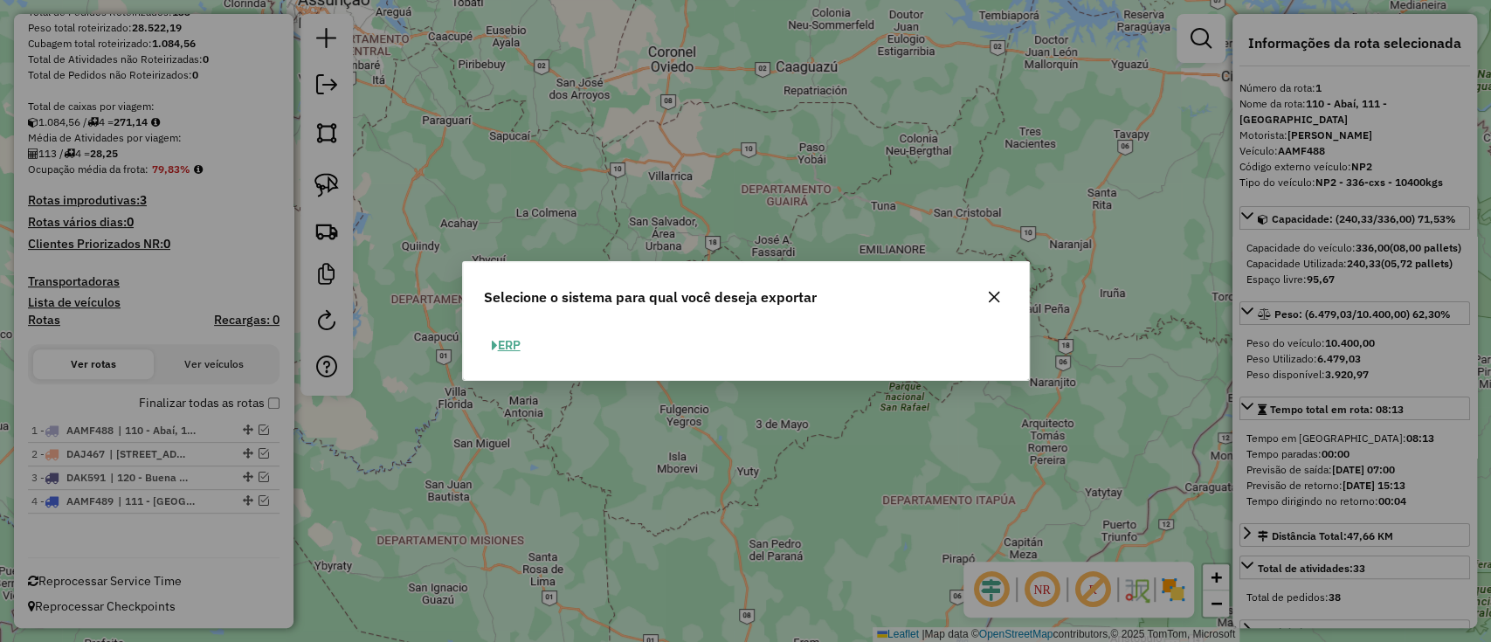
click at [484, 332] on button "ERP" at bounding box center [506, 345] width 45 height 27
select select "**"
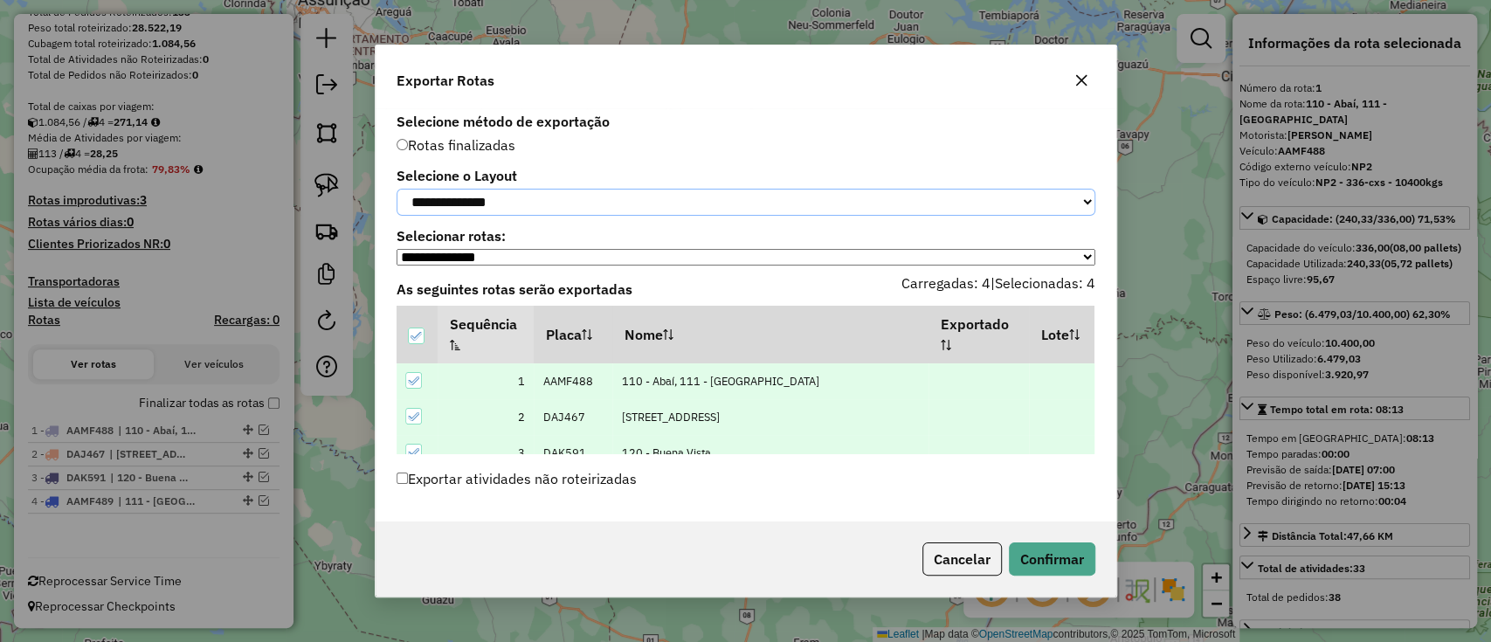
click at [486, 190] on select "**********" at bounding box center [746, 202] width 699 height 27
select select "*********"
click at [397, 189] on select "**********" at bounding box center [746, 202] width 699 height 27
click at [1027, 570] on button "Confirmar" at bounding box center [1052, 558] width 86 height 33
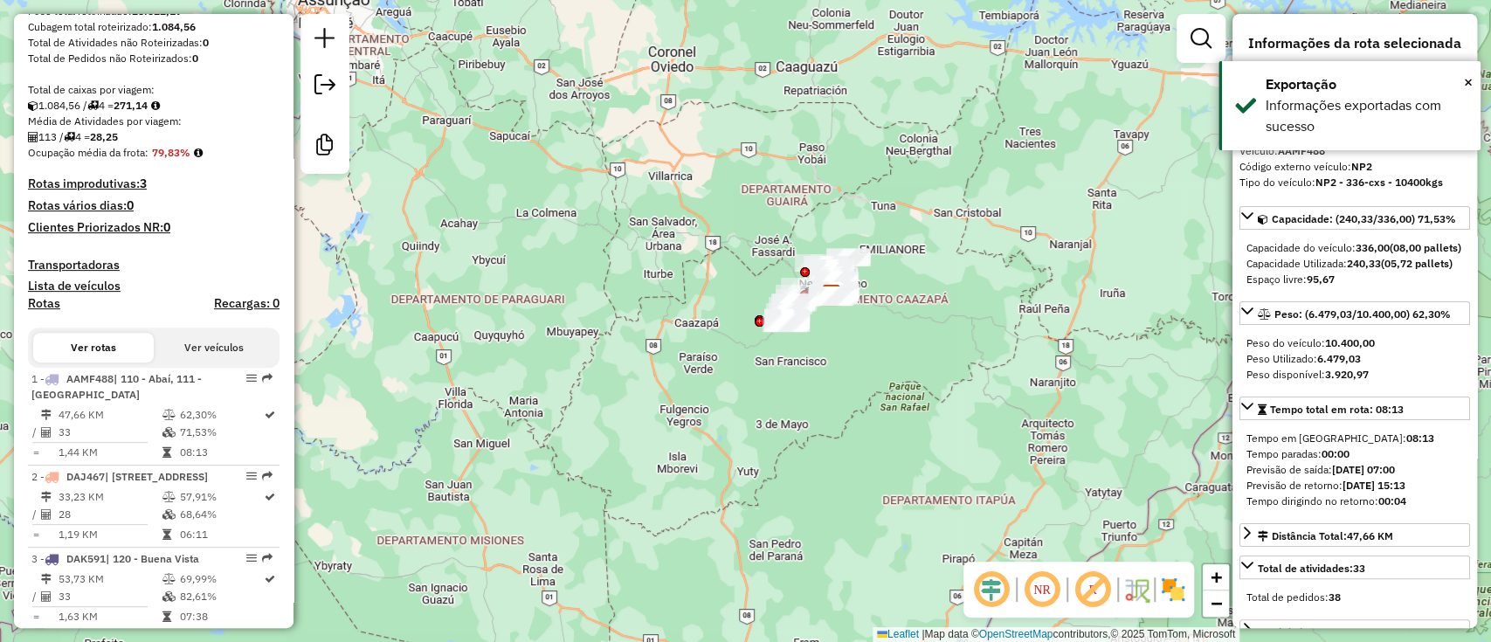
scroll to position [459, 0]
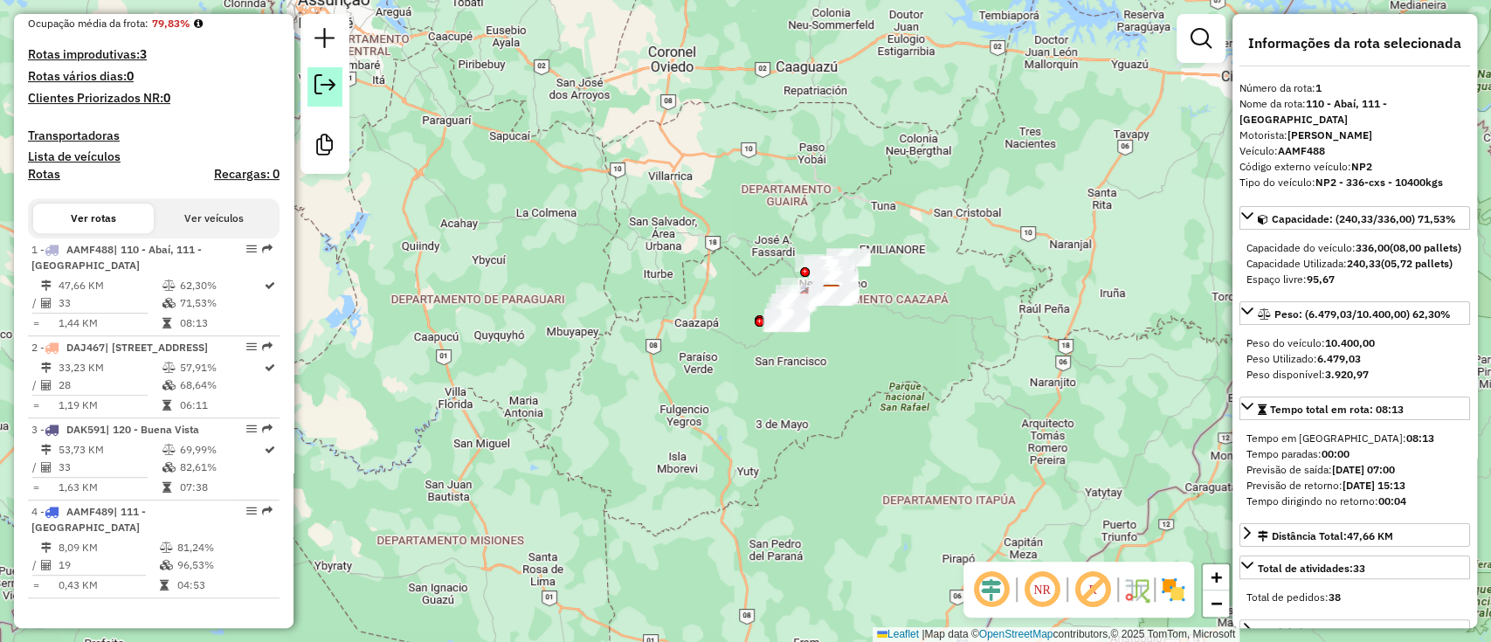
click at [310, 76] on link at bounding box center [324, 86] width 35 height 39
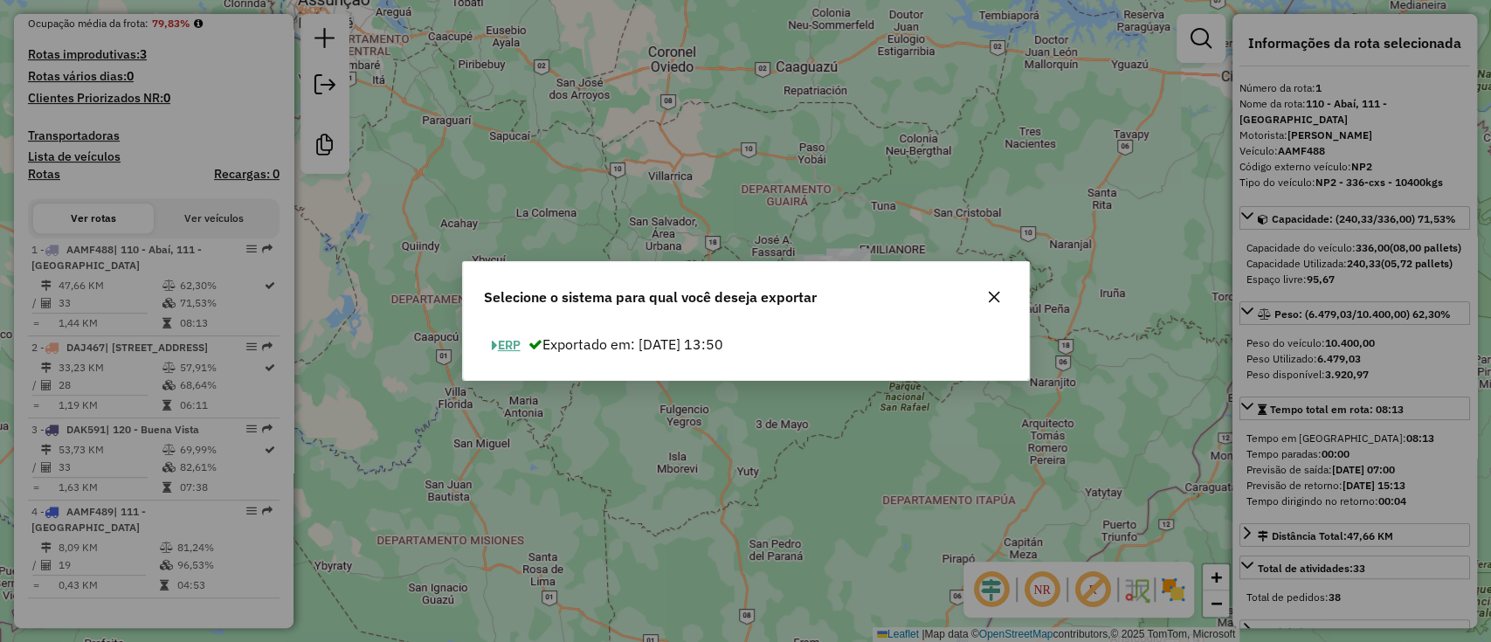
click at [508, 350] on button "ERP" at bounding box center [506, 345] width 45 height 27
select select "*********"
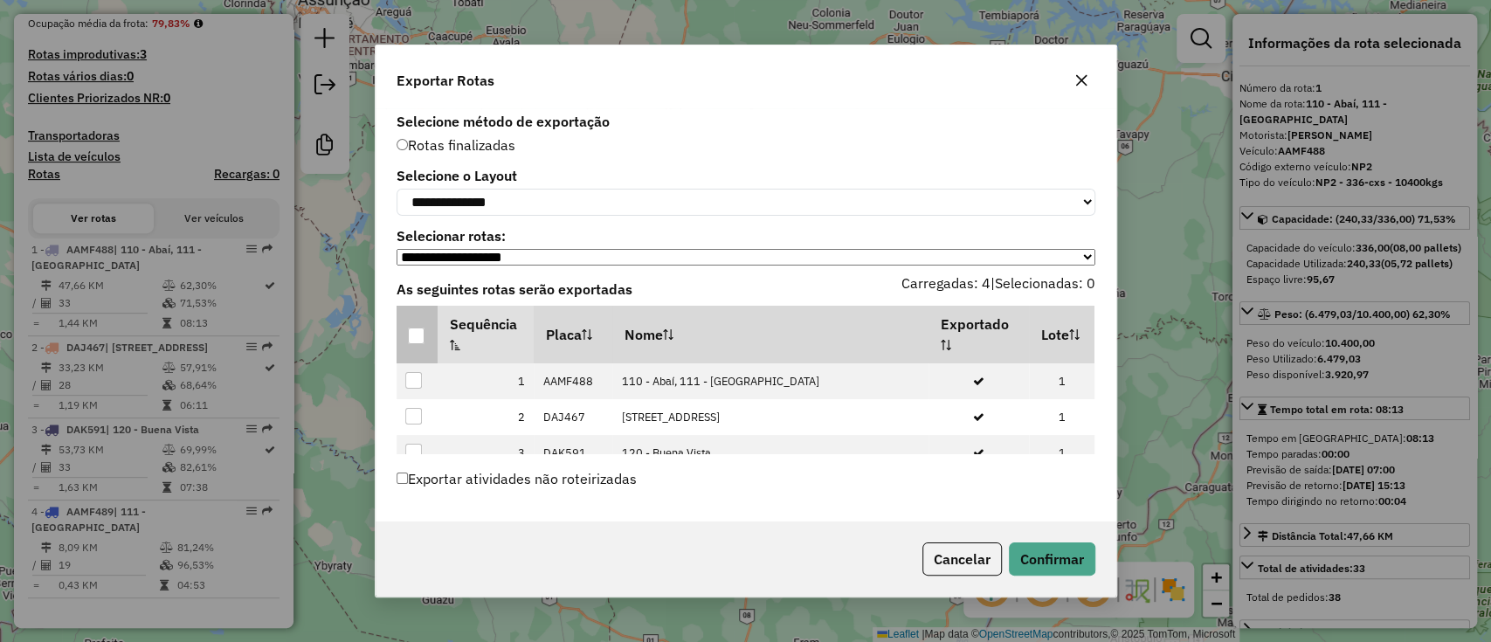
click at [411, 340] on div at bounding box center [416, 336] width 17 height 17
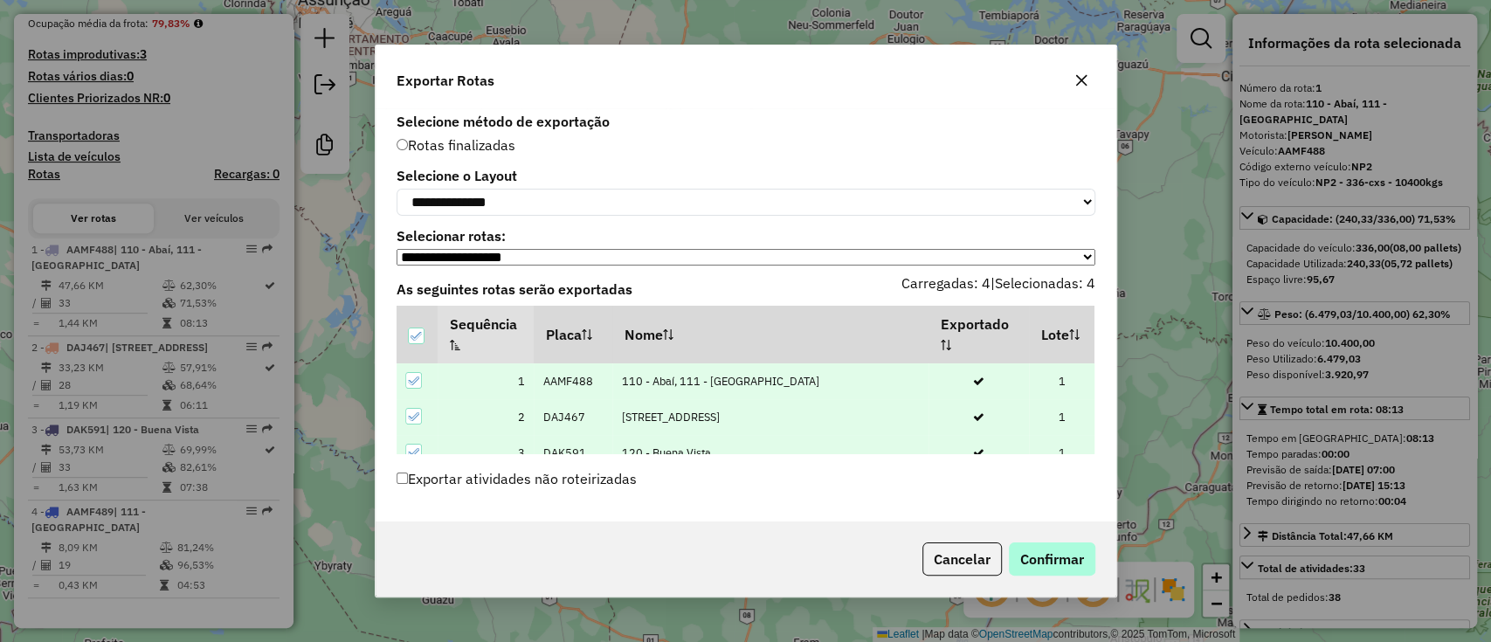
click at [1059, 581] on div "Cancelar Confirmar" at bounding box center [746, 559] width 741 height 75
click at [1074, 570] on button "Confirmar" at bounding box center [1052, 558] width 86 height 33
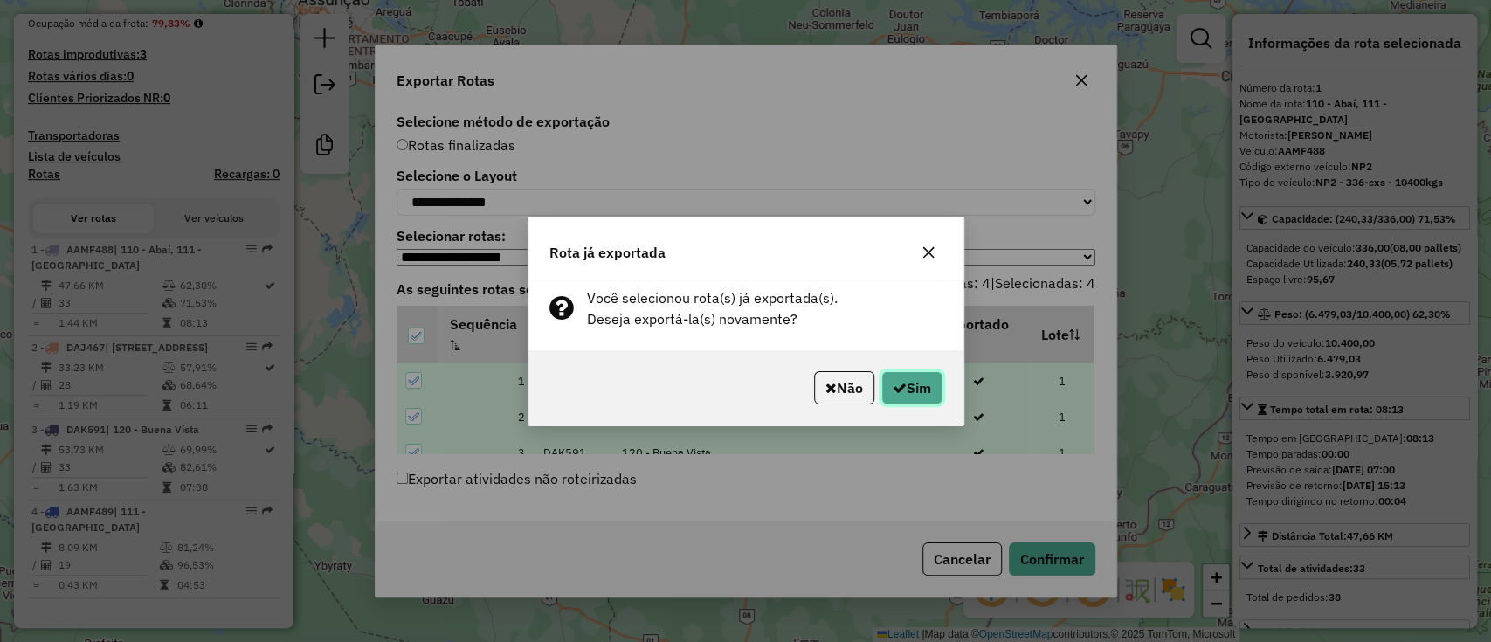
click at [883, 376] on button "Sim" at bounding box center [911, 387] width 61 height 33
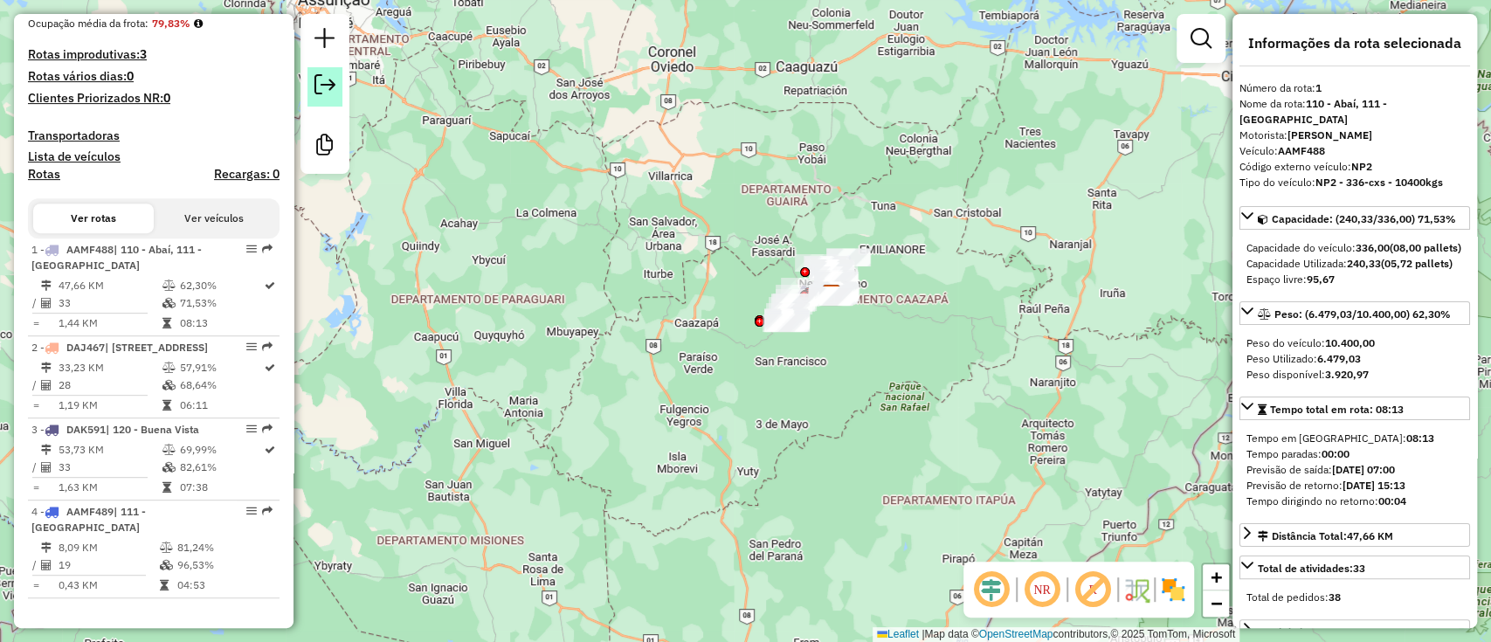
click at [329, 77] on em at bounding box center [324, 84] width 21 height 21
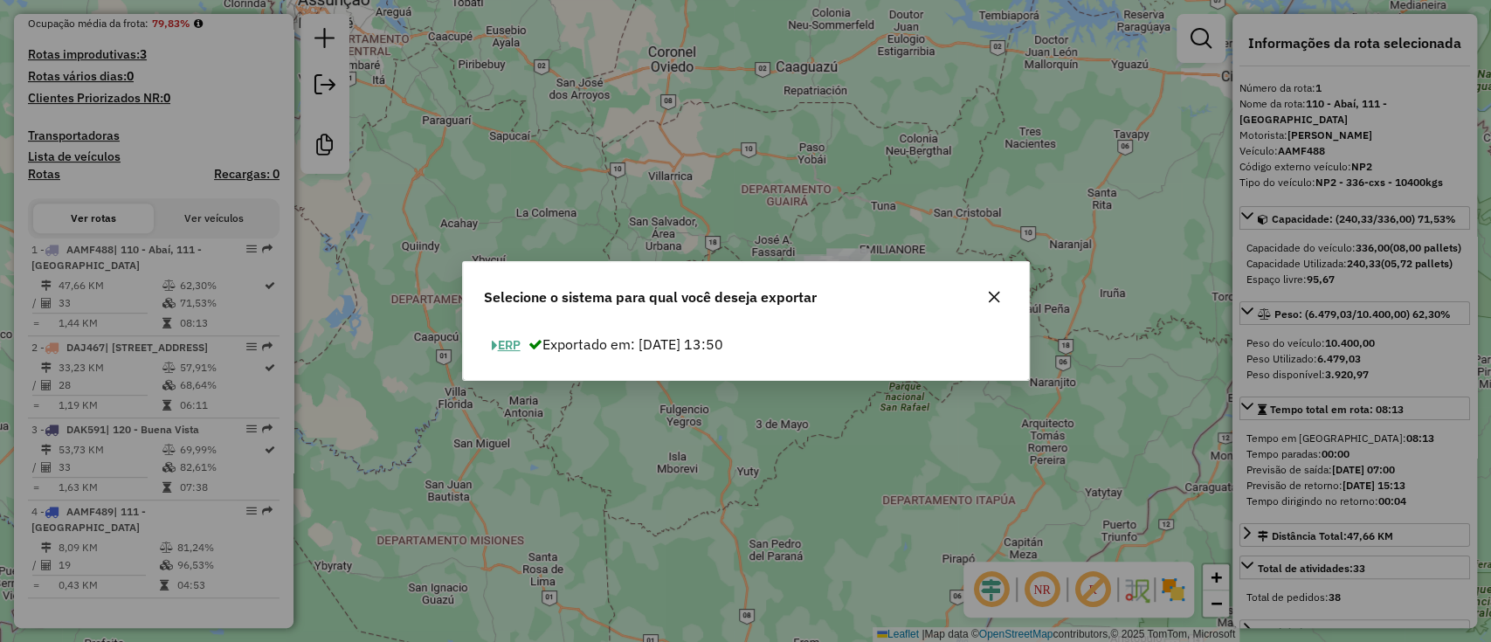
click at [511, 352] on button "ERP" at bounding box center [506, 345] width 45 height 27
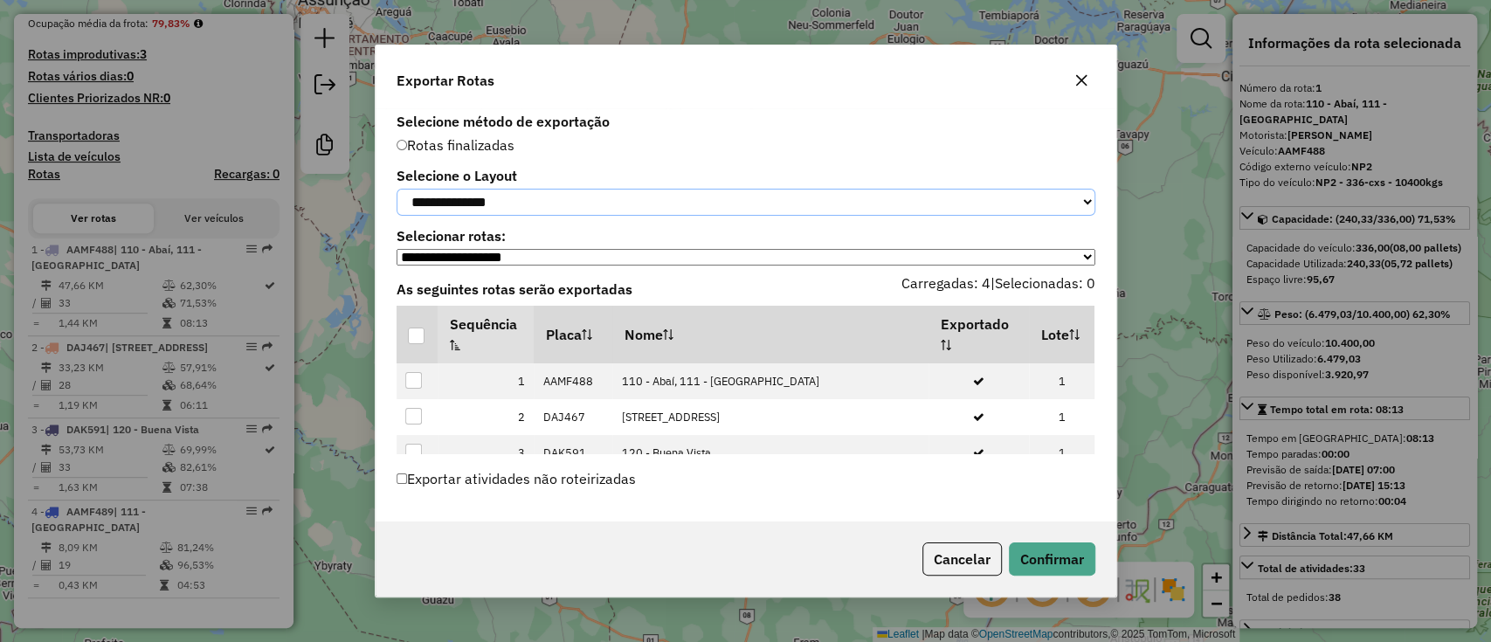
click at [568, 192] on select "**********" at bounding box center [746, 202] width 699 height 27
select select "*********"
click at [397, 189] on select "**********" at bounding box center [746, 202] width 699 height 27
click at [416, 339] on div at bounding box center [416, 336] width 17 height 17
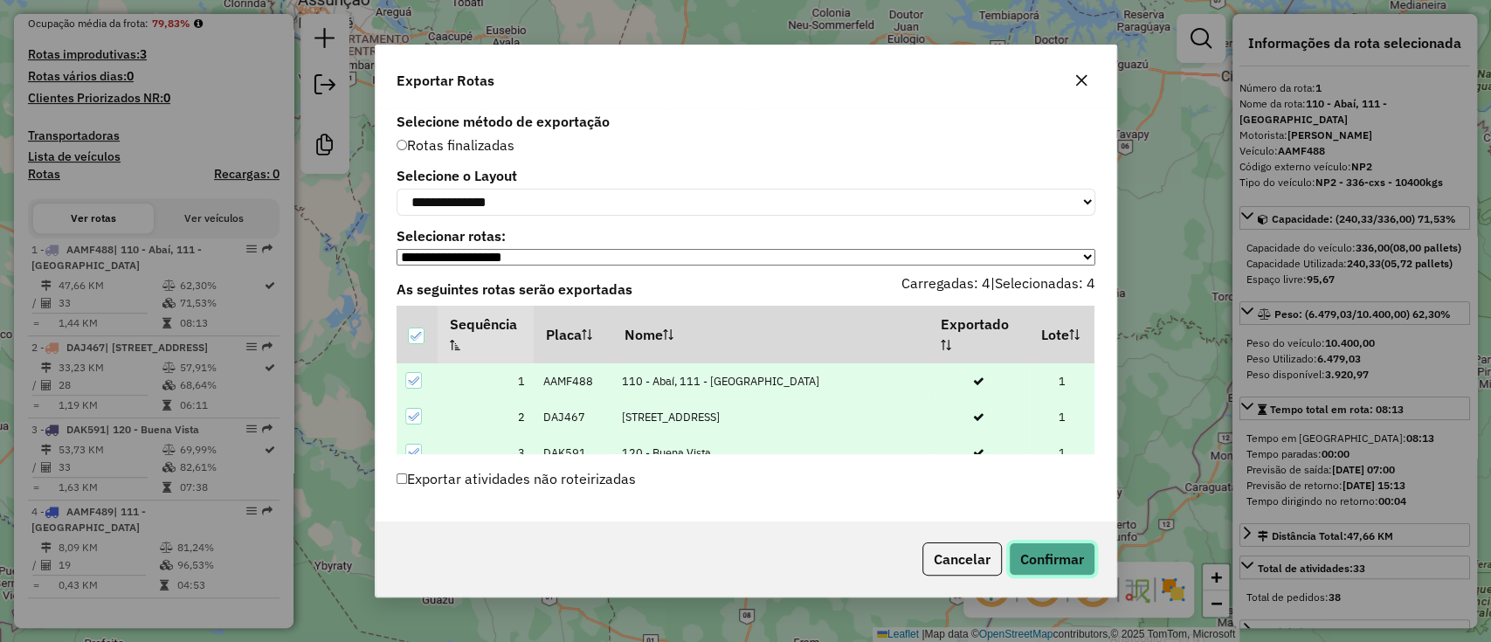
click at [1023, 563] on button "Confirmar" at bounding box center [1052, 558] width 86 height 33
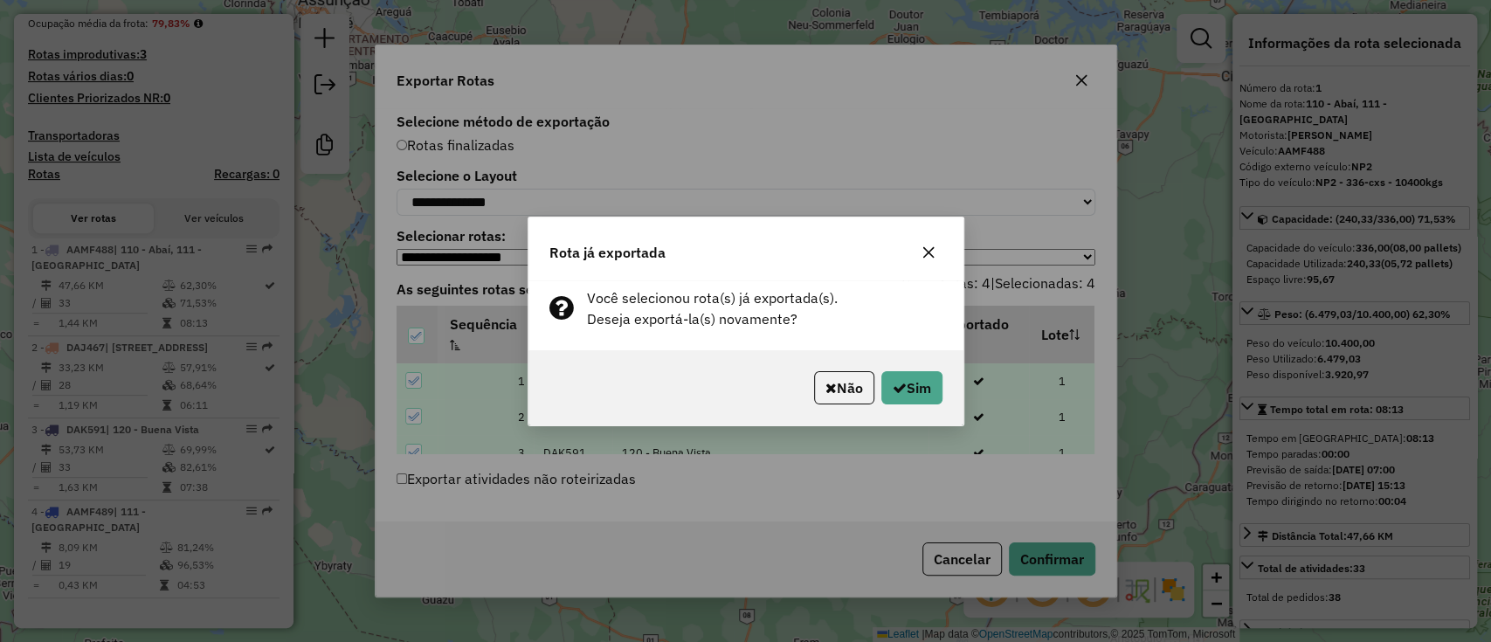
click at [893, 366] on div "Não Sim" at bounding box center [746, 387] width 435 height 75
click at [895, 370] on div "Não Sim" at bounding box center [746, 387] width 435 height 75
click at [899, 377] on button "Sim" at bounding box center [911, 387] width 61 height 33
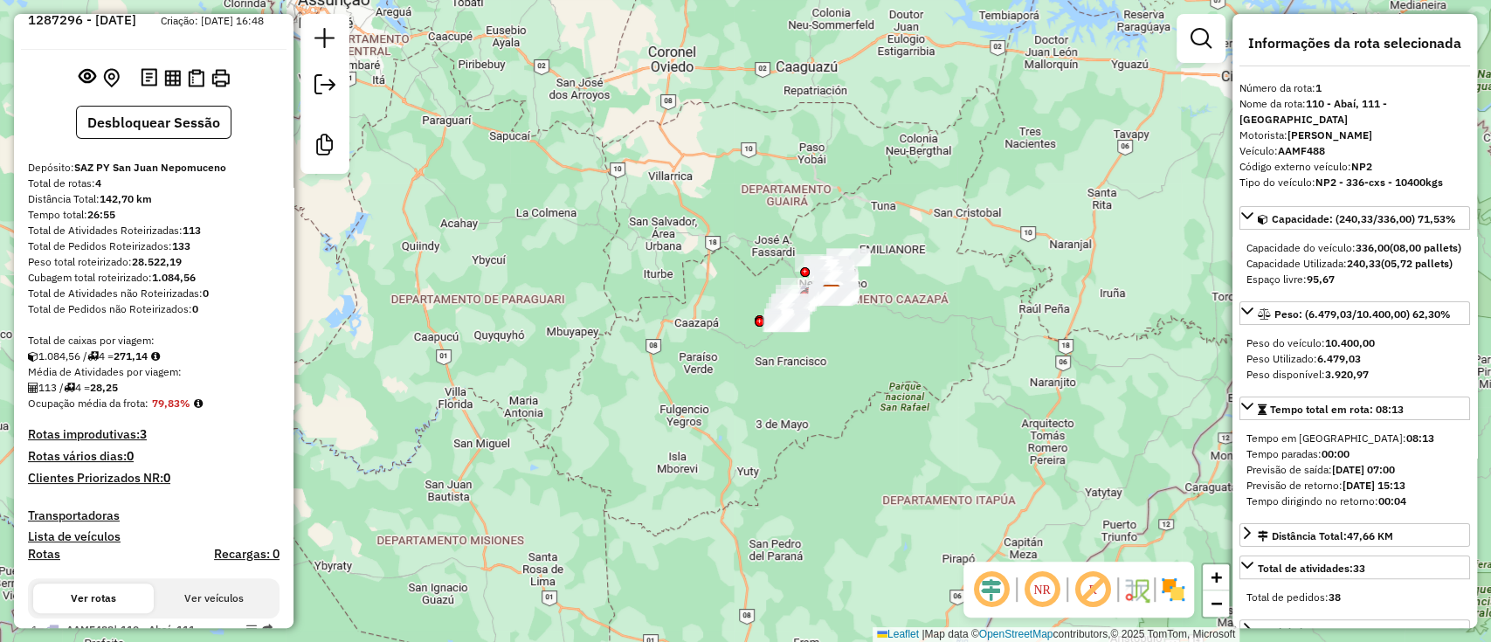
scroll to position [0, 0]
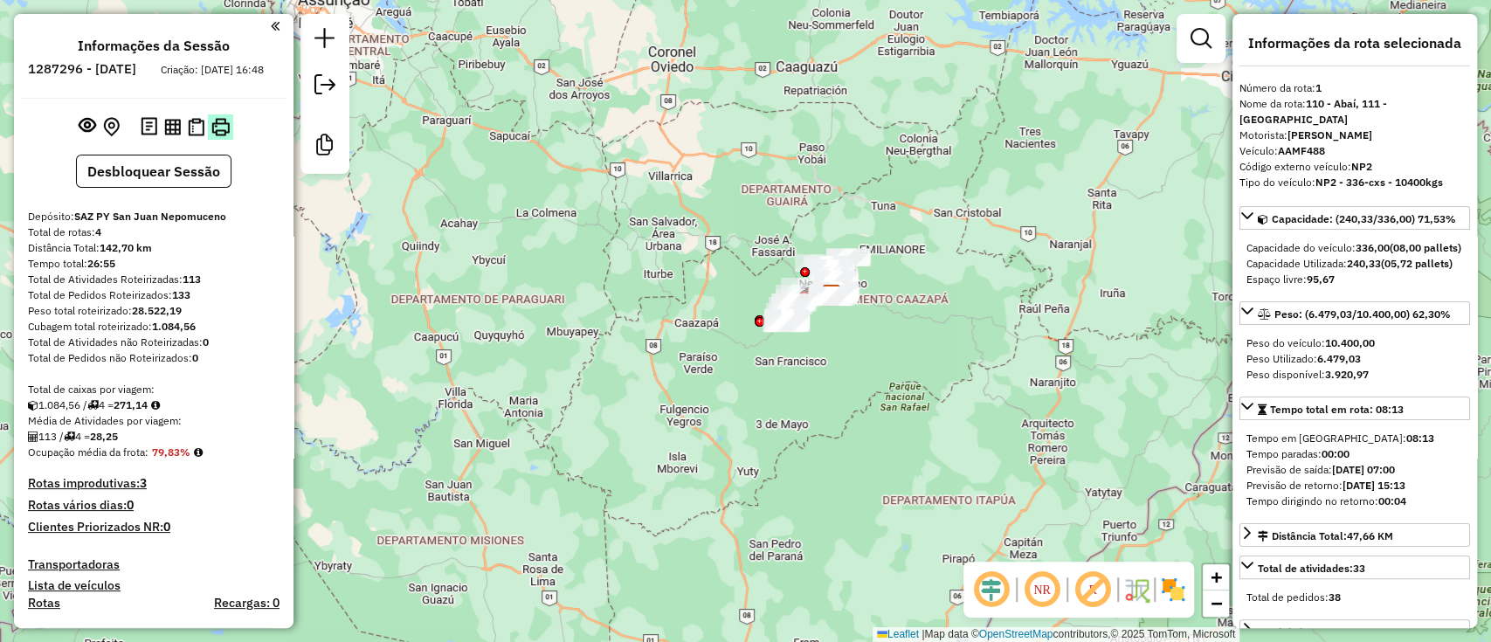
click at [213, 136] on img at bounding box center [220, 127] width 18 height 18
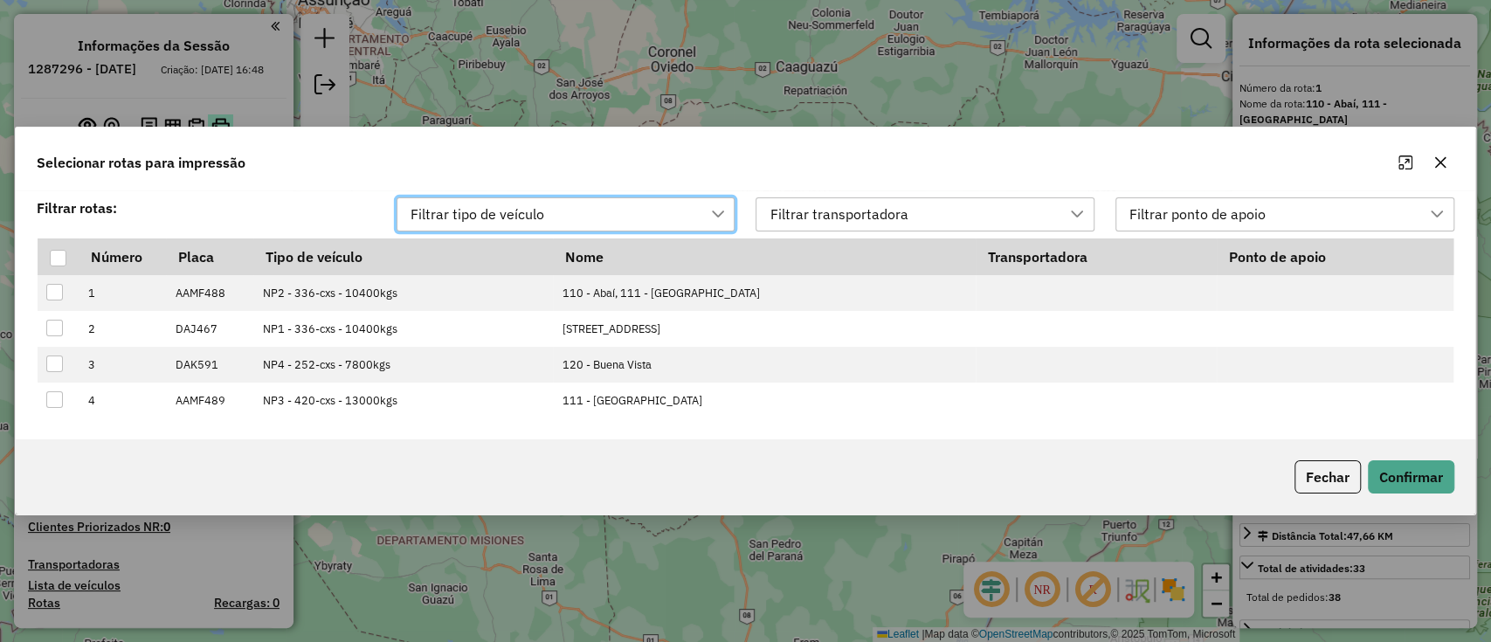
scroll to position [12, 78]
click at [55, 258] on div at bounding box center [58, 258] width 17 height 17
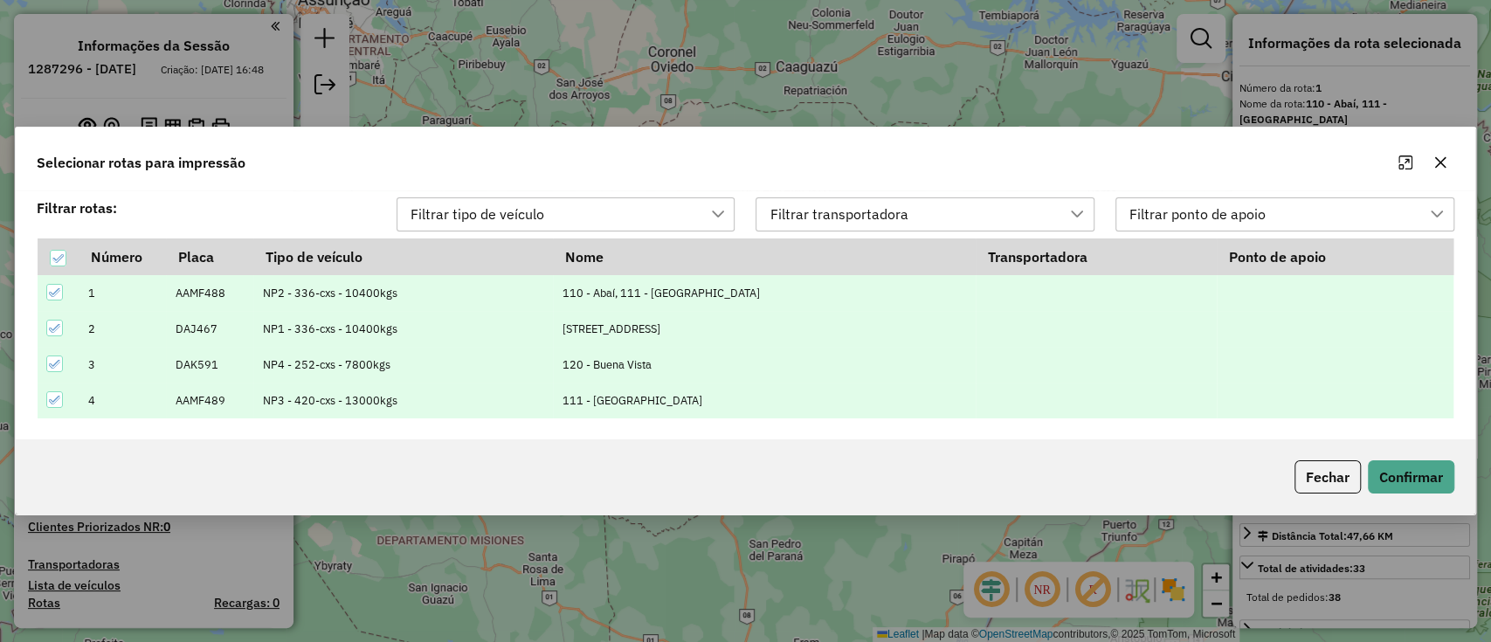
click at [1415, 500] on div "Fechar Confirmar" at bounding box center [746, 476] width 1460 height 75
click at [1416, 480] on button "Confirmar" at bounding box center [1411, 476] width 86 height 33
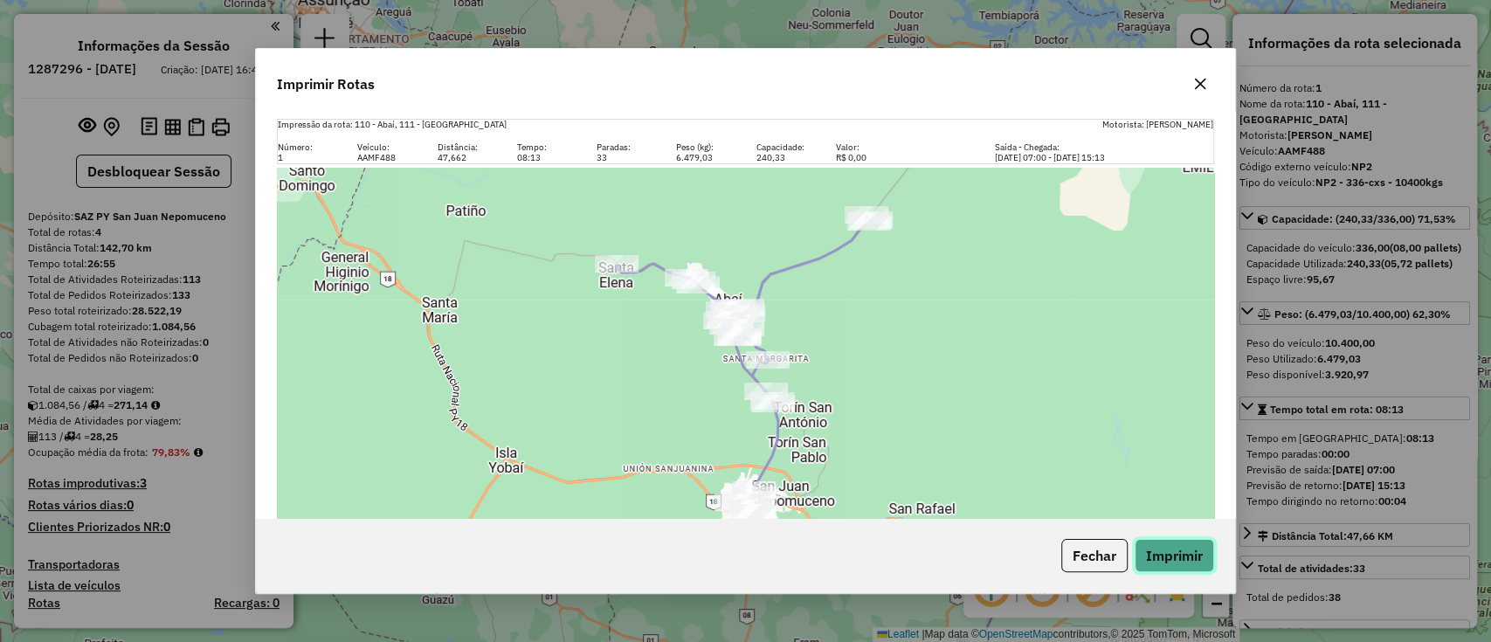
click at [1146, 551] on button "Imprimir" at bounding box center [1174, 555] width 79 height 33
